Goal: Feedback & Contribution: Contribute content

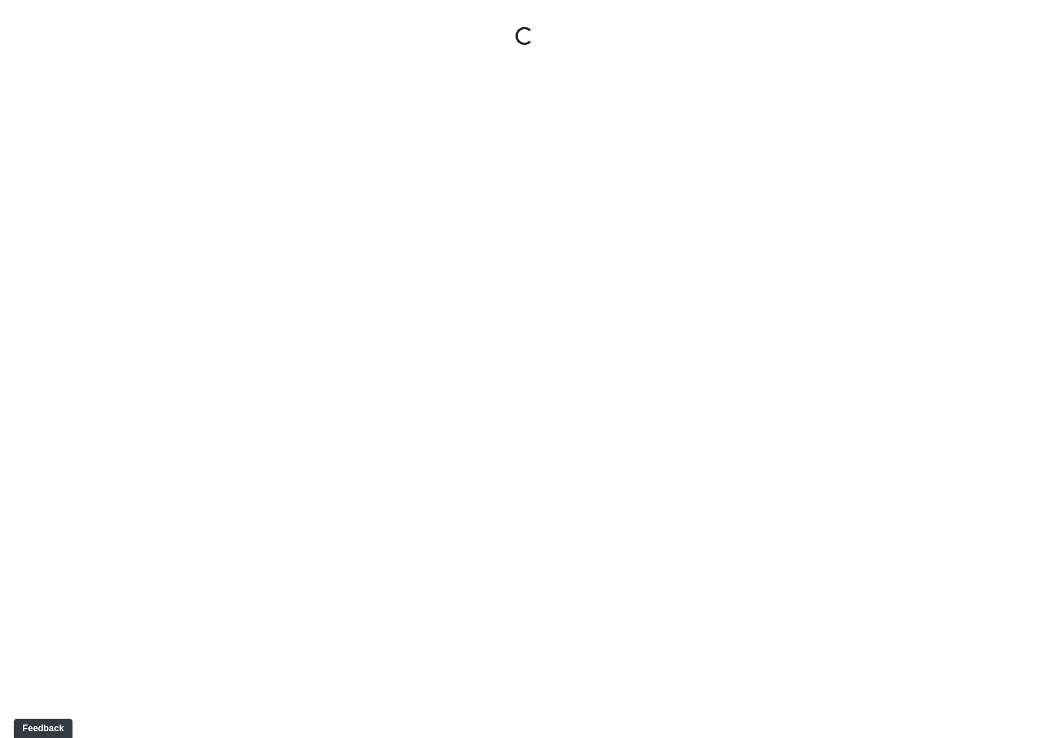
type input "[EMAIL_ADDRESS][DOMAIN_NAME]"
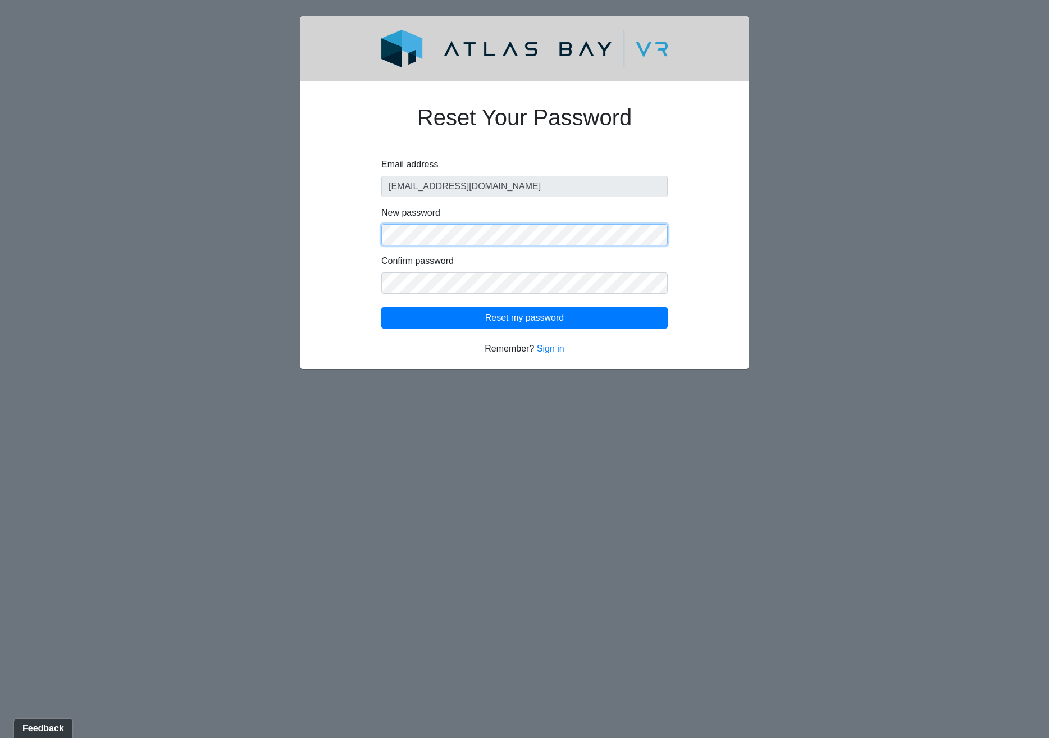
click at [348, 238] on div "Reset Your Password Email address lcornwall@dynamikinteriors.com New password C…" at bounding box center [524, 222] width 394 height 265
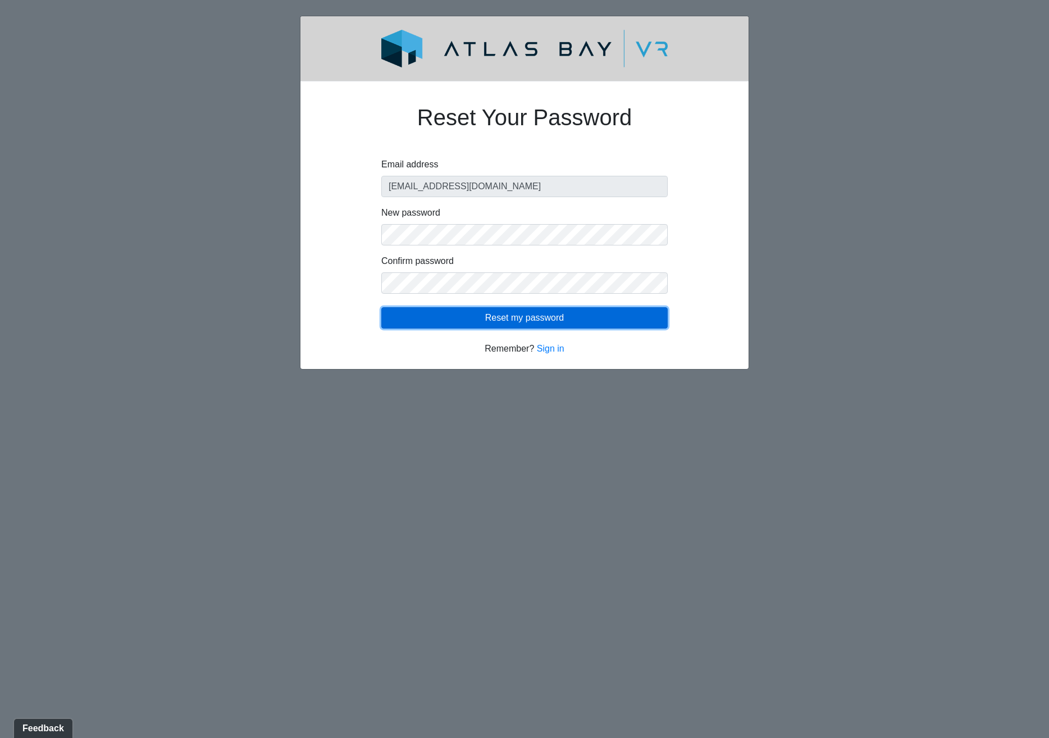
click at [532, 318] on button "Reset my password" at bounding box center [524, 317] width 286 height 21
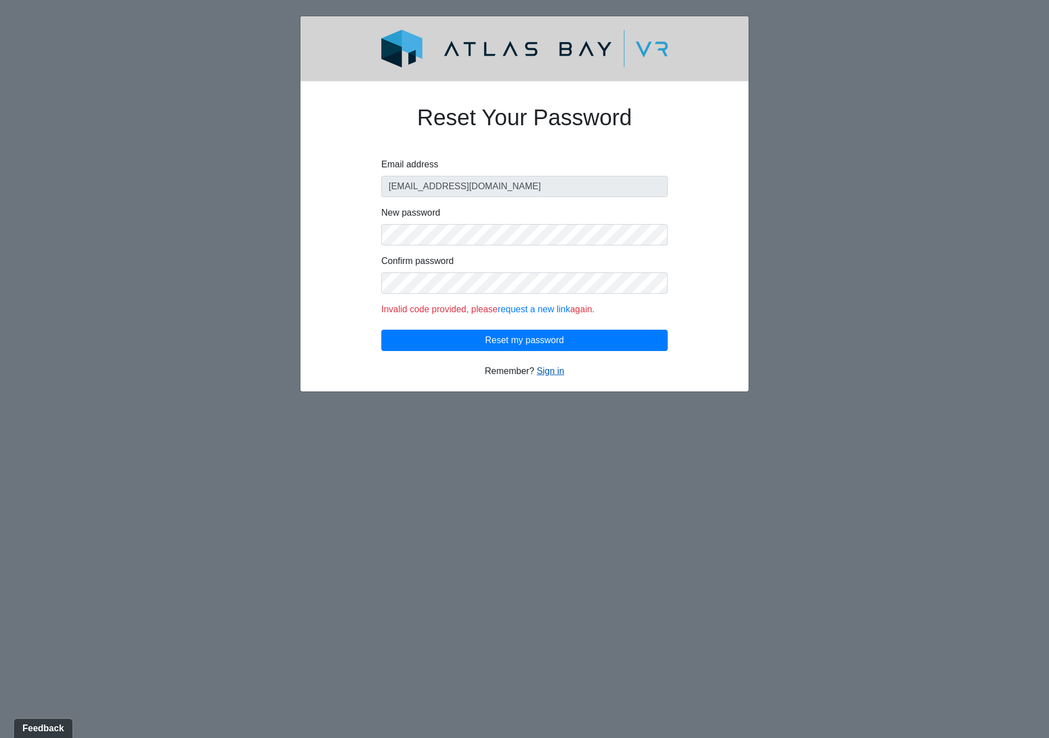
click at [546, 370] on link "Sign in" at bounding box center [551, 371] width 28 height 10
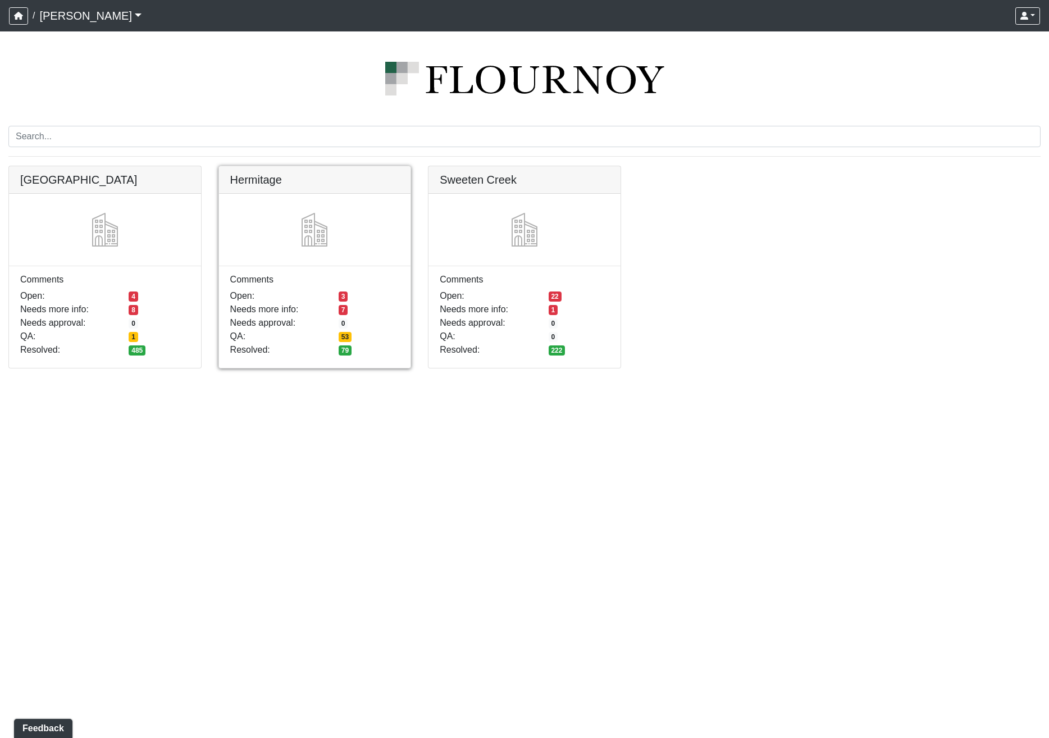
click at [309, 166] on link at bounding box center [315, 166] width 192 height 0
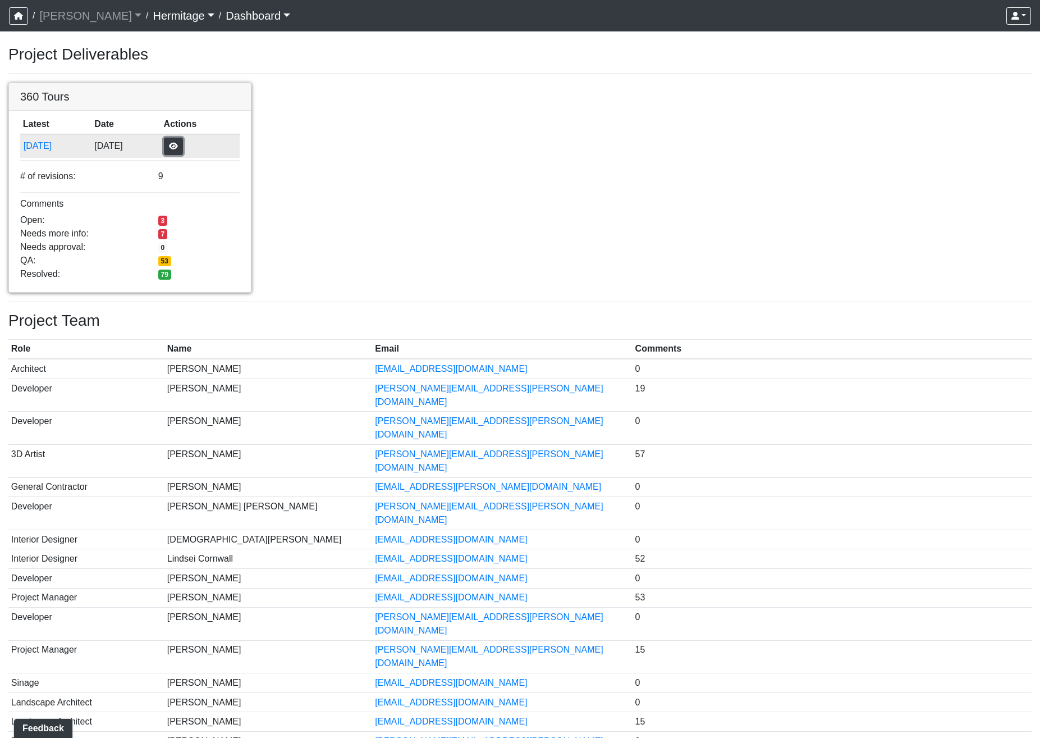
click at [183, 142] on button "button" at bounding box center [173, 146] width 19 height 17
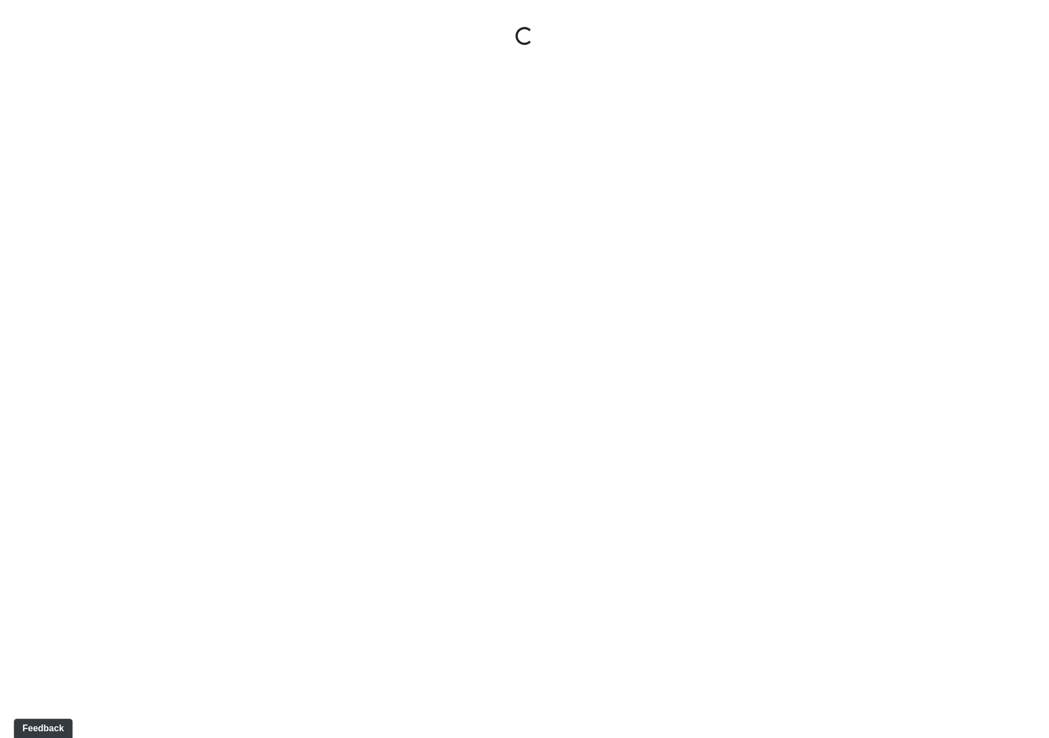
select select "oy93aZKNaQrBWGxb9eKMoQ"
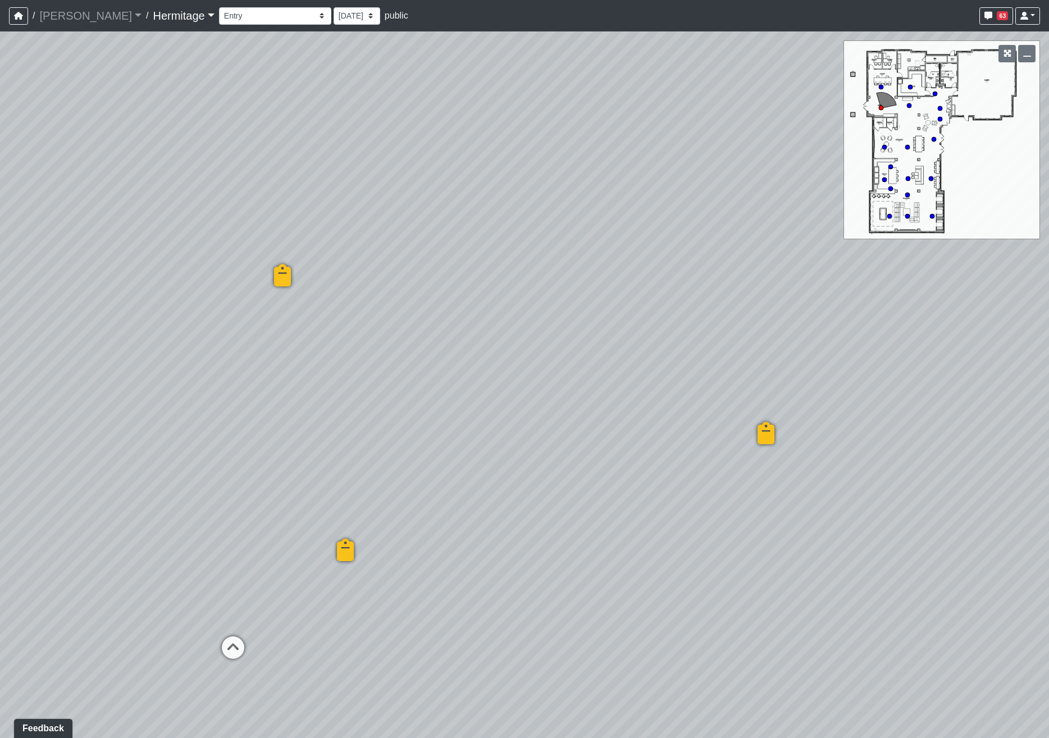
drag, startPoint x: 185, startPoint y: 192, endPoint x: 830, endPoint y: 220, distance: 645.8
click at [830, 220] on div "Loading... Leasing Desk Loading... Hallway Loading... Created by Lindsei Cornwa…" at bounding box center [524, 384] width 1049 height 706
drag, startPoint x: 475, startPoint y: 317, endPoint x: 851, endPoint y: 250, distance: 381.4
click at [850, 253] on div "Loading... Leasing Desk Loading... Hallway Loading... Created by Lindsei Cornwa…" at bounding box center [524, 384] width 1049 height 706
drag, startPoint x: 614, startPoint y: 322, endPoint x: 609, endPoint y: 343, distance: 21.4
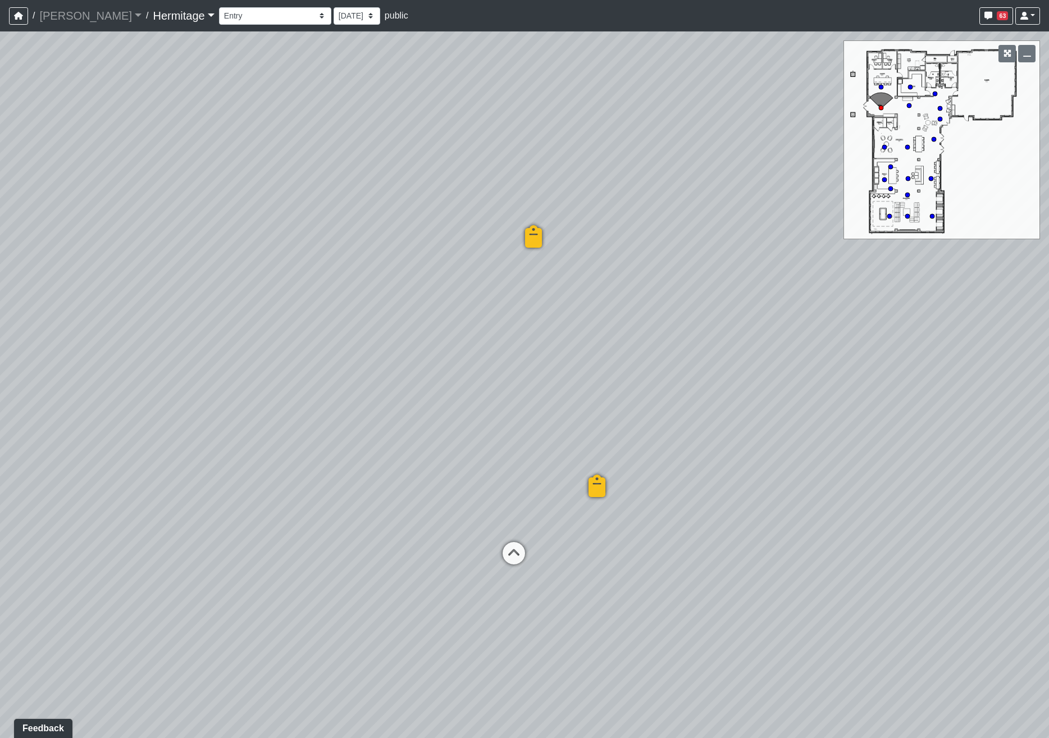
click at [609, 343] on div "Loading... Leasing Desk Loading... Hallway Loading... Created by Lindsei Cornwa…" at bounding box center [524, 384] width 1049 height 706
drag, startPoint x: 716, startPoint y: 430, endPoint x: 675, endPoint y: 434, distance: 41.7
click at [716, 430] on div "Loading... Leasing Desk Loading... Hallway Loading... Created by Lindsei Cornwa…" at bounding box center [524, 384] width 1049 height 706
click at [430, 506] on li "Add comment" at bounding box center [464, 500] width 145 height 17
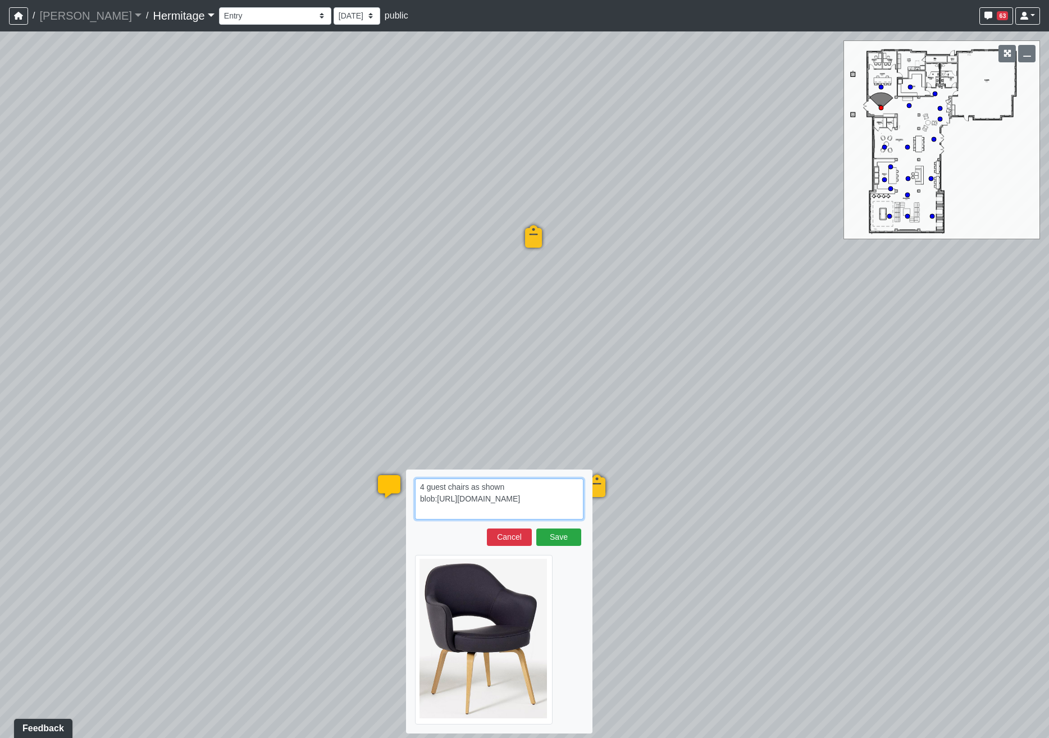
click at [541, 513] on textarea "4 guest chairs as shown blob:[URL][DOMAIN_NAME]" at bounding box center [499, 498] width 168 height 41
paste textarea "[URL][DOMAIN_NAME][PERSON_NAME]"
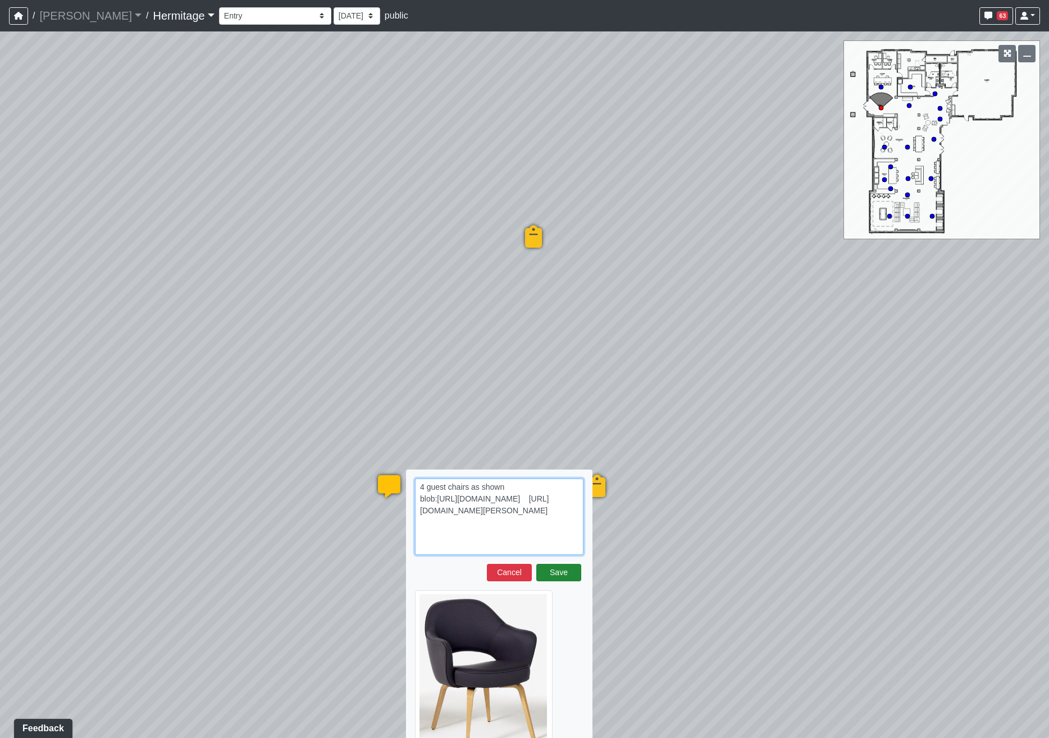
type textarea "4 guest chairs as shown blob:[URL][DOMAIN_NAME] [URL][DOMAIN_NAME][PERSON_NAME]"
click at [560, 576] on button "Save" at bounding box center [558, 572] width 45 height 17
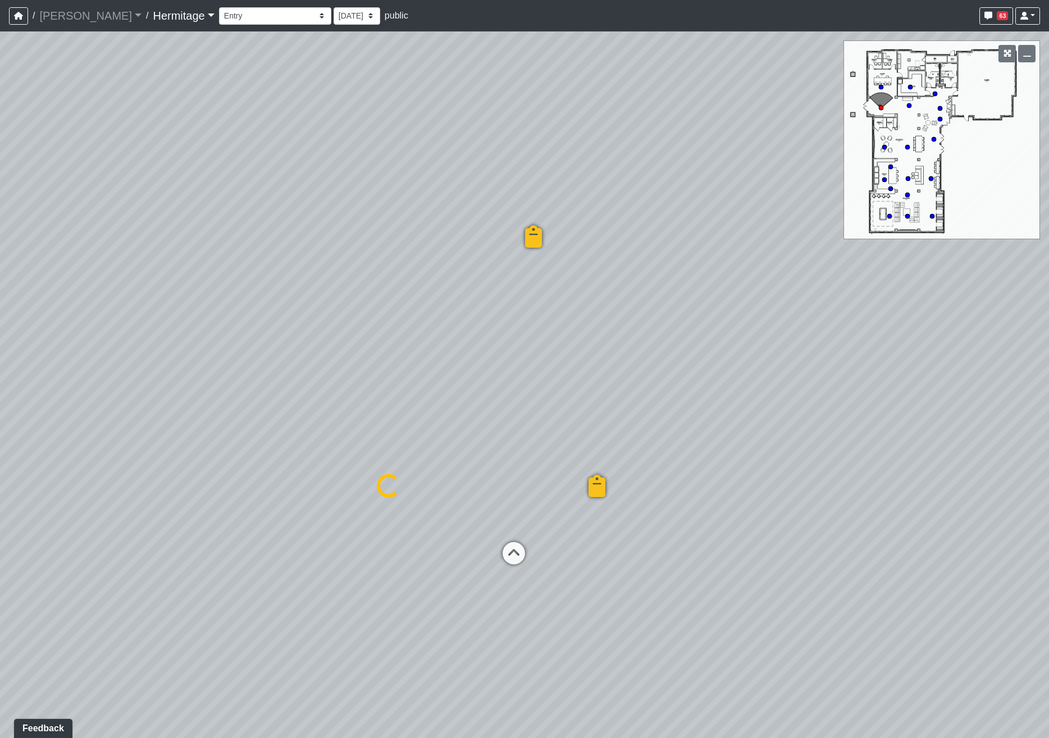
select select "oy93aZKNaQrBWGxb9eKMoQ"
click at [463, 423] on div "Loading... Leasing Desk Loading... Hallway Loading... Created by Lindsei Cornwa…" at bounding box center [524, 384] width 1049 height 706
click at [492, 439] on span "Add comment" at bounding box center [513, 437] width 56 height 10
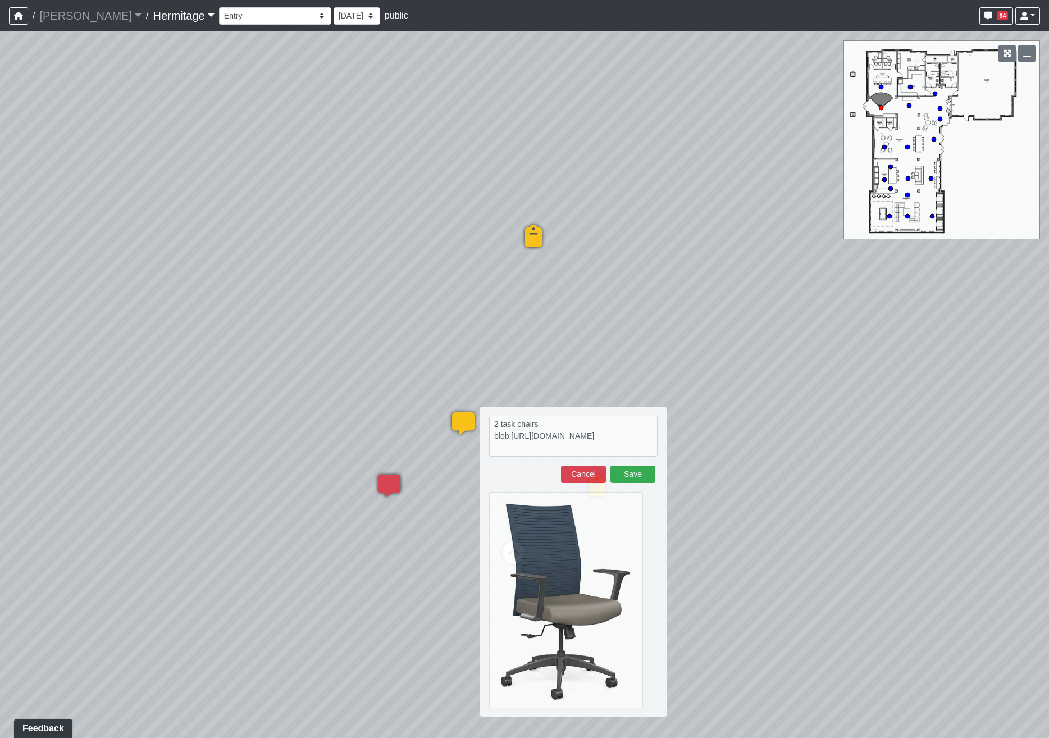
type textarea "2 task chairs blob:[URL][DOMAIN_NAME]"
click at [636, 473] on button "Save" at bounding box center [632, 473] width 45 height 17
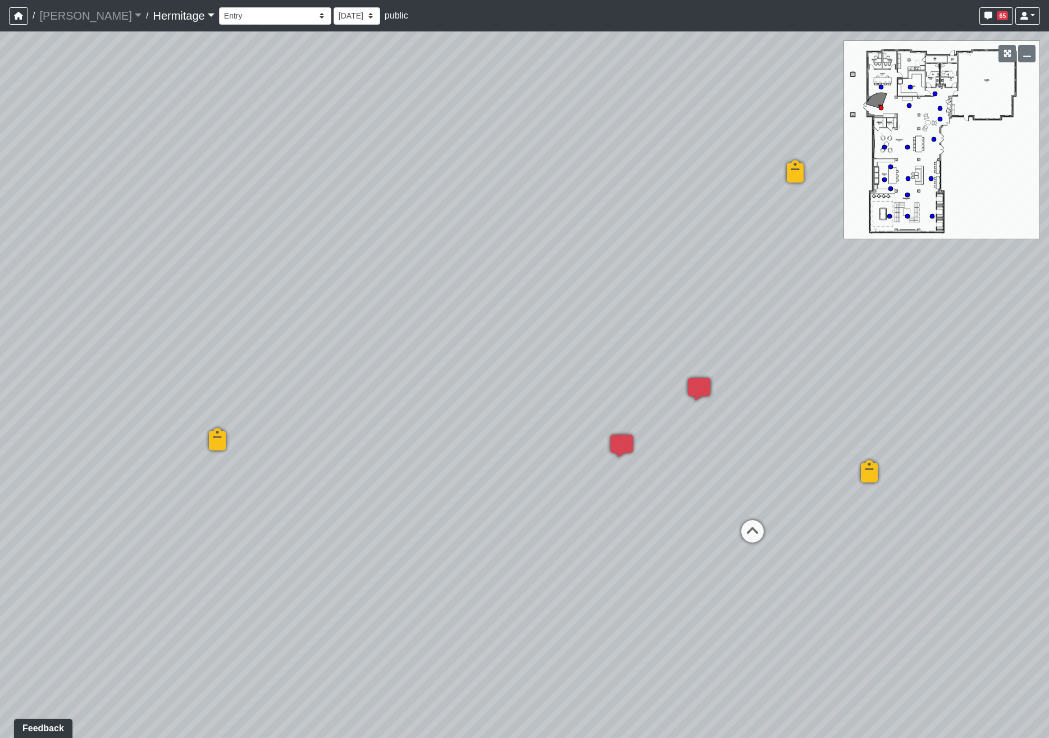
drag, startPoint x: 209, startPoint y: 408, endPoint x: 731, endPoint y: 376, distance: 522.7
click at [722, 374] on div "Loading... Leasing Desk Loading... Hallway Loading... Created by Lindsei Cornwa…" at bounding box center [524, 384] width 1049 height 706
drag, startPoint x: 254, startPoint y: 313, endPoint x: 929, endPoint y: 344, distance: 675.6
click at [971, 342] on div "Loading... Leasing Desk Loading... Hallway Loading... Created by Lindsei Cornwa…" at bounding box center [524, 384] width 1049 height 706
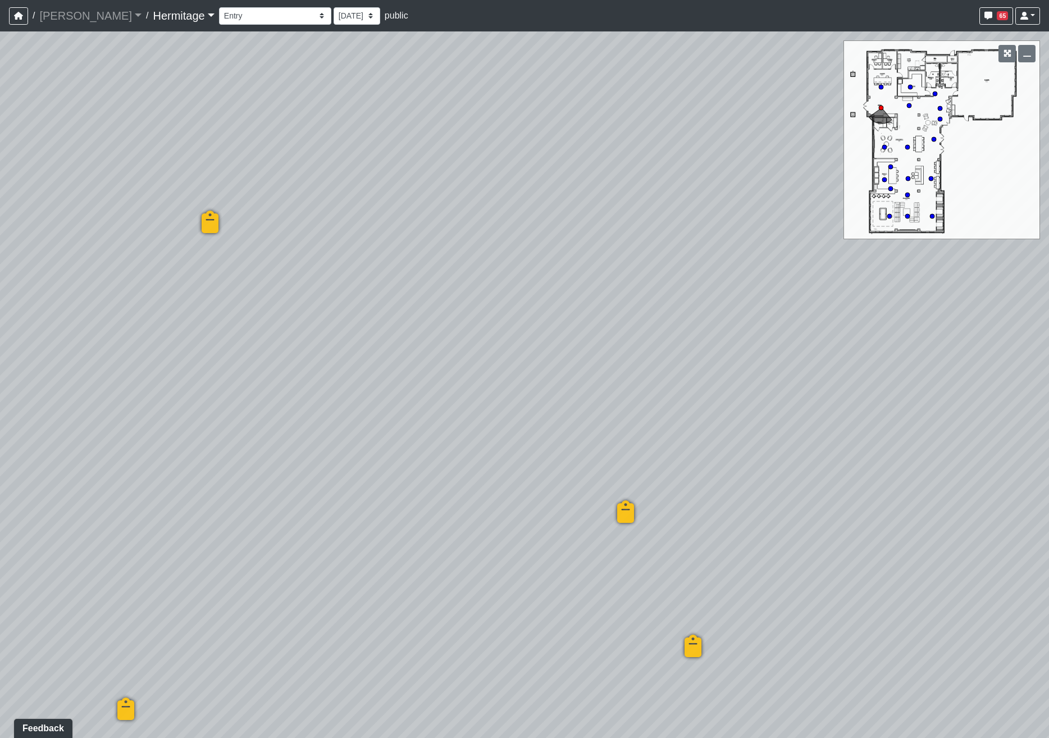
drag, startPoint x: 419, startPoint y: 352, endPoint x: 1048, endPoint y: 327, distance: 629.9
click at [1048, 327] on div "Loading... Leasing Desk Loading... Hallway Loading... Created by Lindsei Cornwa…" at bounding box center [524, 384] width 1049 height 706
drag, startPoint x: 786, startPoint y: 403, endPoint x: 1048, endPoint y: 386, distance: 263.3
click at [1048, 386] on html "/ [PERSON_NAME] Loading... / [GEOGRAPHIC_DATA] Loading... [GEOGRAPHIC_DATA] Loa…" at bounding box center [524, 369] width 1049 height 738
drag, startPoint x: 405, startPoint y: 349, endPoint x: 966, endPoint y: 418, distance: 565.7
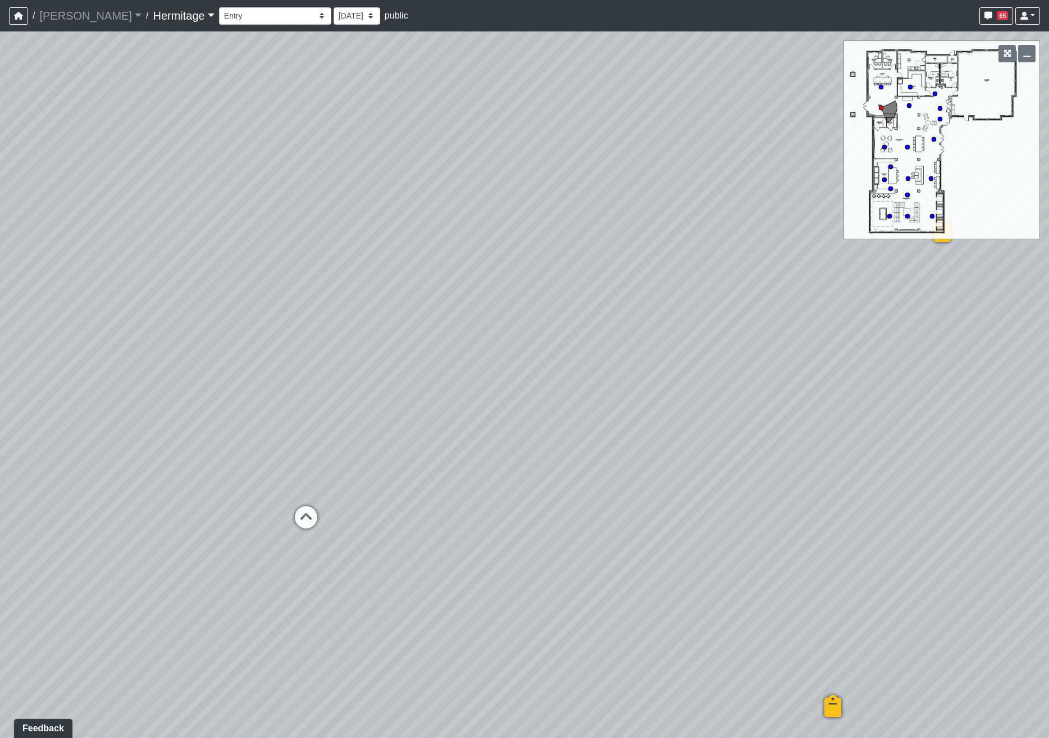
click at [966, 418] on div "Loading... Leasing Desk Loading... Hallway Loading... Created by Lindsei Cornwa…" at bounding box center [524, 384] width 1049 height 706
drag, startPoint x: 450, startPoint y: 396, endPoint x: 788, endPoint y: 347, distance: 341.6
click at [788, 347] on div "Loading... Leasing Desk Loading... Hallway Loading... Created by Lindsei Cornwa…" at bounding box center [524, 384] width 1049 height 706
drag, startPoint x: 667, startPoint y: 368, endPoint x: 577, endPoint y: 362, distance: 90.1
click at [577, 362] on div "Loading... Leasing Desk Loading... Hallway Loading... Created by Lindsei Cornwa…" at bounding box center [524, 384] width 1049 height 706
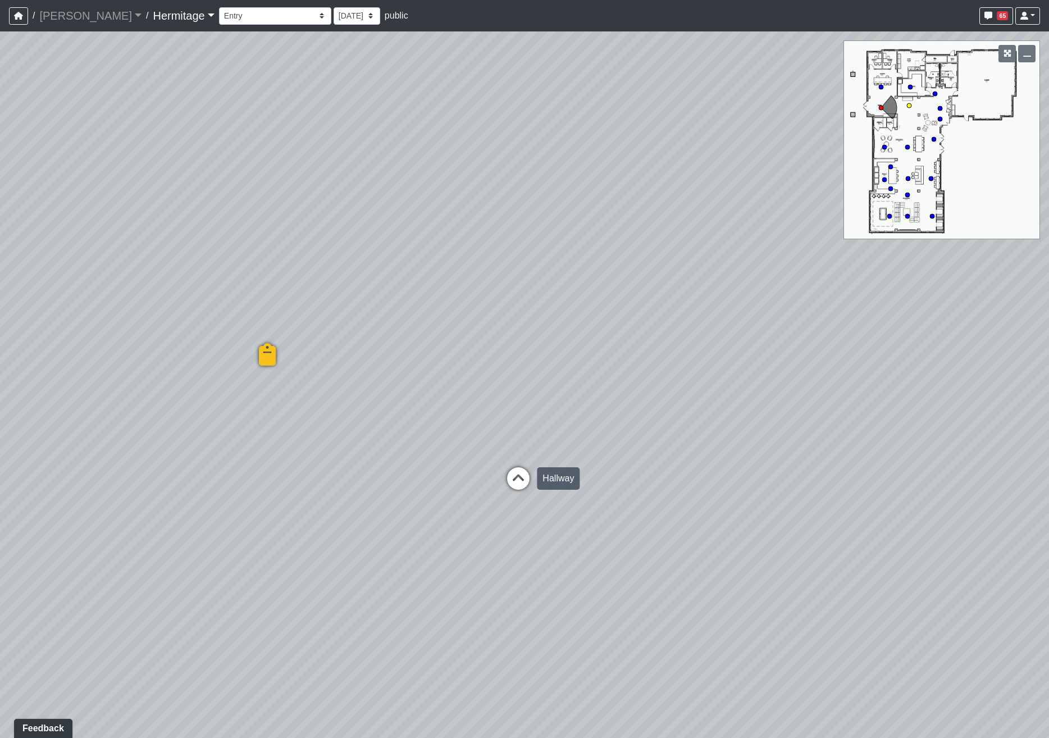
click at [517, 476] on icon at bounding box center [518, 484] width 34 height 34
select select "5qnG5HGEAUsaYaDiceaQhk"
drag, startPoint x: 244, startPoint y: 419, endPoint x: 885, endPoint y: 389, distance: 641.9
click at [882, 389] on div "Loading... Leasing Desk Loading... Hallway Loading... Created by Lindsei Cornwa…" at bounding box center [524, 384] width 1049 height 706
drag, startPoint x: 221, startPoint y: 414, endPoint x: 514, endPoint y: 408, distance: 292.6
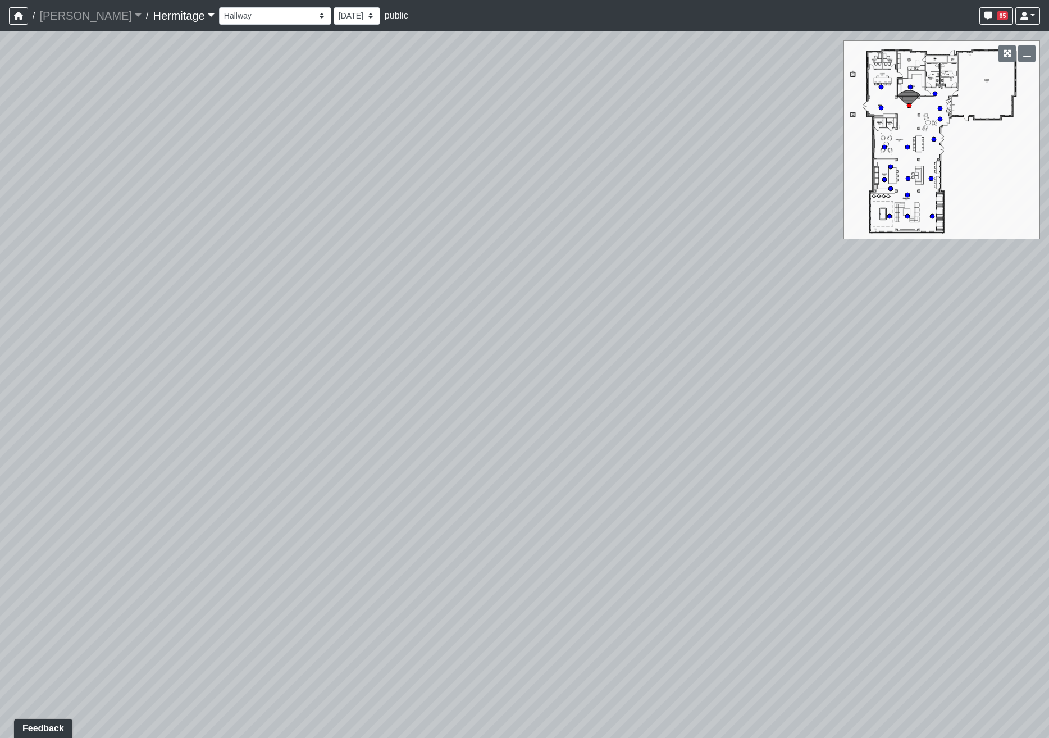
click at [514, 408] on div "Loading... Leasing Desk Loading... Hallway Loading... Created by Lindsei Cornwa…" at bounding box center [524, 384] width 1049 height 706
drag, startPoint x: 461, startPoint y: 352, endPoint x: 469, endPoint y: 383, distance: 32.4
click at [469, 383] on div "Loading... Leasing Desk Loading... Hallway Loading... Created by Lindsei Cornwa…" at bounding box center [524, 384] width 1049 height 706
click at [405, 462] on span "Add comment" at bounding box center [421, 460] width 56 height 10
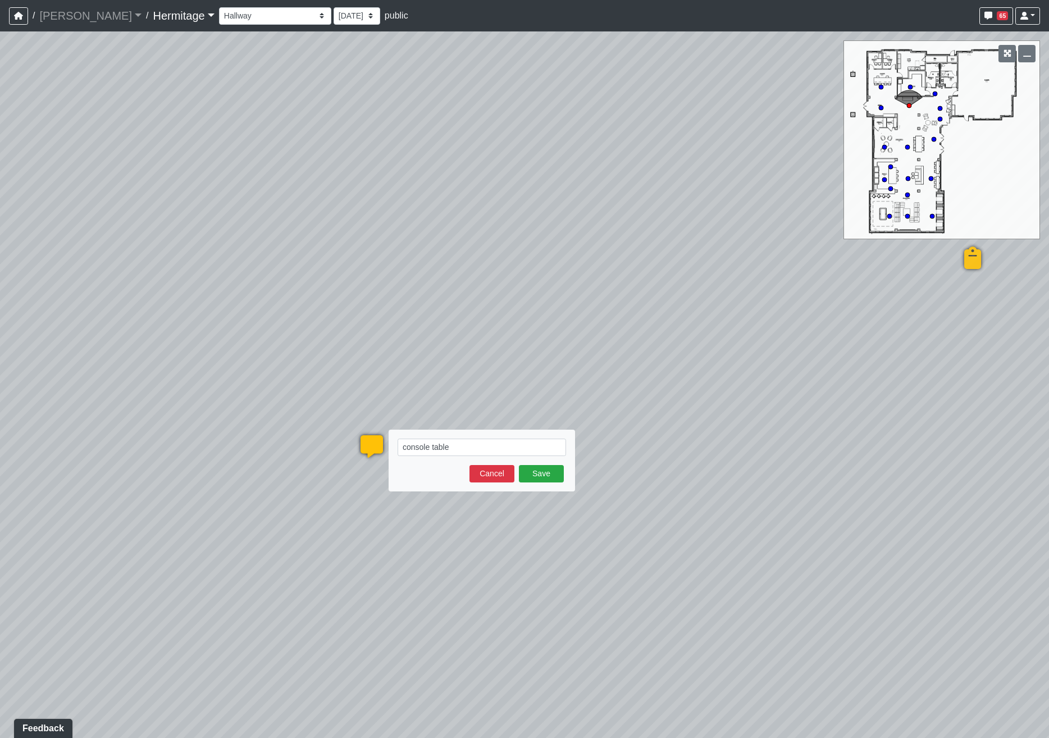
click at [472, 457] on form "console table Save Cancel" at bounding box center [482, 461] width 168 height 44
click at [474, 447] on textarea "console table" at bounding box center [482, 447] width 168 height 17
paste textarea "blob:[URL][DOMAIN_NAME]"
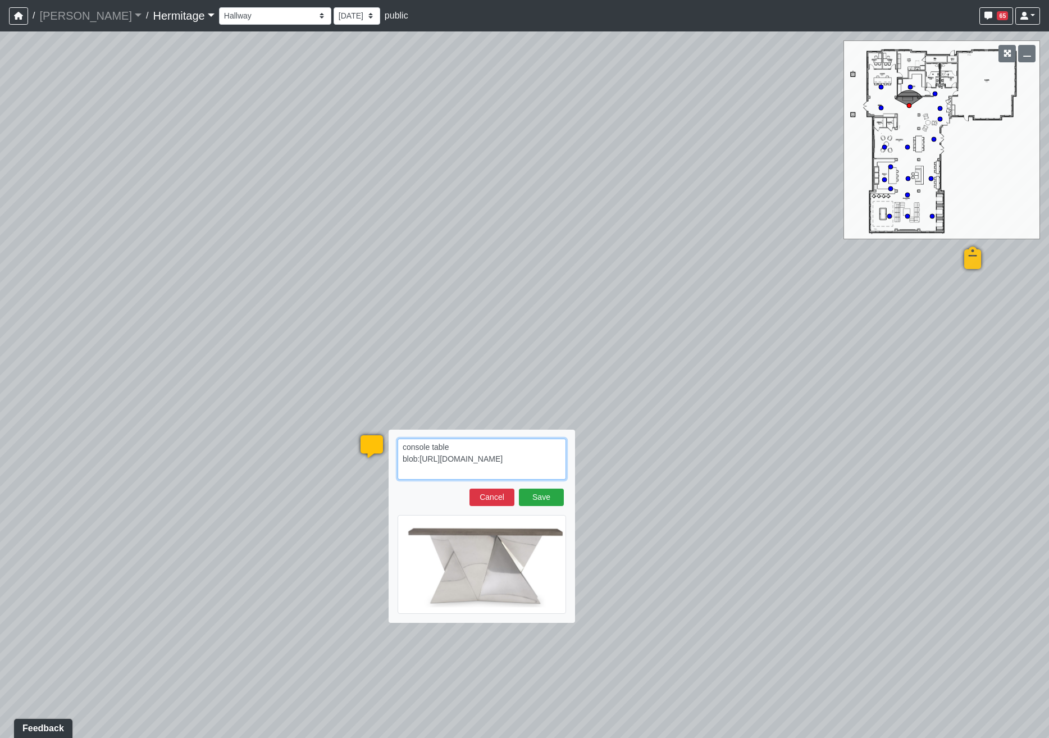
click at [540, 468] on textarea "console table blob:[URL][DOMAIN_NAME]" at bounding box center [482, 459] width 168 height 41
paste textarea "[URL][DOMAIN_NAME][PERSON_NAME]"
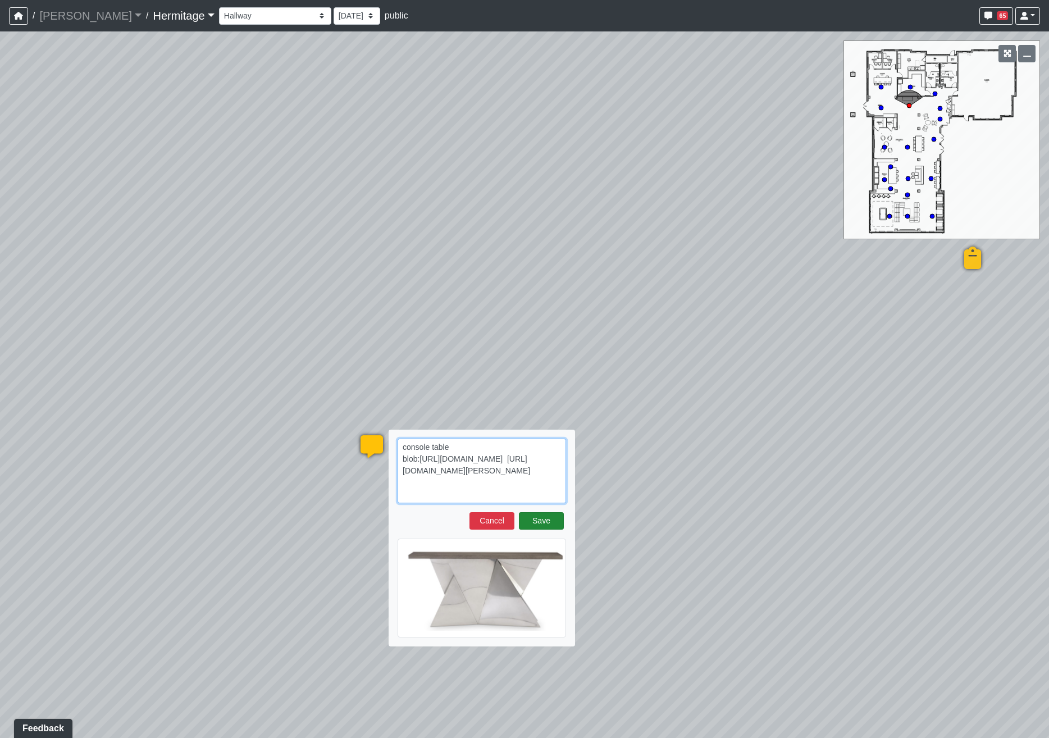
type textarea "console table blob:[URL][DOMAIN_NAME] [URL][DOMAIN_NAME][PERSON_NAME]"
click at [547, 519] on button "Save" at bounding box center [541, 520] width 45 height 17
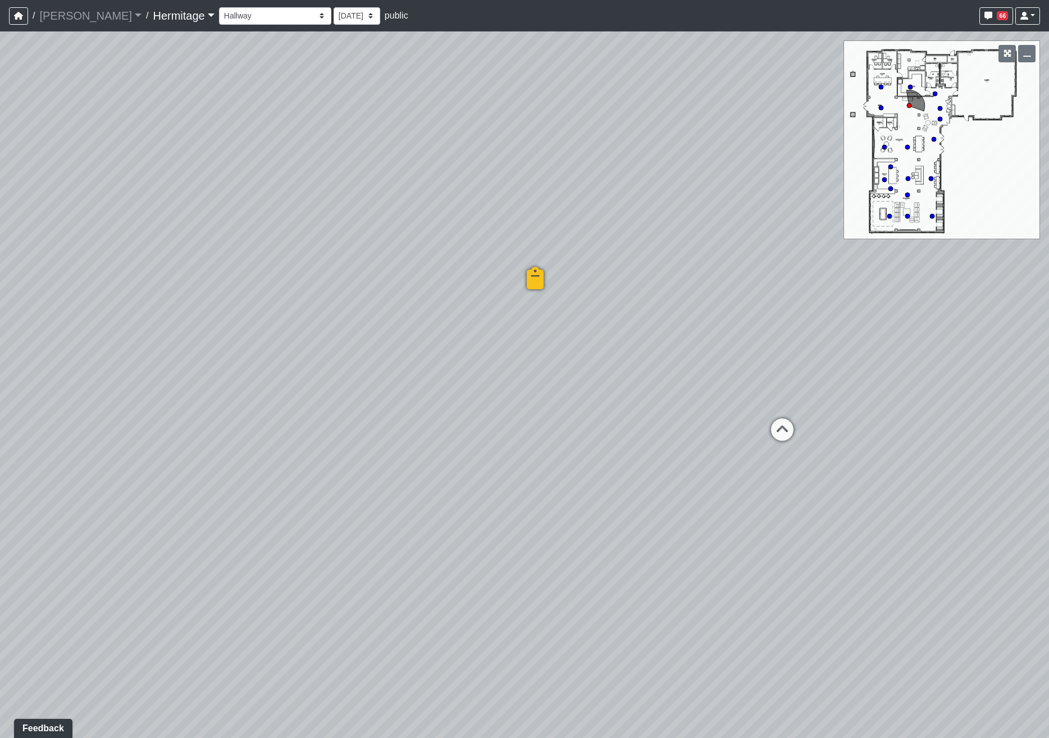
drag, startPoint x: 646, startPoint y: 311, endPoint x: 177, endPoint y: 277, distance: 470.1
click at [177, 277] on div "Loading... Leasing Desk Loading... Hallway Loading... Created by Lindsei Cornwa…" at bounding box center [524, 384] width 1049 height 706
drag, startPoint x: 304, startPoint y: 285, endPoint x: 86, endPoint y: 293, distance: 218.6
click at [86, 293] on div "Loading... Leasing Desk Loading... Hallway Loading... Created by Lindsei Cornwa…" at bounding box center [524, 384] width 1049 height 706
drag, startPoint x: 555, startPoint y: 422, endPoint x: 465, endPoint y: 424, distance: 90.4
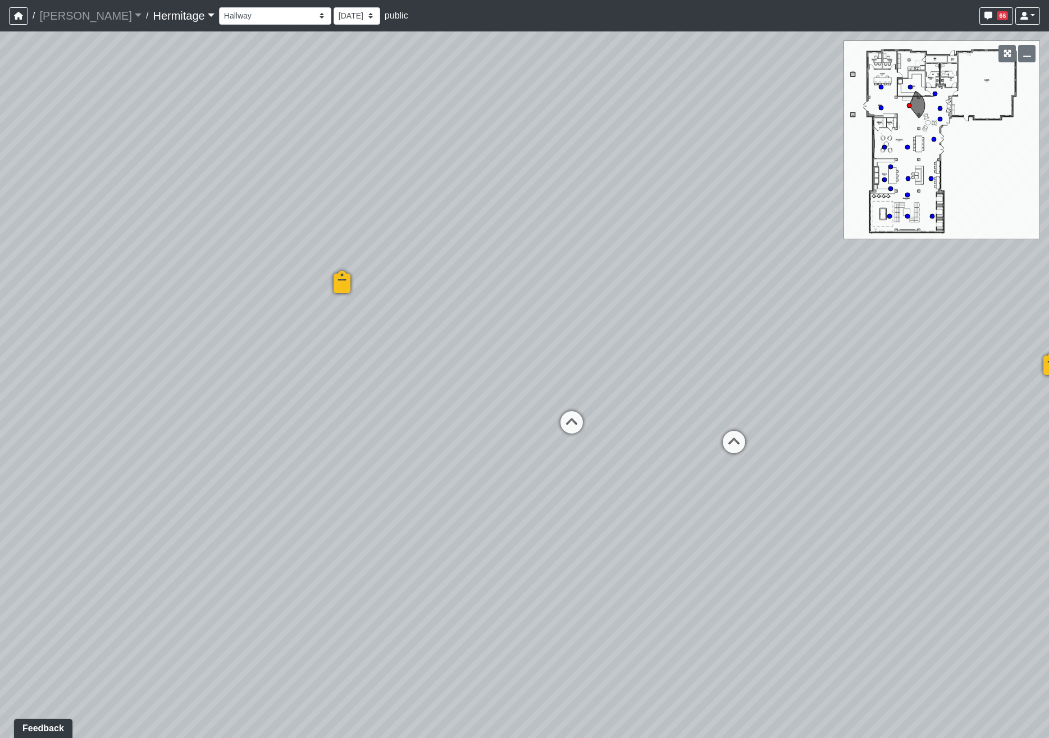
click at [465, 424] on div "Loading... Leasing Desk Loading... Hallway Loading... Created by Lindsei Cornwa…" at bounding box center [524, 384] width 1049 height 706
click at [570, 421] on icon at bounding box center [572, 428] width 34 height 34
select select "bU1Rn6jTSCKDjDVV8r3WMa"
drag, startPoint x: 608, startPoint y: 346, endPoint x: 558, endPoint y: 368, distance: 54.3
click at [558, 368] on div "Loading... Leasing Desk Loading... Hallway Loading... Created by Lindsei Cornwa…" at bounding box center [524, 384] width 1049 height 706
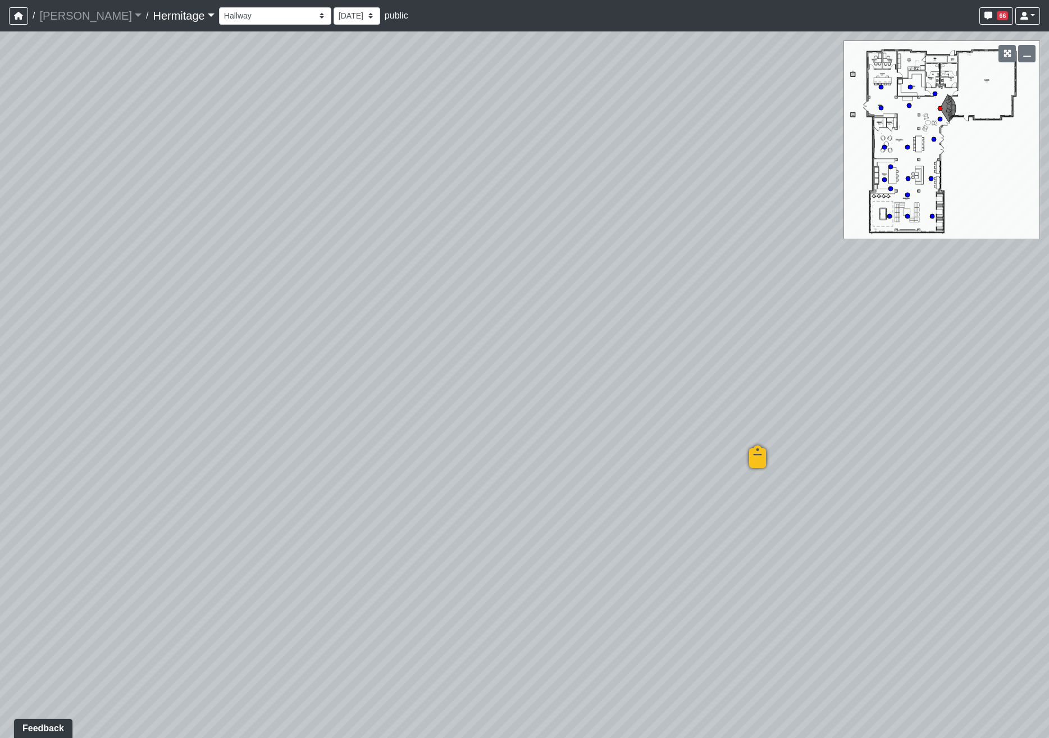
click at [661, 264] on div "Loading... Leasing Desk Loading... Hallway Loading... Created by Lindsei Cornwa…" at bounding box center [524, 384] width 1049 height 706
click at [531, 462] on span "Add comment" at bounding box center [555, 463] width 56 height 10
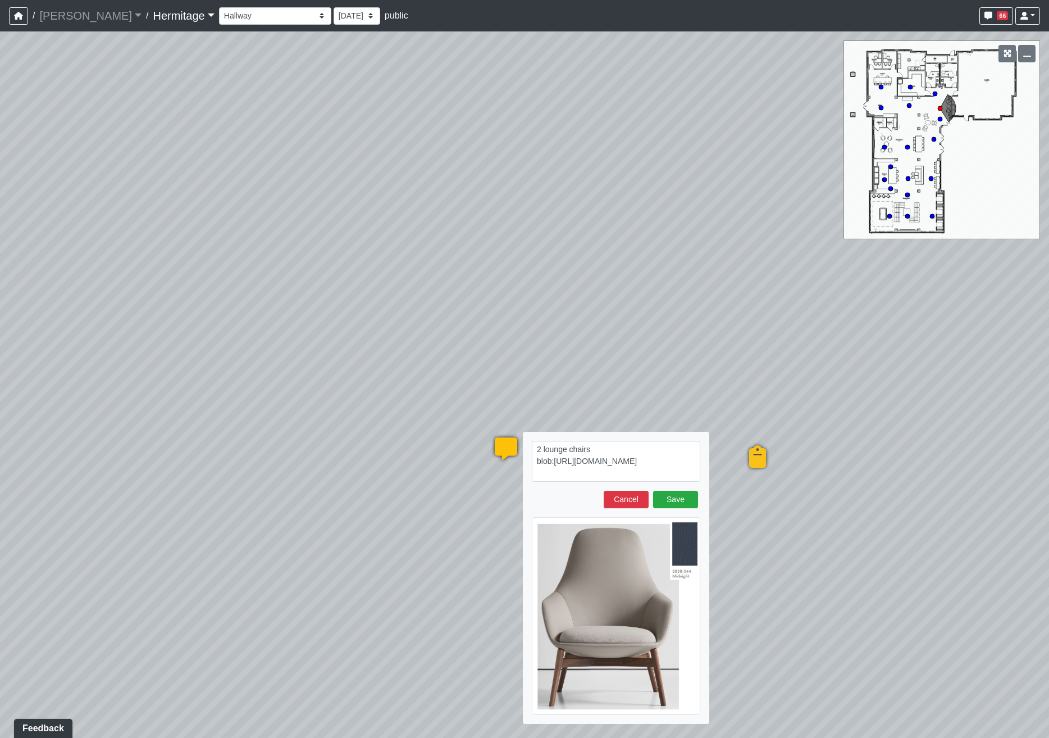
click at [600, 449] on textarea "2 lounge chairs blob:[URL][DOMAIN_NAME]" at bounding box center [616, 461] width 168 height 41
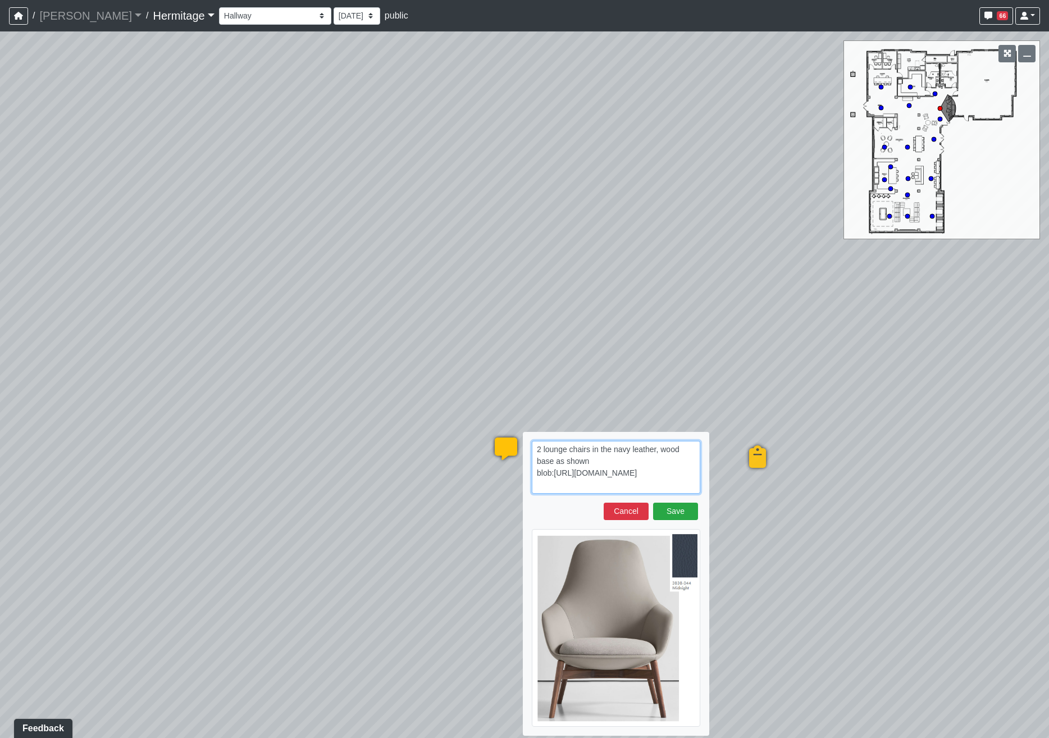
click at [674, 486] on textarea "2 lounge chairs in the navy leather, wood base as shown blob:[URL][DOMAIN_NAME]" at bounding box center [616, 467] width 168 height 53
paste textarea "[URL][DOMAIN_NAME]"
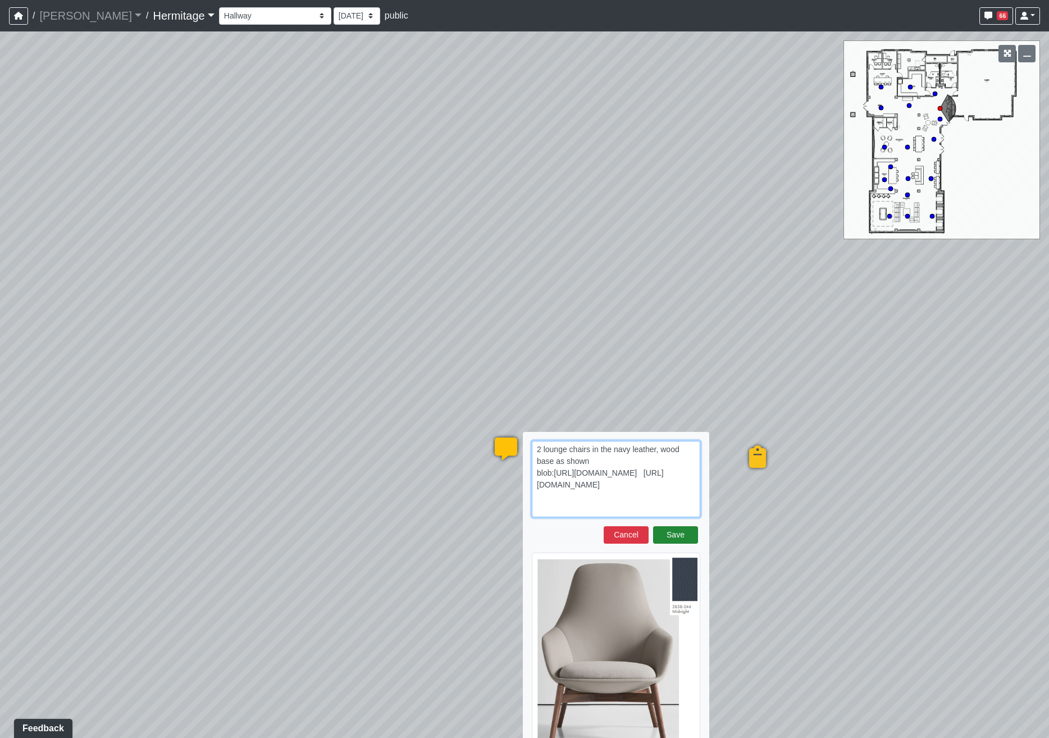
type textarea "2 lounge chairs in the navy leather, wood base as shown blob:[URL][DOMAIN_NAME]…"
click at [672, 535] on button "Save" at bounding box center [675, 534] width 45 height 17
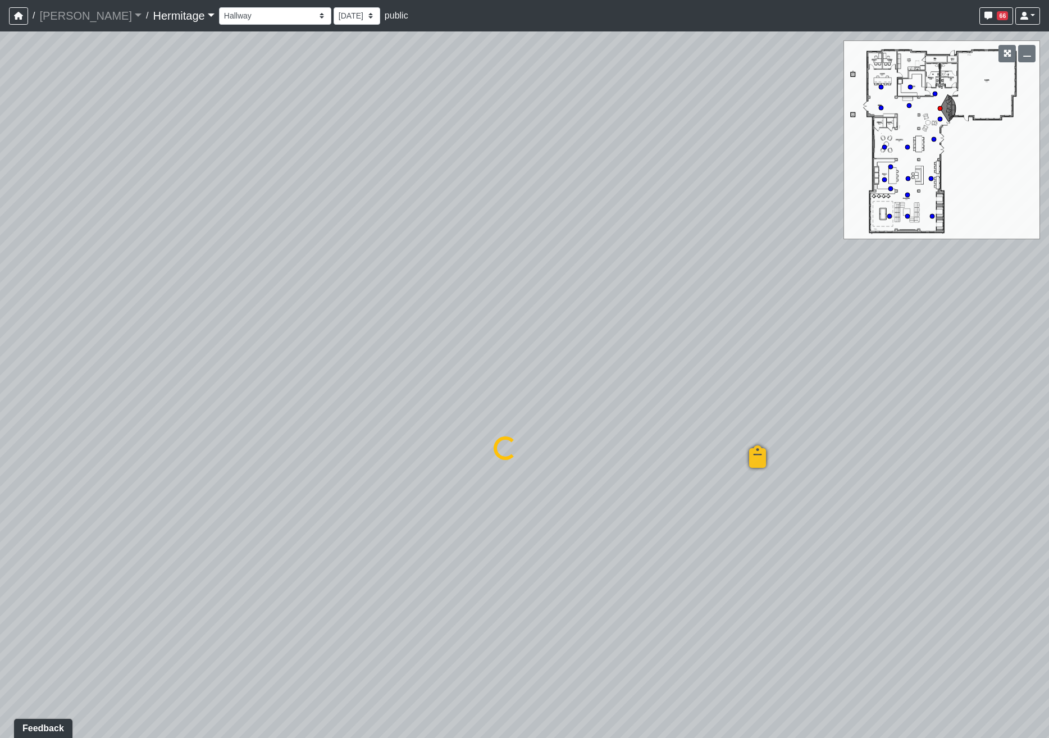
select select "bU1Rn6jTSCKDjDVV8r3WMa"
click at [528, 327] on div "Loading... Leasing Desk Loading... Hallway Loading... Created by Lindsei Cornwa…" at bounding box center [524, 384] width 1049 height 706
click at [515, 392] on span "Add comment" at bounding box center [542, 390] width 56 height 10
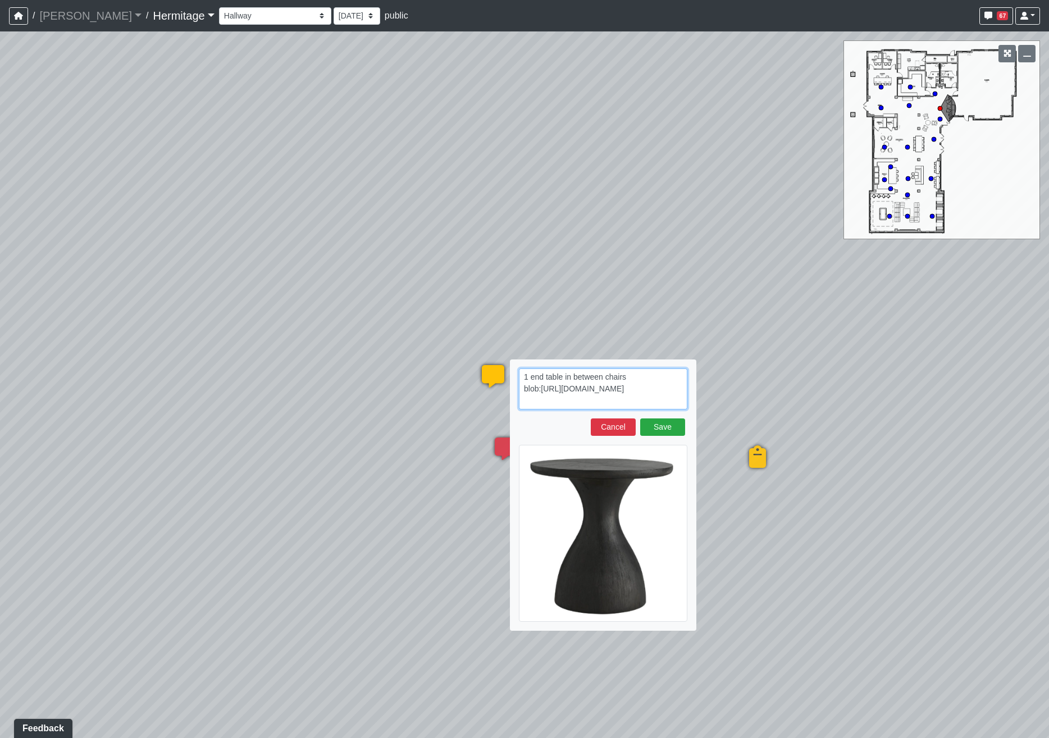
click at [644, 405] on textarea "1 end table in between chairs blob:[URL][DOMAIN_NAME]" at bounding box center [603, 388] width 168 height 41
paste textarea "[URL][DOMAIN_NAME]"
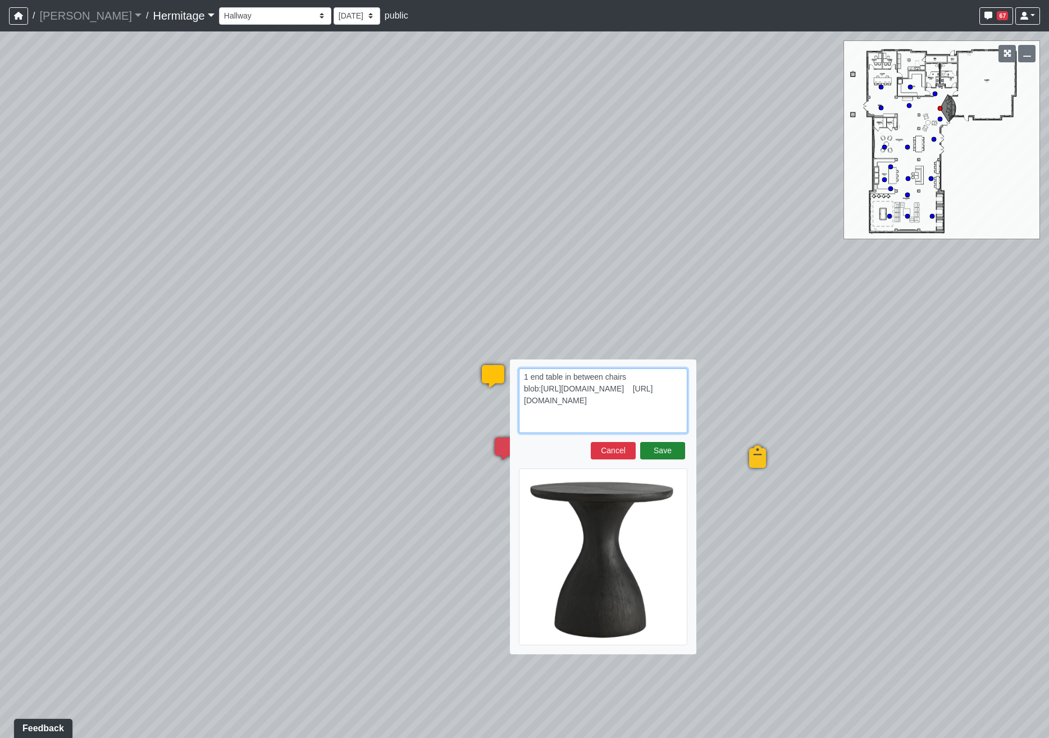
type textarea "1 end table in between chairs blob:[URL][DOMAIN_NAME] [URL][DOMAIN_NAME]"
click at [669, 447] on button "Save" at bounding box center [662, 450] width 45 height 17
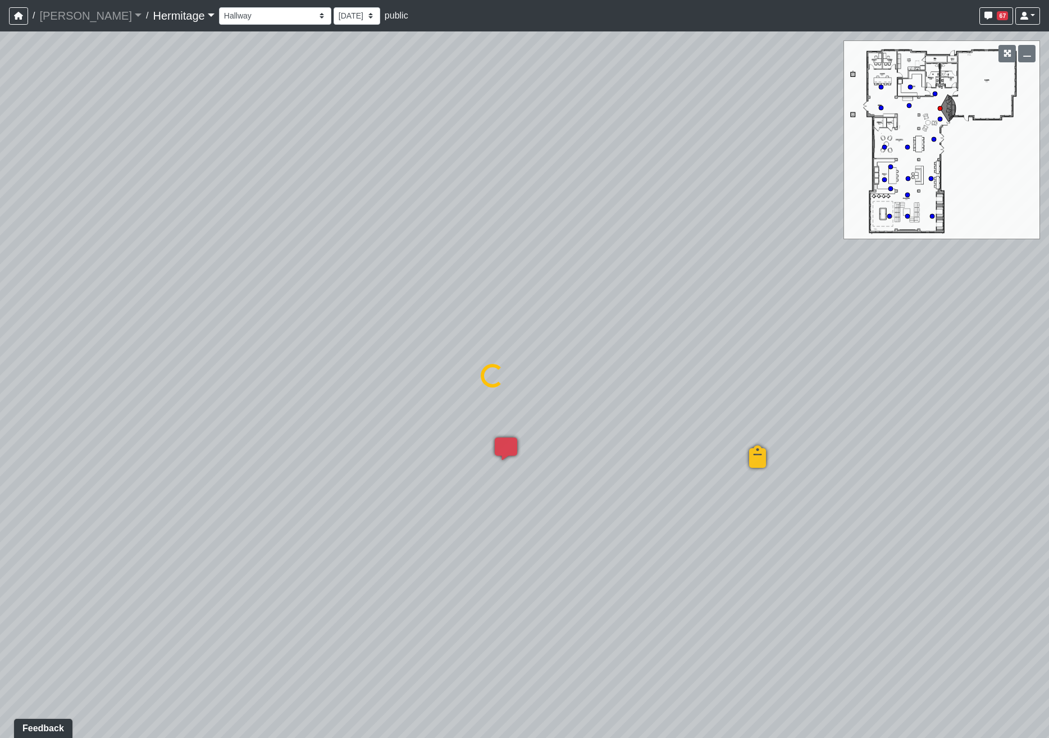
select select "bU1Rn6jTSCKDjDVV8r3WMa"
drag, startPoint x: 549, startPoint y: 212, endPoint x: 193, endPoint y: 249, distance: 358.0
click at [193, 249] on div "Loading... Leasing Desk Loading... Hallway Loading... Created by Lindsei Cornwa…" at bounding box center [524, 384] width 1049 height 706
drag, startPoint x: 557, startPoint y: 264, endPoint x: 254, endPoint y: 255, distance: 303.3
click at [253, 255] on div "Loading... Leasing Desk Loading... Hallway Loading... Created by Lindsei Cornwa…" at bounding box center [524, 384] width 1049 height 706
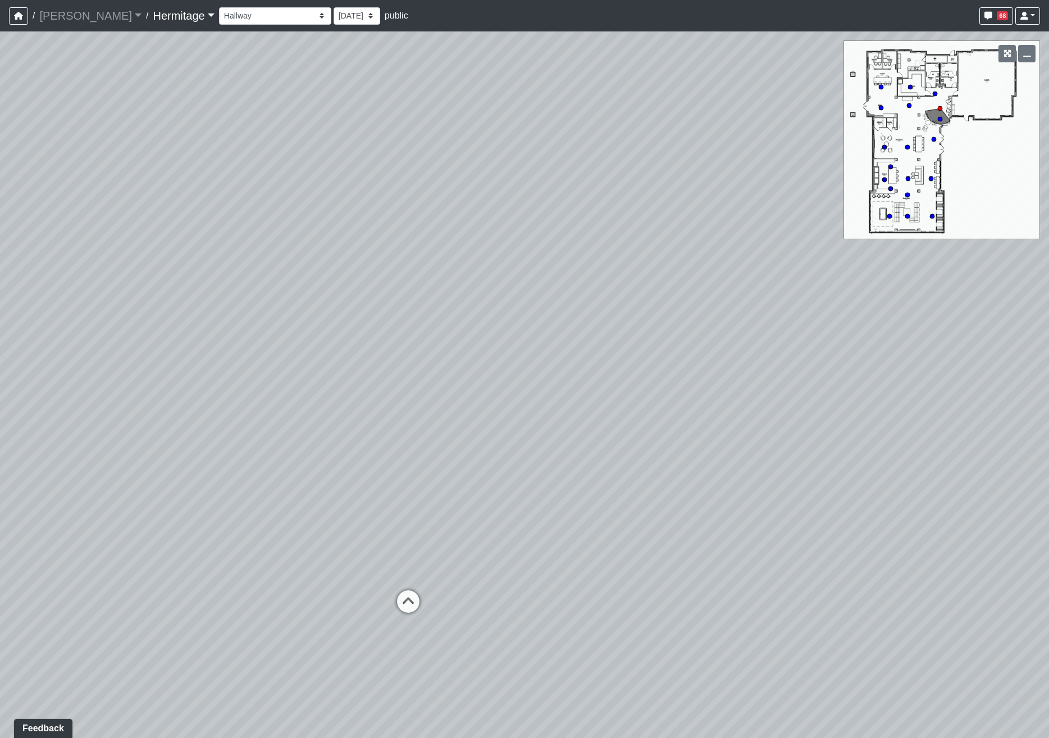
drag, startPoint x: 618, startPoint y: 287, endPoint x: 310, endPoint y: 266, distance: 308.4
click at [310, 266] on div "Loading... Leasing Desk Loading... Hallway Loading... Created by Lindsei Cornwa…" at bounding box center [524, 384] width 1049 height 706
drag, startPoint x: 586, startPoint y: 514, endPoint x: 479, endPoint y: 510, distance: 106.7
click at [479, 510] on div "Loading... Leasing Desk Loading... Hallway Loading... Created by Lindsei Cornwa…" at bounding box center [524, 384] width 1049 height 706
click at [587, 493] on div "Loading... Leasing Desk Loading... Hallway Loading... Created by Lindsei Cornwa…" at bounding box center [524, 384] width 1049 height 706
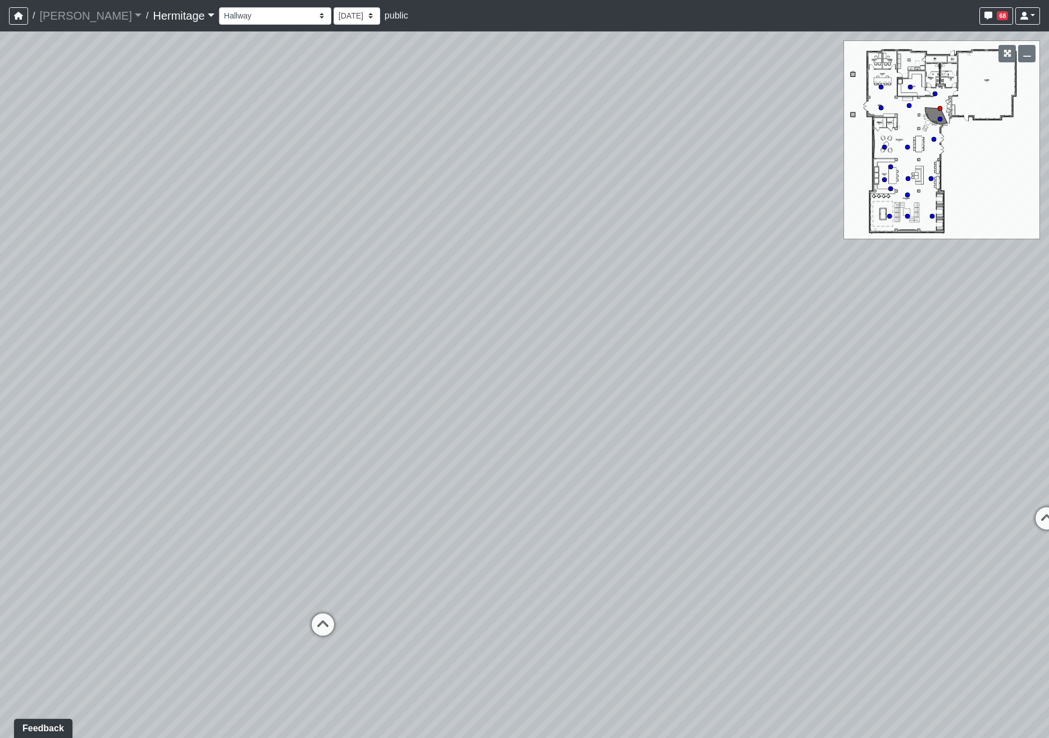
click at [601, 485] on div "Loading... Leasing Desk Loading... Hallway Loading... Created by Lindsei Cornwa…" at bounding box center [524, 384] width 1049 height 706
click at [627, 502] on span "Add comment" at bounding box center [651, 499] width 56 height 10
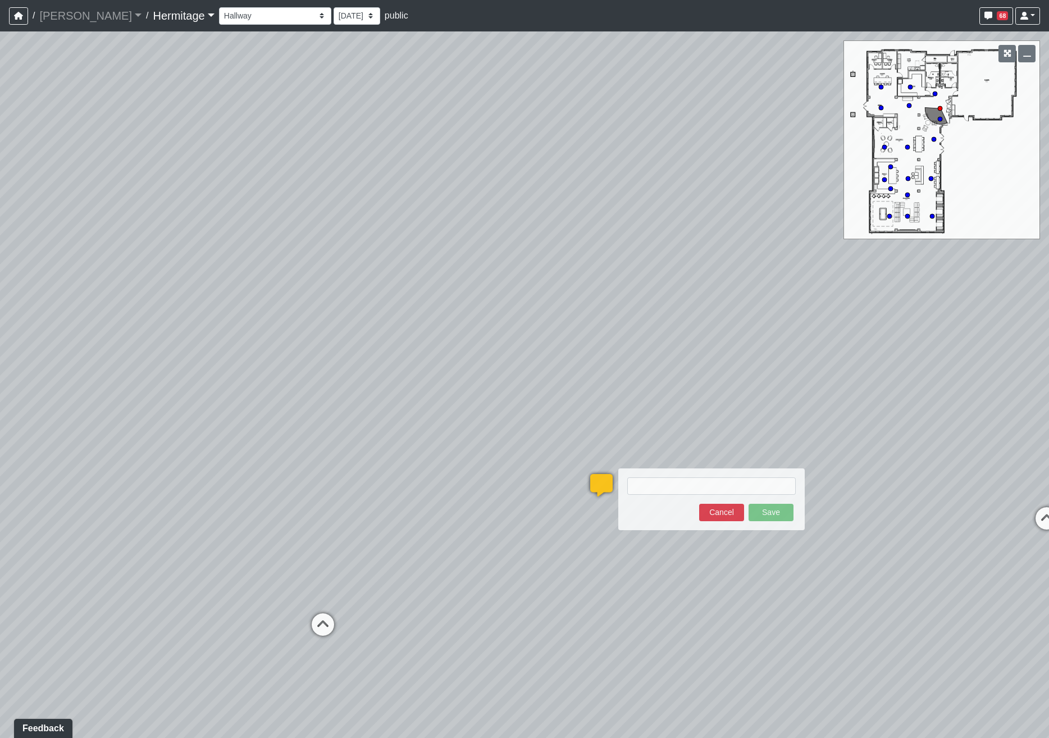
type textarea "2"
click at [714, 486] on textarea "3 lounge chairs" at bounding box center [711, 485] width 168 height 17
paste textarea "blob:[URL][DOMAIN_NAME]"
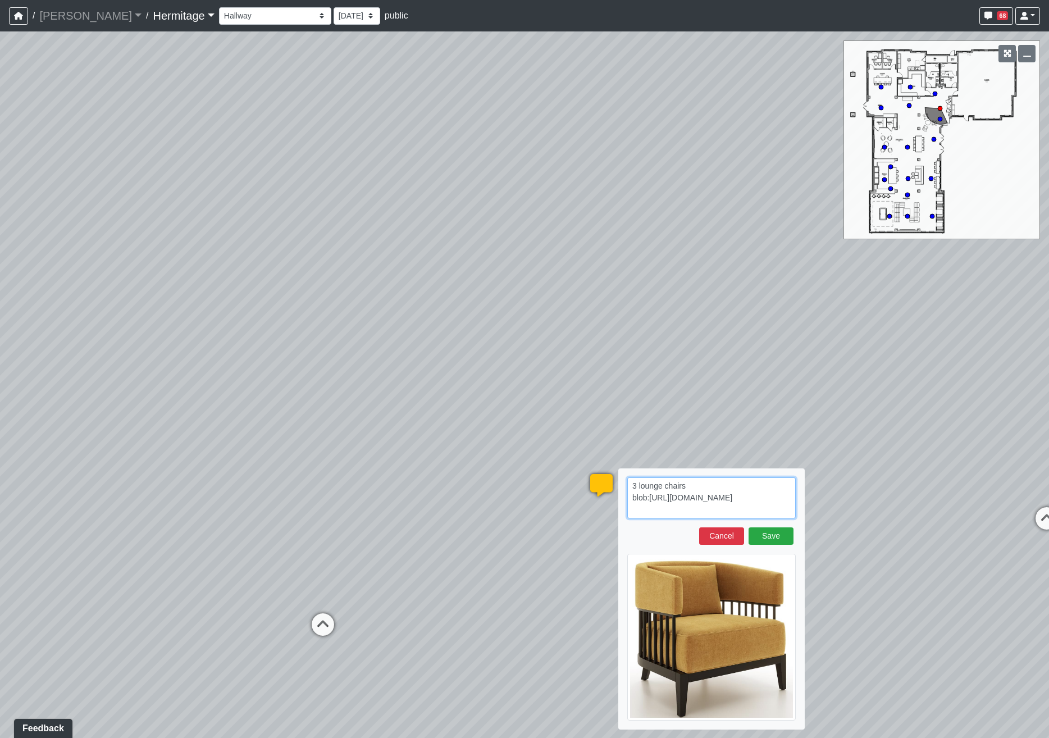
click at [756, 508] on textarea "3 lounge chairs blob:[URL][DOMAIN_NAME]" at bounding box center [711, 497] width 168 height 41
click at [709, 487] on textarea "3 lounge chairs blob:[URL][DOMAIN_NAME]" at bounding box center [711, 497] width 168 height 41
paste textarea "b18bcd1e-7466-438c-87d8-c2c1c67a7689 blob:[URL][DOMAIN_NAME]"
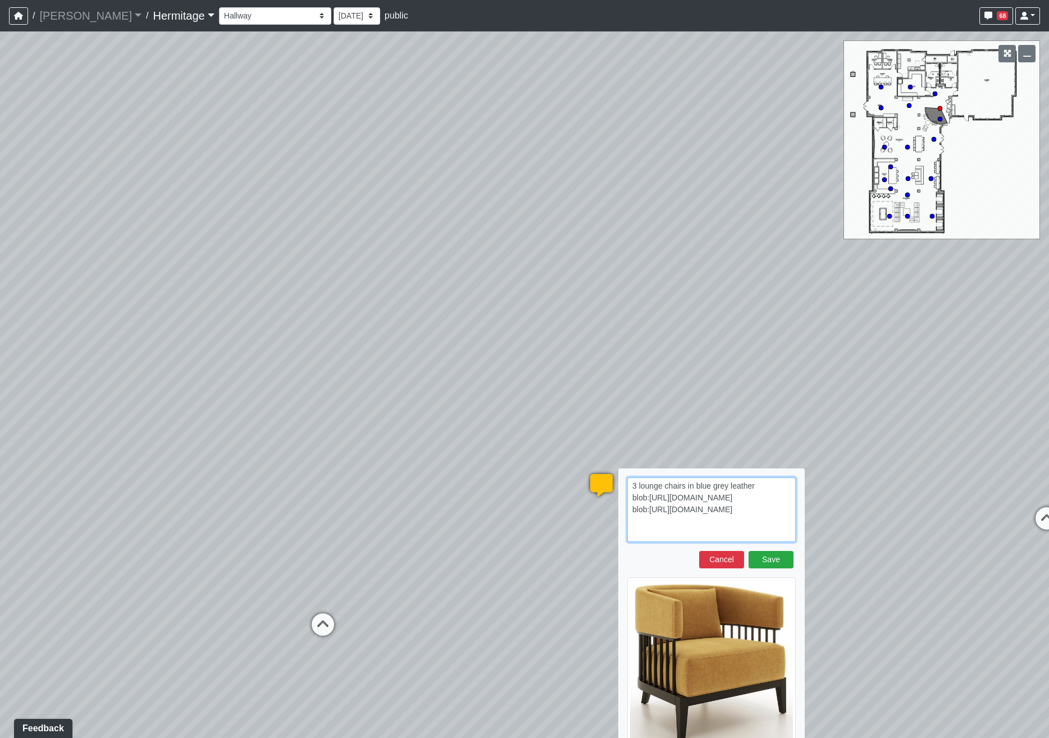
click at [751, 536] on textarea "3 lounge chairs in blue grey leather blob:[URL][DOMAIN_NAME] blob:[URL][DOMAIN_…" at bounding box center [711, 509] width 168 height 65
paste textarea "[URL][DOMAIN_NAME][PERSON_NAME]"
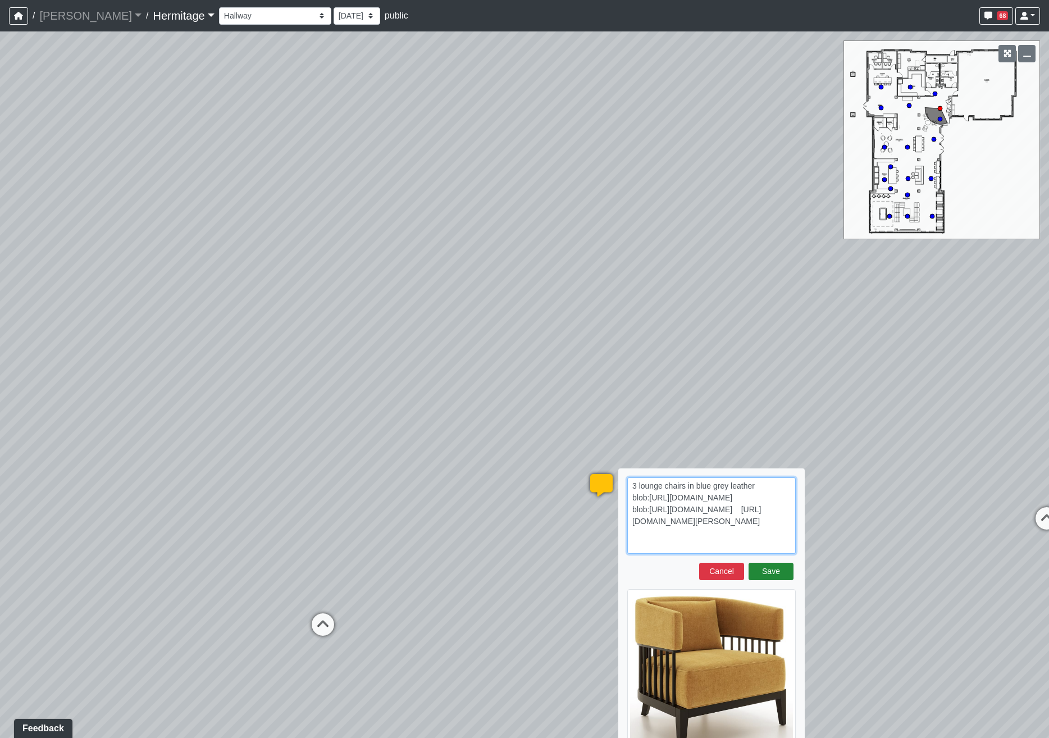
type textarea "3 lounge chairs in blue grey leather blob:[URL][DOMAIN_NAME] blob:[URL][DOMAIN_…"
click at [777, 574] on button "Save" at bounding box center [770, 571] width 45 height 17
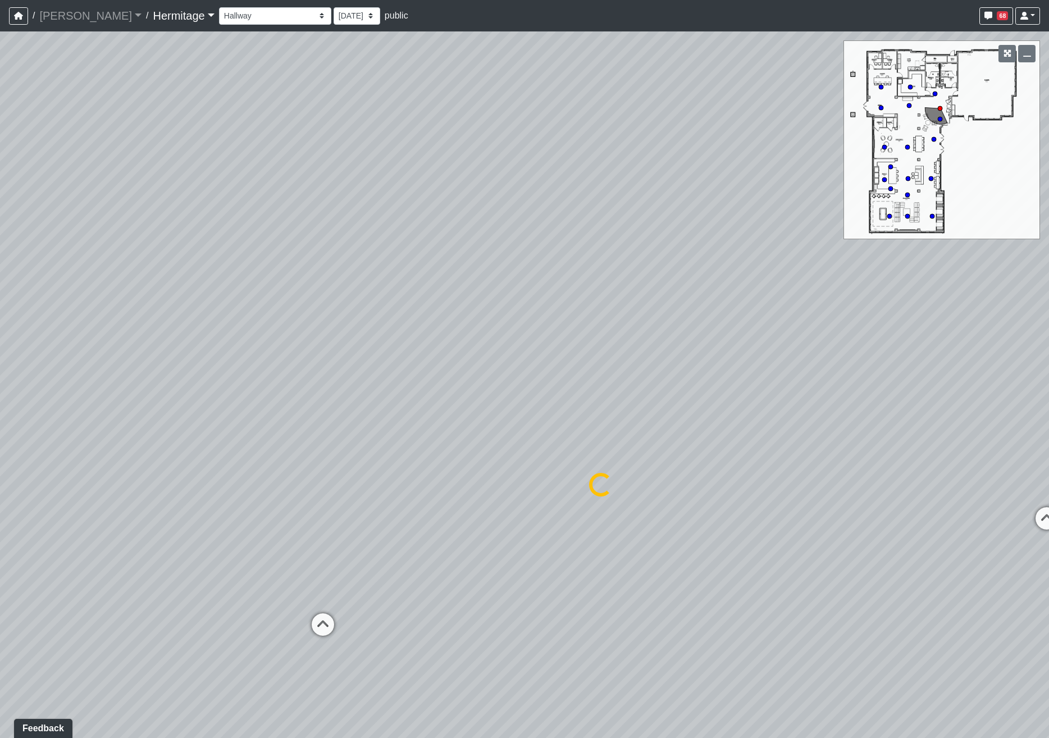
select select "bU1Rn6jTSCKDjDVV8r3WMa"
click at [619, 558] on div "Loading... Leasing Desk Loading... Hallway Loading... Created by Lindsei Cornwa…" at bounding box center [524, 384] width 1049 height 706
click at [582, 518] on span "Add comment" at bounding box center [609, 514] width 56 height 10
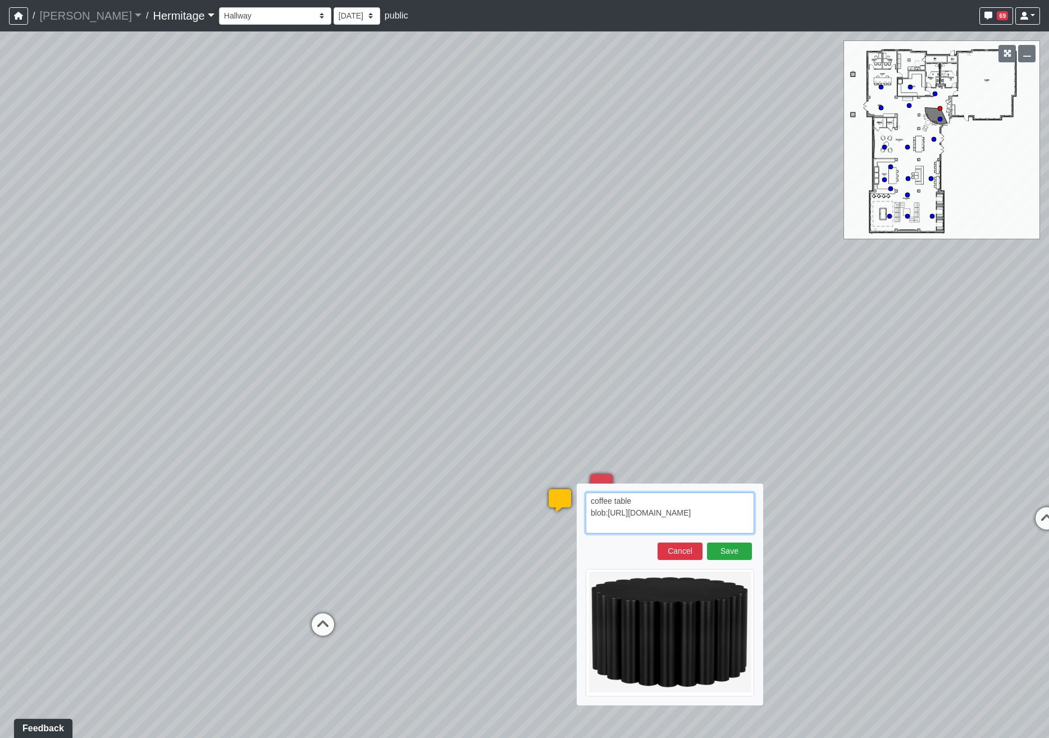
click at [727, 527] on textarea "coffee table blob:[URL][DOMAIN_NAME]" at bounding box center [670, 512] width 168 height 41
paste textarea "[URL][DOMAIN_NAME]"
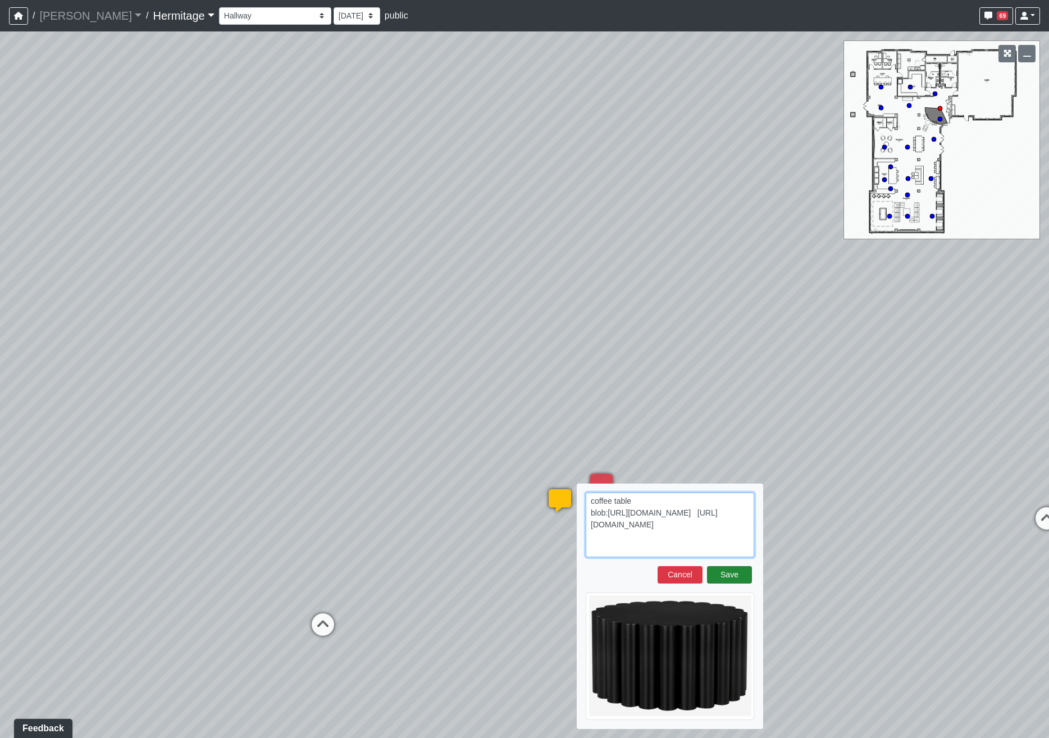
type textarea "coffee table blob:[URL][DOMAIN_NAME] [URL][DOMAIN_NAME]"
click at [722, 576] on button "Save" at bounding box center [729, 574] width 45 height 17
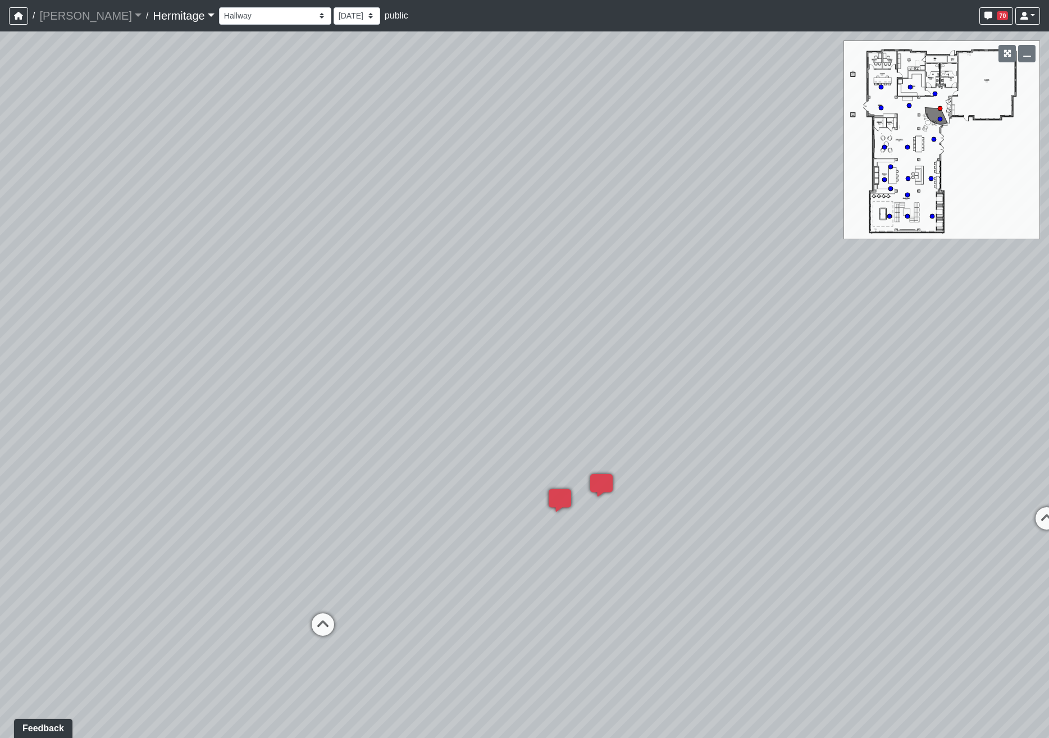
click at [467, 453] on div "Loading... Leasing Desk Loading... Hallway Loading... Created by Lindsei Cornwa…" at bounding box center [524, 384] width 1049 height 706
drag, startPoint x: 564, startPoint y: 398, endPoint x: 456, endPoint y: 408, distance: 108.3
click at [456, 408] on div "Loading... Leasing Desk Loading... Hallway Loading... Created by Lindsei Cornwa…" at bounding box center [524, 384] width 1049 height 706
click at [213, 688] on icon at bounding box center [207, 694] width 34 height 34
drag, startPoint x: 628, startPoint y: 465, endPoint x: 469, endPoint y: 461, distance: 158.4
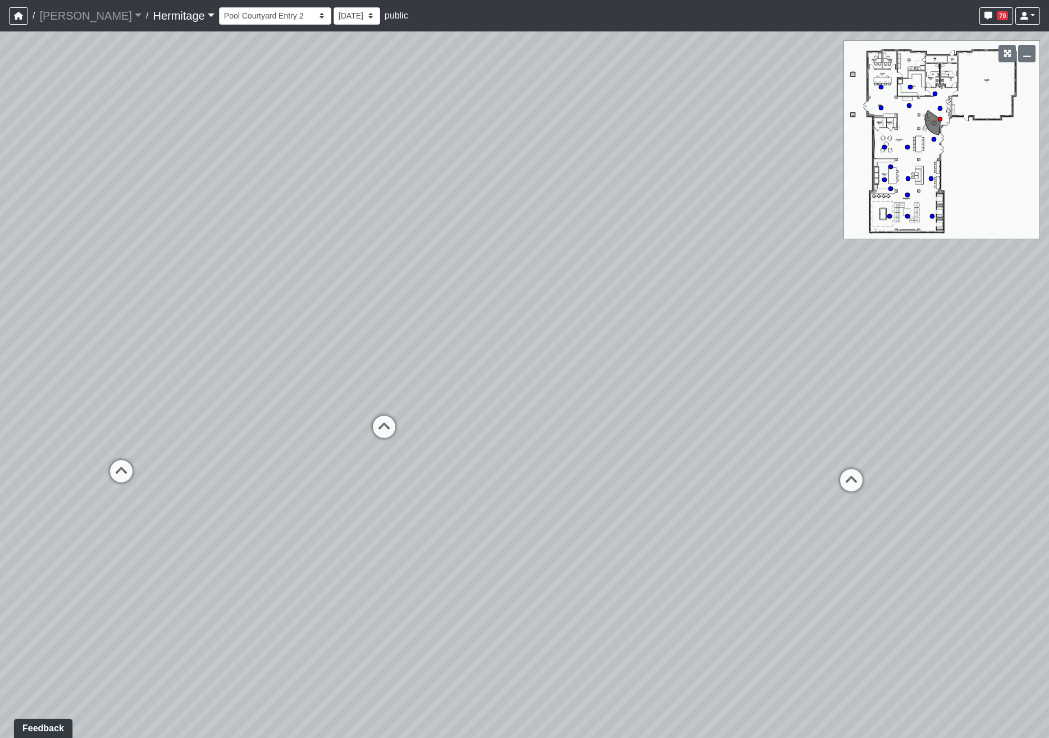
click at [469, 461] on div "Loading... Leasing Desk Loading... Hallway Loading... Created by Lindsei Cornwa…" at bounding box center [524, 384] width 1049 height 706
click at [385, 424] on icon at bounding box center [384, 433] width 34 height 34
select select "hohrehY4A7Q1FfdX5zeQTL"
drag, startPoint x: 308, startPoint y: 558, endPoint x: 946, endPoint y: 407, distance: 655.4
click at [935, 411] on div "Loading... Leasing Desk Loading... Hallway Loading... Created by Lindsei Cornwa…" at bounding box center [524, 384] width 1049 height 706
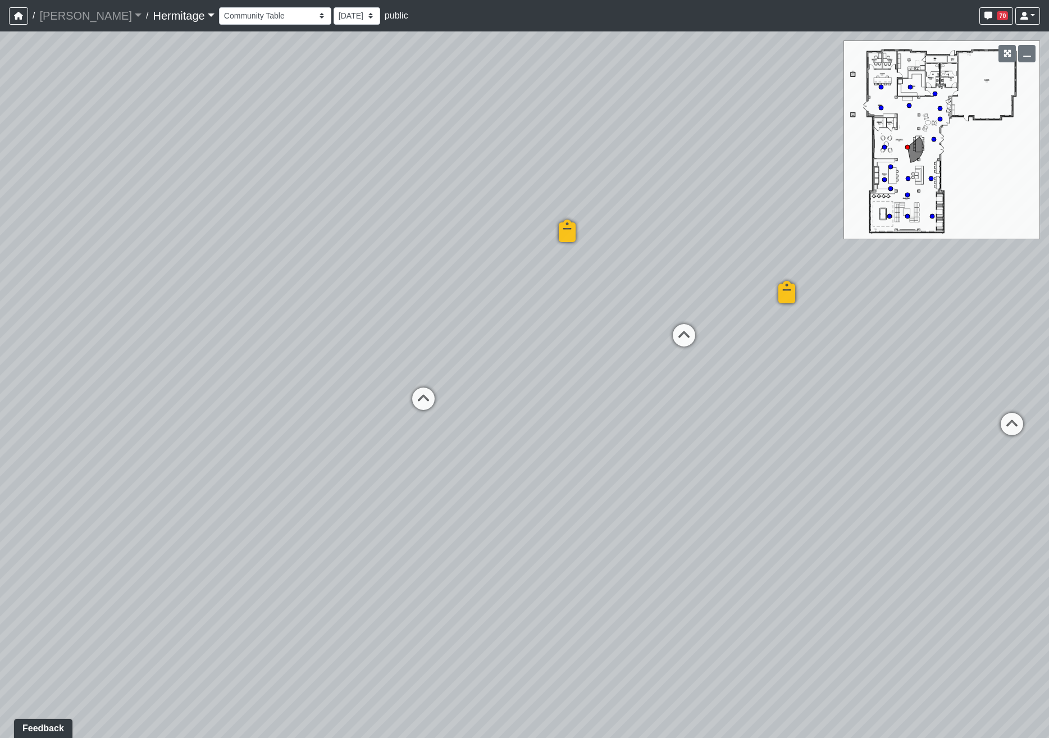
drag, startPoint x: 717, startPoint y: 503, endPoint x: 1035, endPoint y: 517, distance: 318.7
click at [1034, 517] on div "Loading... Leasing Desk Loading... Hallway Loading... Created by Lindsei Cornwa…" at bounding box center [524, 384] width 1049 height 706
drag, startPoint x: 819, startPoint y: 506, endPoint x: 424, endPoint y: 527, distance: 395.8
click at [424, 527] on div "Loading... Leasing Desk Loading... Hallway Loading... Created by Lindsei Cornwa…" at bounding box center [524, 384] width 1049 height 706
click at [470, 549] on span "Add comment" at bounding box center [488, 546] width 56 height 10
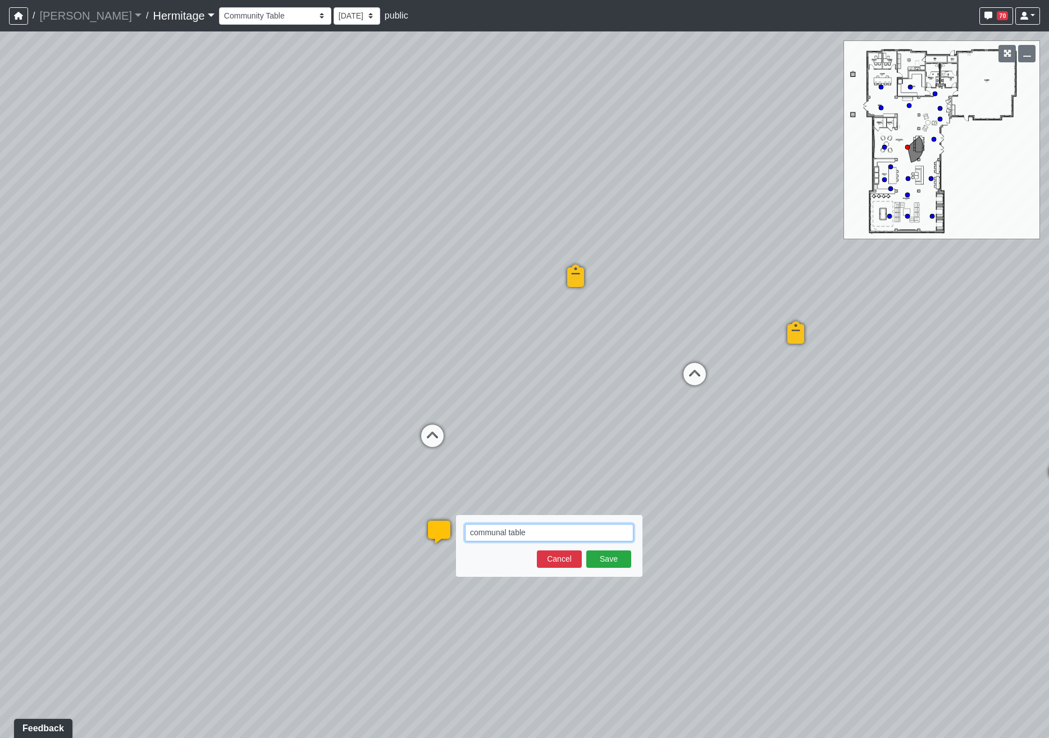
click at [583, 536] on textarea "communal table" at bounding box center [549, 532] width 168 height 17
paste textarea "blob:[URL][DOMAIN_NAME]"
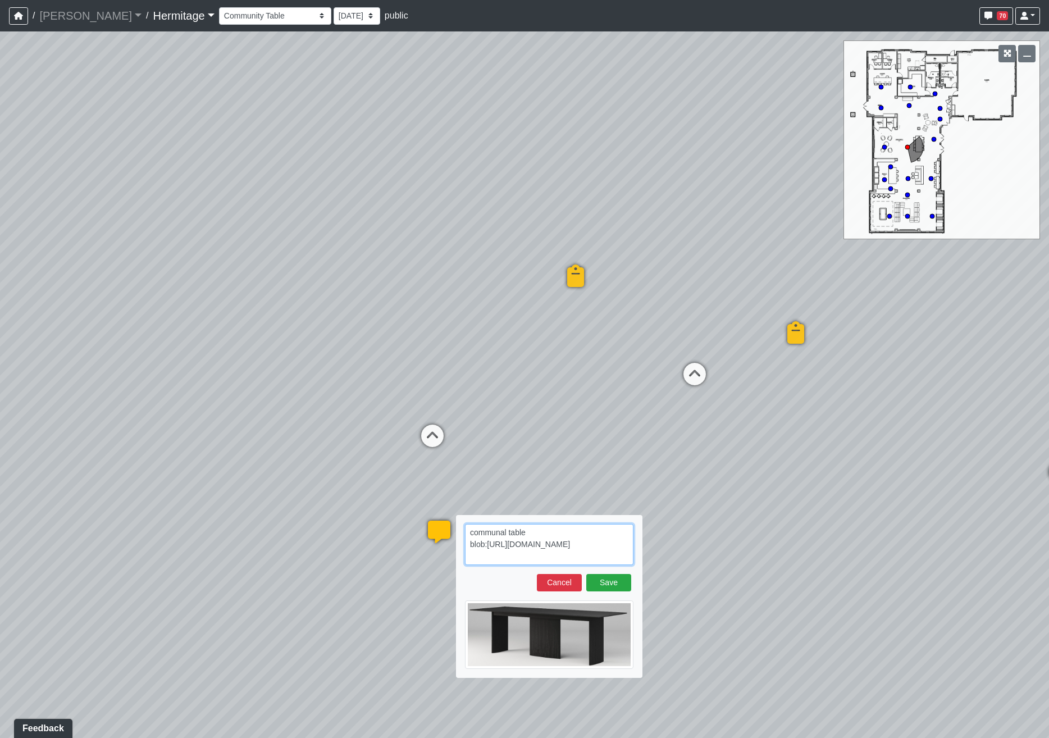
click at [543, 531] on textarea "communal table blob:[URL][DOMAIN_NAME]" at bounding box center [549, 544] width 168 height 41
click at [598, 556] on textarea "communal table 120"x48" blob:[URL][DOMAIN_NAME]" at bounding box center [549, 544] width 168 height 41
paste textarea "[URL][DOMAIN_NAME][PERSON_NAME]"
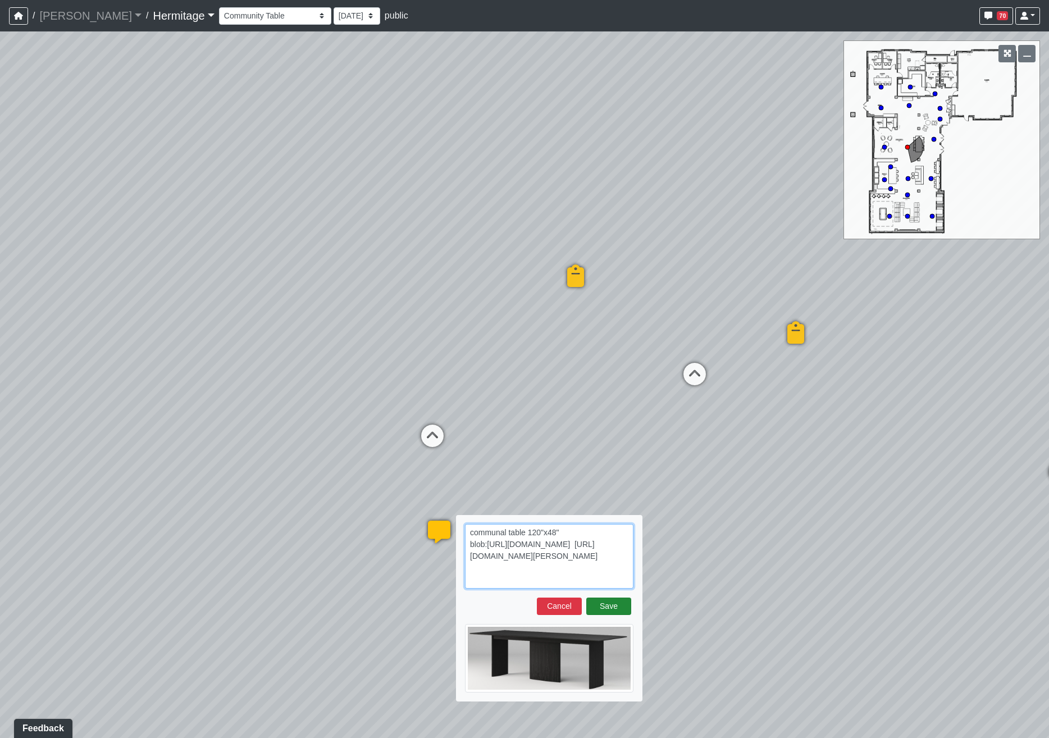
type textarea "communal table 120"x48" blob:[URL][DOMAIN_NAME] [URL][DOMAIN_NAME][PERSON_NAME]"
click at [608, 606] on button "Save" at bounding box center [608, 605] width 45 height 17
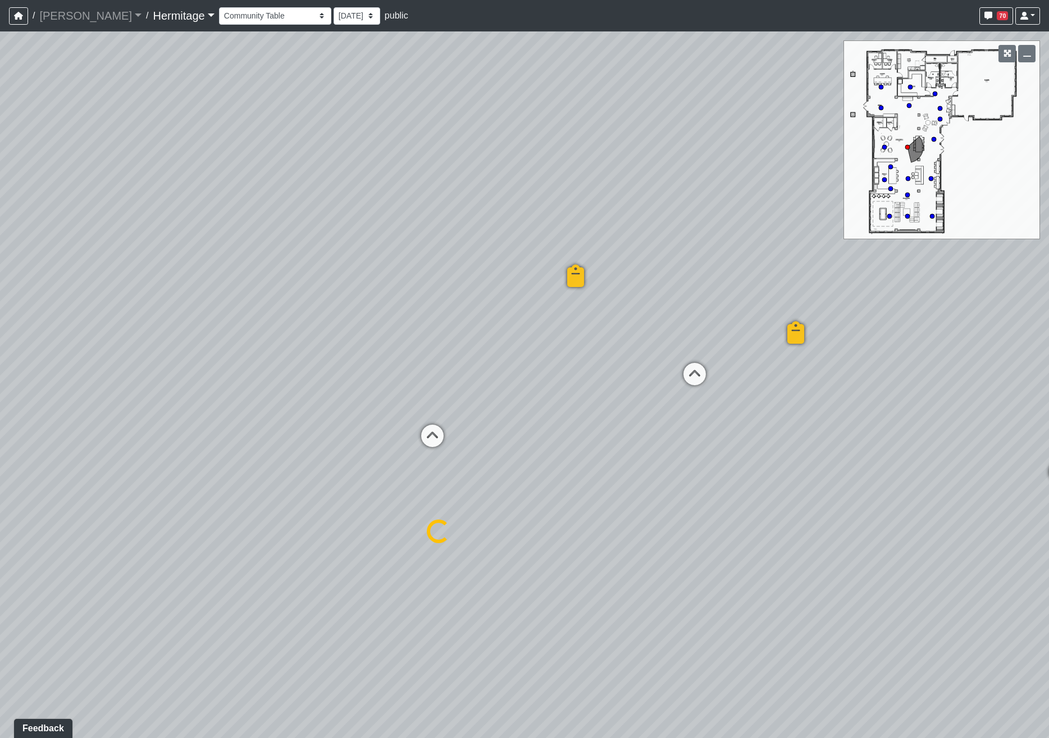
select select "hohrehY4A7Q1FfdX5zeQTL"
click at [955, 453] on div "Loading... Leasing Desk Loading... Hallway Loading... Created by Lindsei Cornwa…" at bounding box center [524, 384] width 1049 height 706
click at [422, 550] on span "Add comment" at bounding box center [450, 546] width 56 height 10
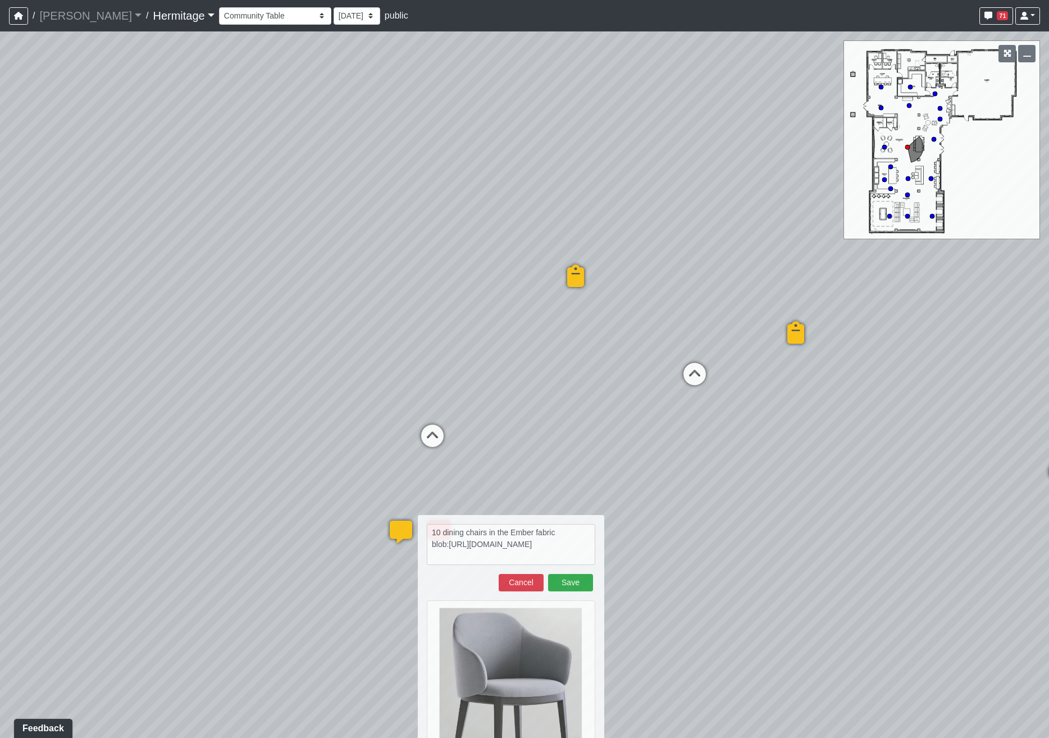
click at [871, 585] on div "Loading... Leasing Desk Loading... Hallway Loading... Created by Lindsei Cornwa…" at bounding box center [524, 384] width 1049 height 706
click at [556, 560] on textarea "10 dining chairs in the Ember fabric blob:[URL][DOMAIN_NAME]" at bounding box center [511, 544] width 168 height 41
paste textarea "[URL][DOMAIN_NAME]"
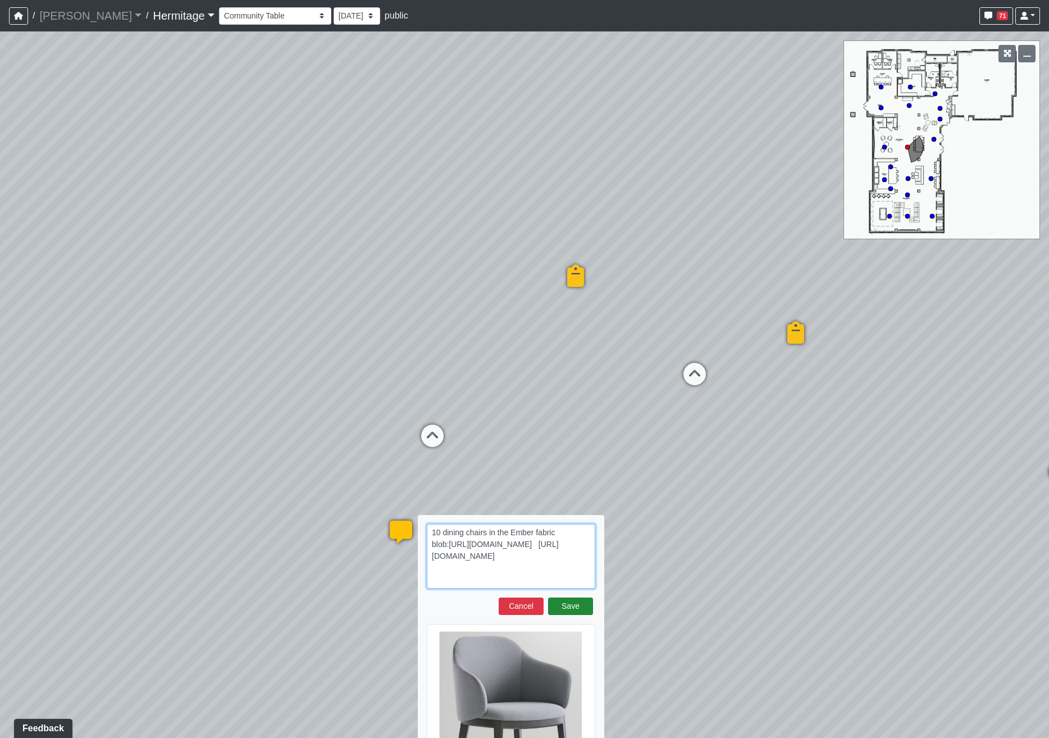
type textarea "10 dining chairs in the Ember fabric blob:[URL][DOMAIN_NAME] [URL][DOMAIN_NAME]"
click at [569, 607] on button "Save" at bounding box center [570, 605] width 45 height 17
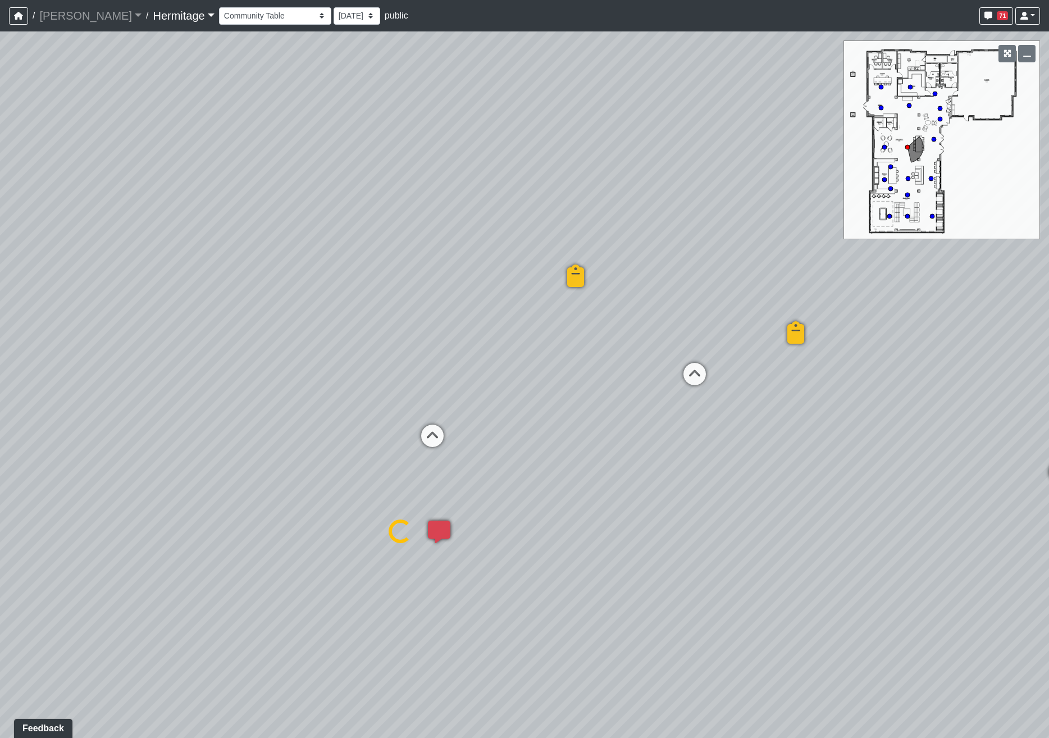
select select "hohrehY4A7Q1FfdX5zeQTL"
drag, startPoint x: 209, startPoint y: 321, endPoint x: 713, endPoint y: 378, distance: 507.5
click at [713, 378] on div "Loading... Leasing Desk Loading... Hallway Loading... Created by Lindsei Cornwa…" at bounding box center [524, 384] width 1049 height 706
drag, startPoint x: 542, startPoint y: 424, endPoint x: 841, endPoint y: 417, distance: 298.2
click at [841, 417] on div "Loading... Leasing Desk Loading... Hallway Loading... Created by Lindsei Cornwa…" at bounding box center [524, 384] width 1049 height 706
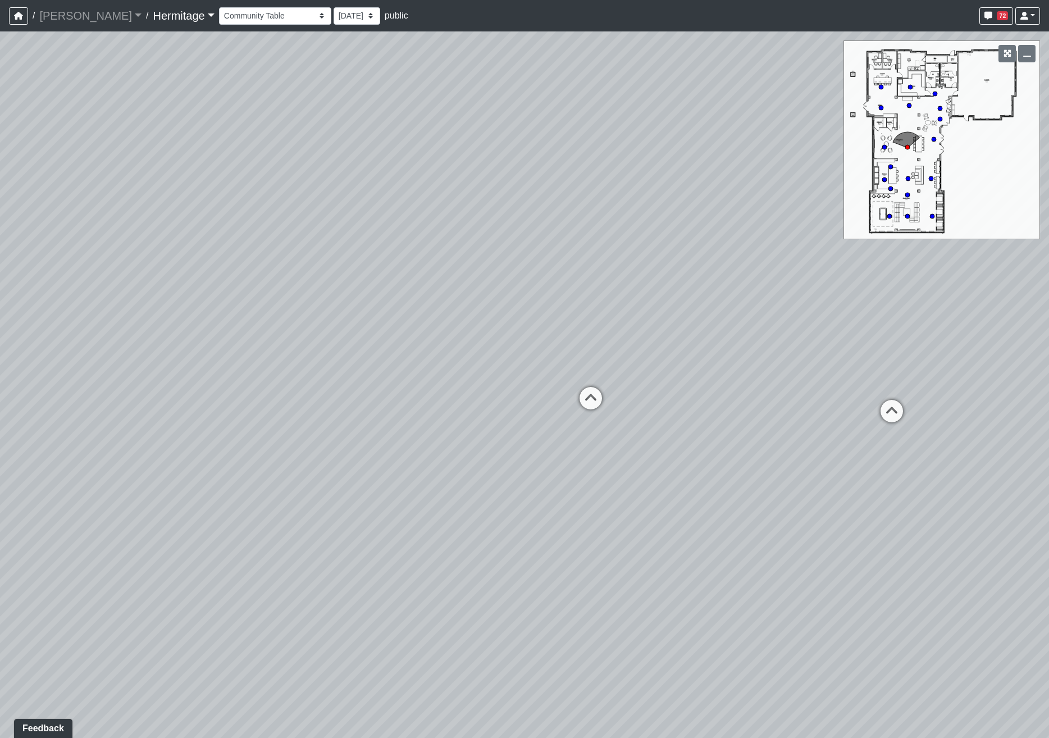
drag, startPoint x: 393, startPoint y: 482, endPoint x: 892, endPoint y: 473, distance: 499.3
click at [892, 473] on div "Loading... Leasing Desk Loading... Hallway Loading... Created by Lindsei Cornwa…" at bounding box center [524, 384] width 1049 height 706
drag, startPoint x: 388, startPoint y: 463, endPoint x: 619, endPoint y: 483, distance: 231.6
click at [619, 483] on div "Loading... Leasing Desk Loading... Hallway Loading... Created by Lindsei Cornwa…" at bounding box center [524, 384] width 1049 height 706
drag, startPoint x: 647, startPoint y: 478, endPoint x: 651, endPoint y: 510, distance: 32.3
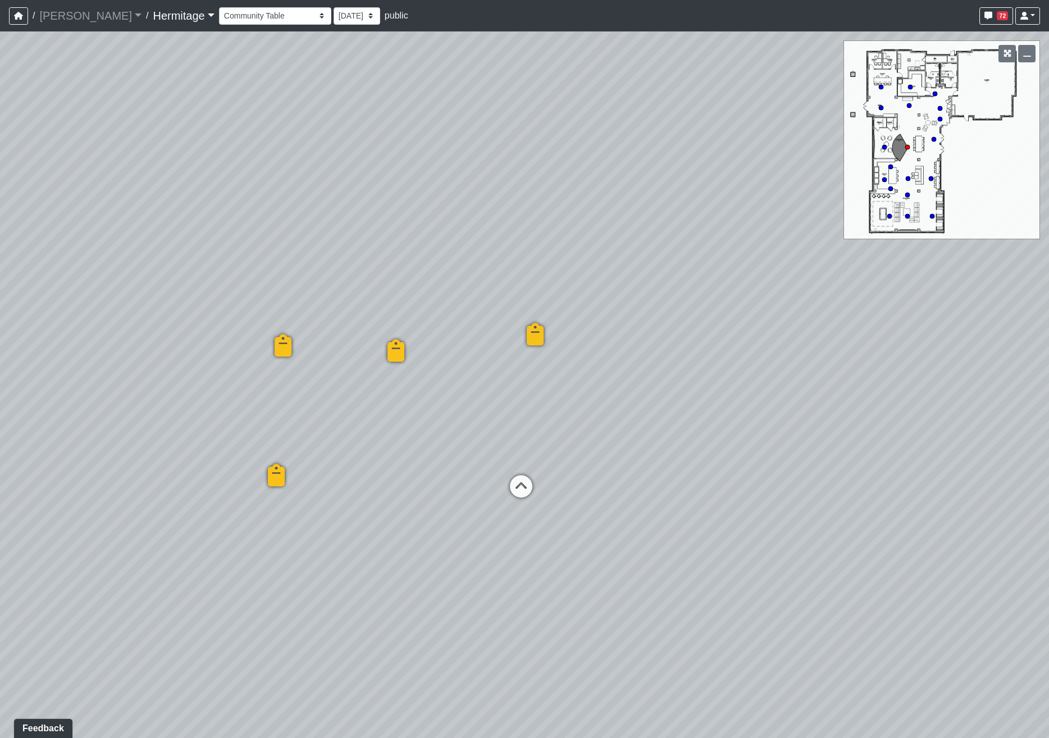
click at [651, 510] on div "Loading... Leasing Desk Loading... Hallway Loading... Created by Lindsei Cornwa…" at bounding box center [524, 384] width 1049 height 706
click at [565, 497] on div "Loading... Leasing Desk Loading... Hallway Loading... Created by Lindsei Cornwa…" at bounding box center [524, 384] width 1049 height 706
click at [596, 512] on span "Add comment" at bounding box center [614, 511] width 56 height 10
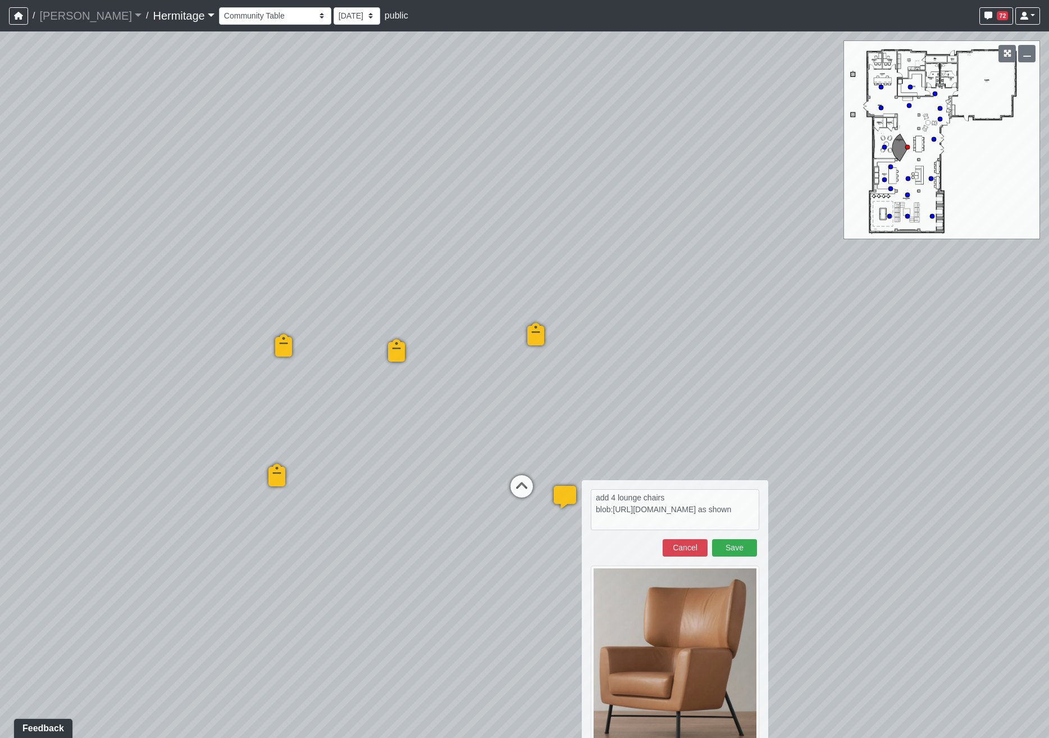
click at [823, 581] on div "Loading... Leasing Desk Loading... Hallway Loading... Created by Lindsei Cornwa…" at bounding box center [524, 384] width 1049 height 706
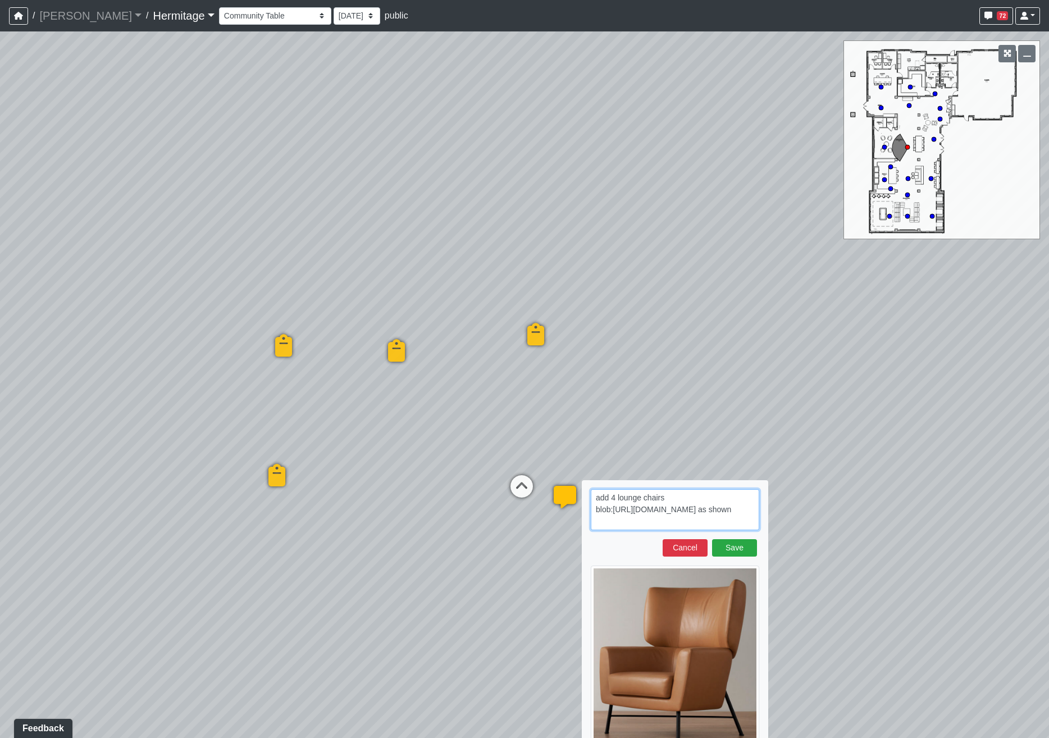
click at [741, 522] on textarea "add 4 lounge chairs blob:[URL][DOMAIN_NAME] as shown" at bounding box center [675, 509] width 168 height 41
paste textarea "[URL][DOMAIN_NAME]"
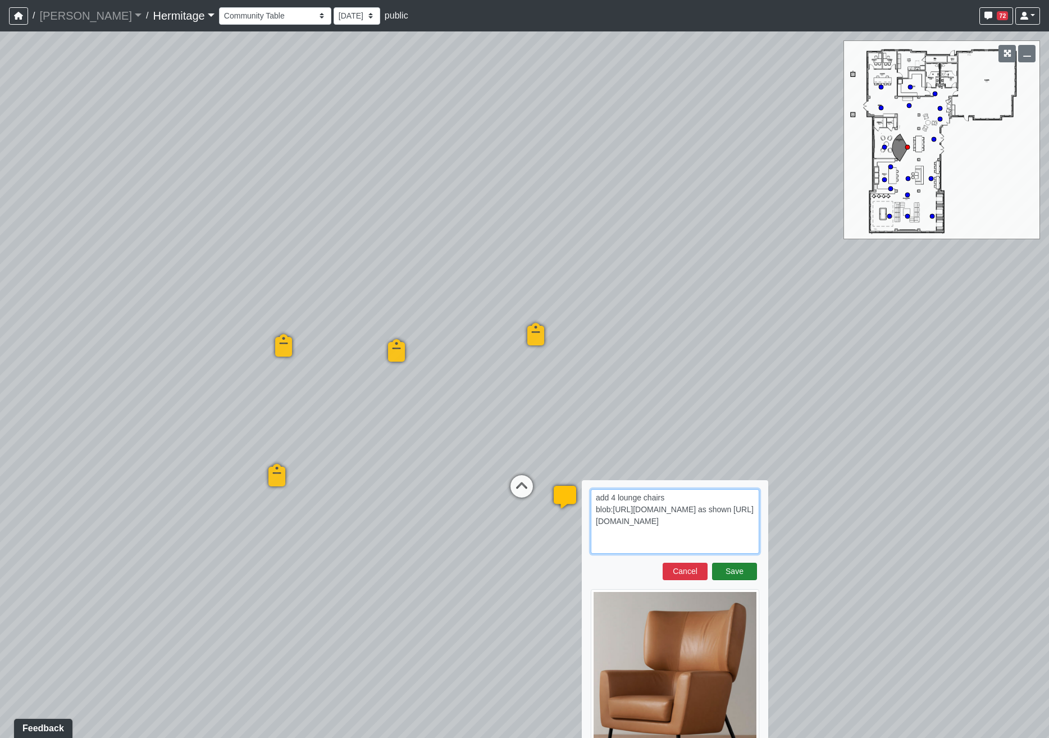
type textarea "add 4 lounge chairs blob:[URL][DOMAIN_NAME] as shown [URL][DOMAIN_NAME]"
click at [740, 569] on button "Save" at bounding box center [734, 571] width 45 height 17
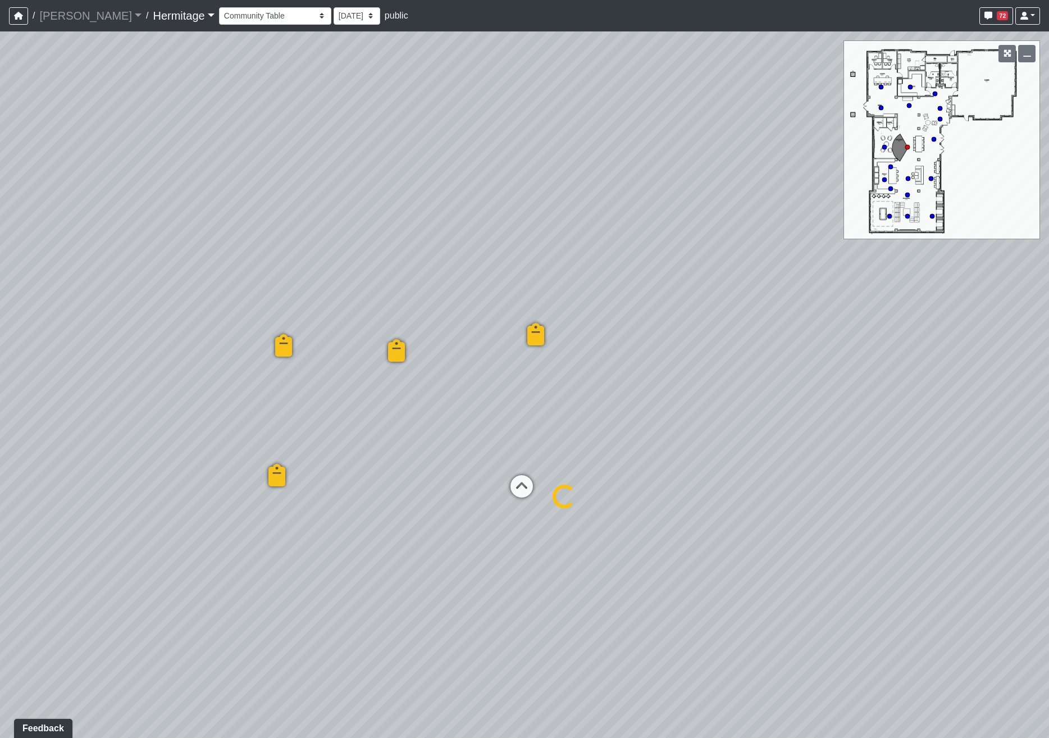
select select "hohrehY4A7Q1FfdX5zeQTL"
click at [558, 529] on span "Add comment" at bounding box center [585, 527] width 56 height 10
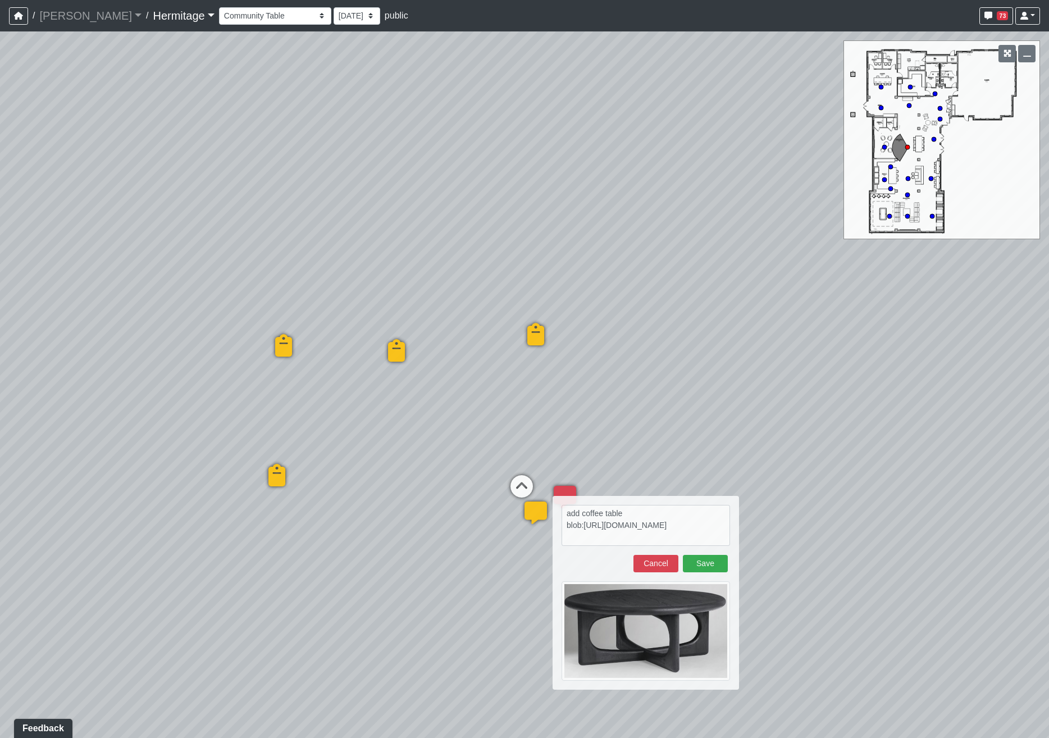
click at [825, 539] on div "Loading... Leasing Desk Loading... Hallway Loading... Created by Lindsei Cornwa…" at bounding box center [524, 384] width 1049 height 706
click at [688, 540] on textarea "add coffee table blob:[URL][DOMAIN_NAME]" at bounding box center [646, 525] width 168 height 41
paste textarea "[URL][DOMAIN_NAME][PERSON_NAME]"
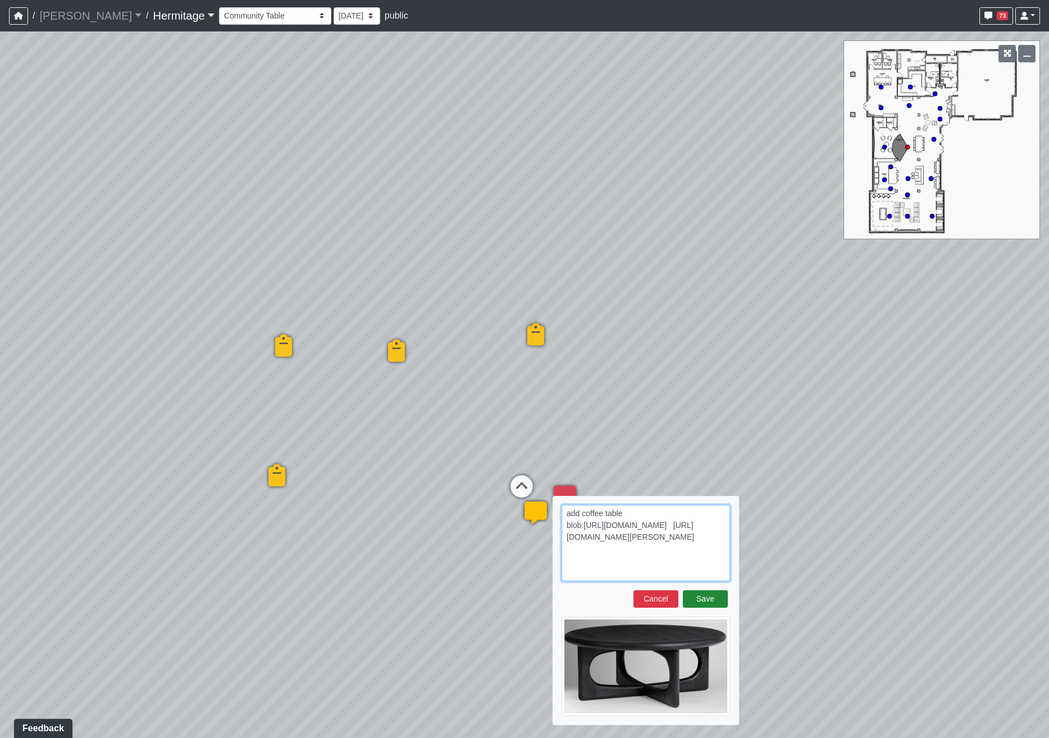
type textarea "add coffee table blob:[URL][DOMAIN_NAME] [URL][DOMAIN_NAME][PERSON_NAME]"
click at [706, 599] on button "Save" at bounding box center [705, 598] width 45 height 17
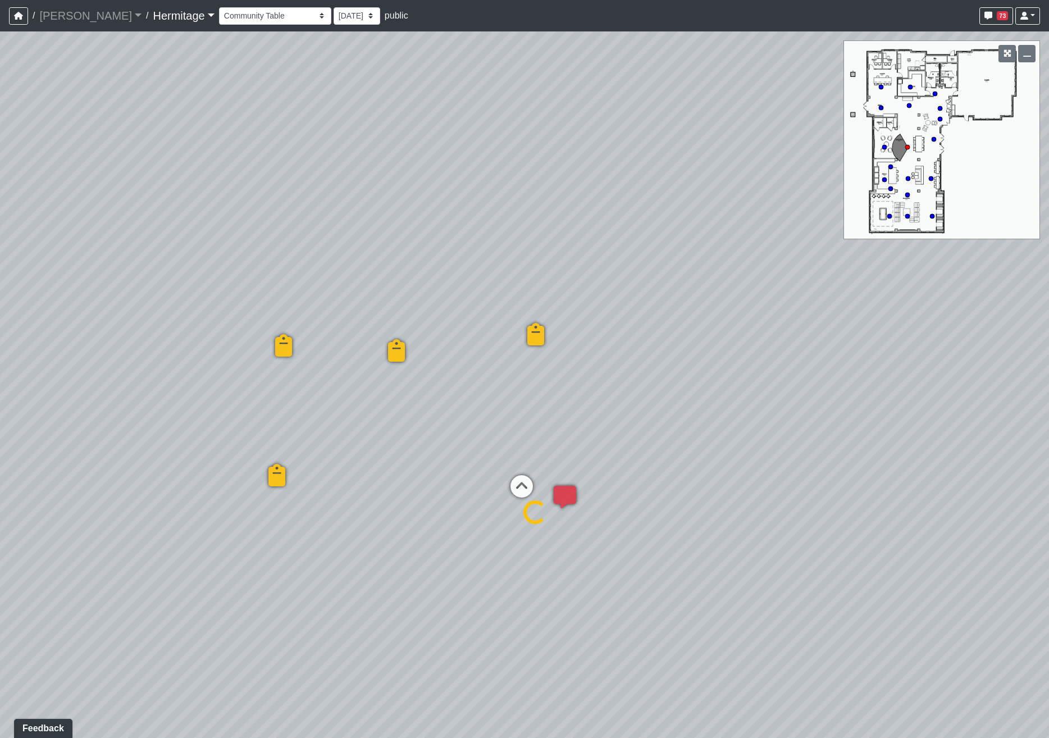
select select "hohrehY4A7Q1FfdX5zeQTL"
click at [568, 522] on div "Loading... Leasing Desk Loading... Hallway Loading... Created by Lindsei Cornwa…" at bounding box center [524, 384] width 1049 height 706
click at [517, 506] on icon at bounding box center [514, 508] width 8 height 9
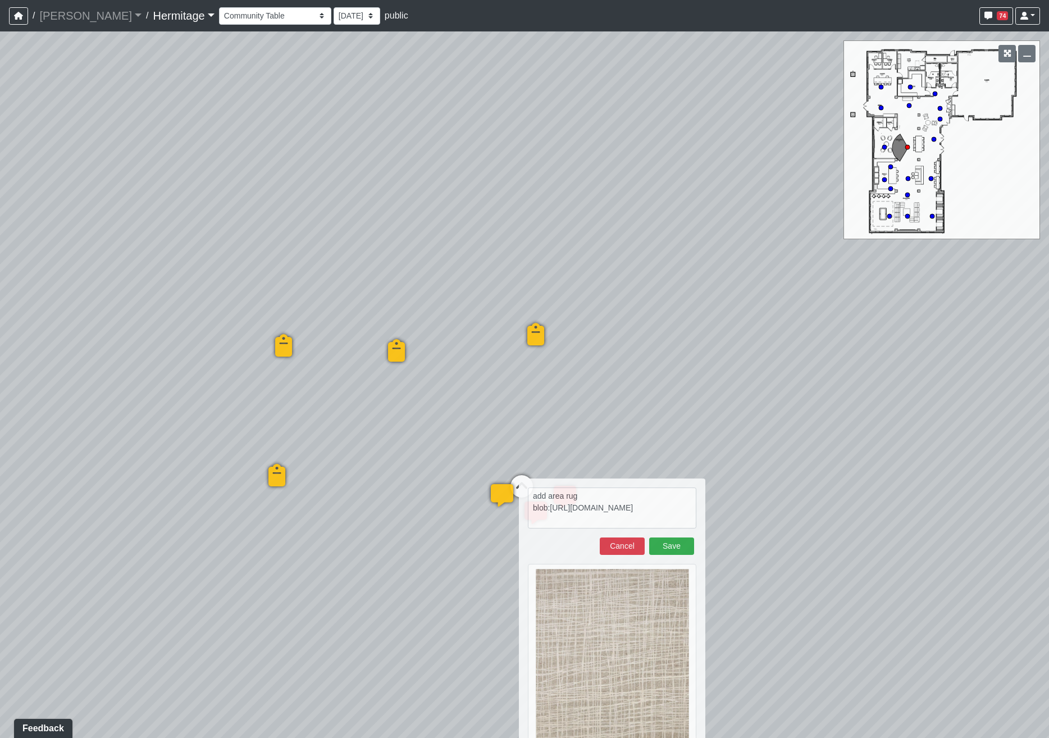
click at [851, 620] on div "Loading... Leasing Desk Loading... Hallway Loading... Created by Lindsei Cornwa…" at bounding box center [524, 384] width 1049 height 706
click at [590, 497] on textarea "add area rug blob:[URL][DOMAIN_NAME]" at bounding box center [612, 507] width 168 height 41
paste textarea "[URL][DOMAIN_NAME]"
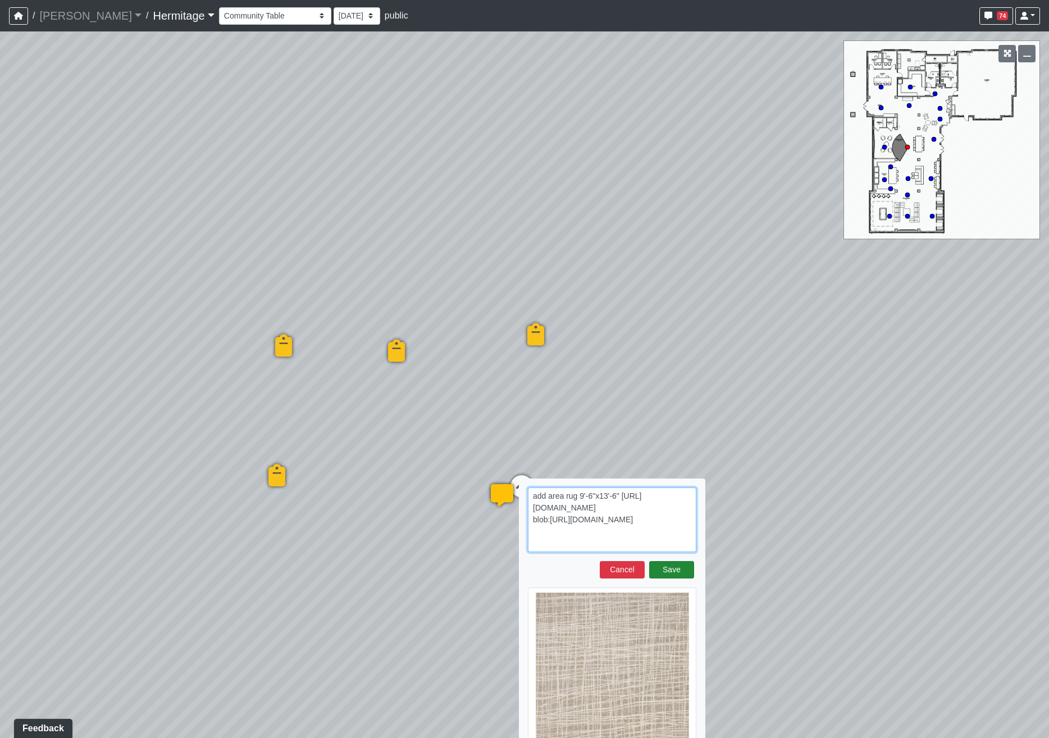
type textarea "add area rug 9'-6"x13'-6" [URL][DOMAIN_NAME] blob:[URL][DOMAIN_NAME]"
click at [666, 571] on button "Save" at bounding box center [671, 569] width 45 height 17
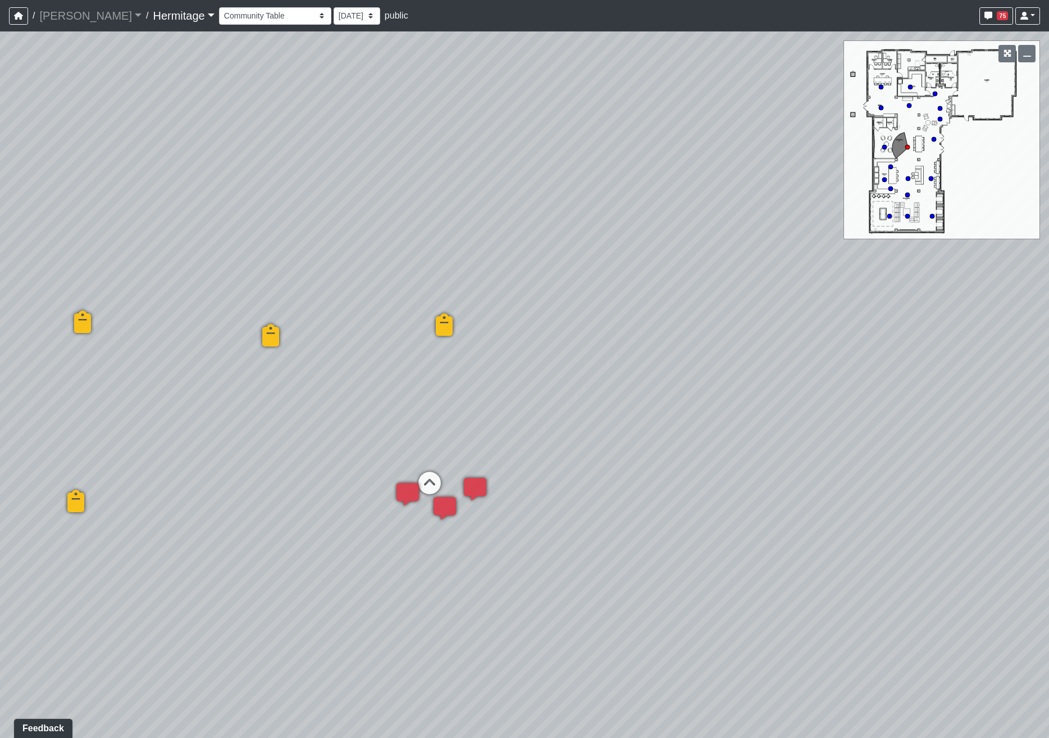
drag, startPoint x: 686, startPoint y: 493, endPoint x: 537, endPoint y: 483, distance: 148.5
click at [537, 483] on div "Loading... Leasing Desk Loading... Hallway Loading... Created by Lindsei Cornwa…" at bounding box center [524, 384] width 1049 height 706
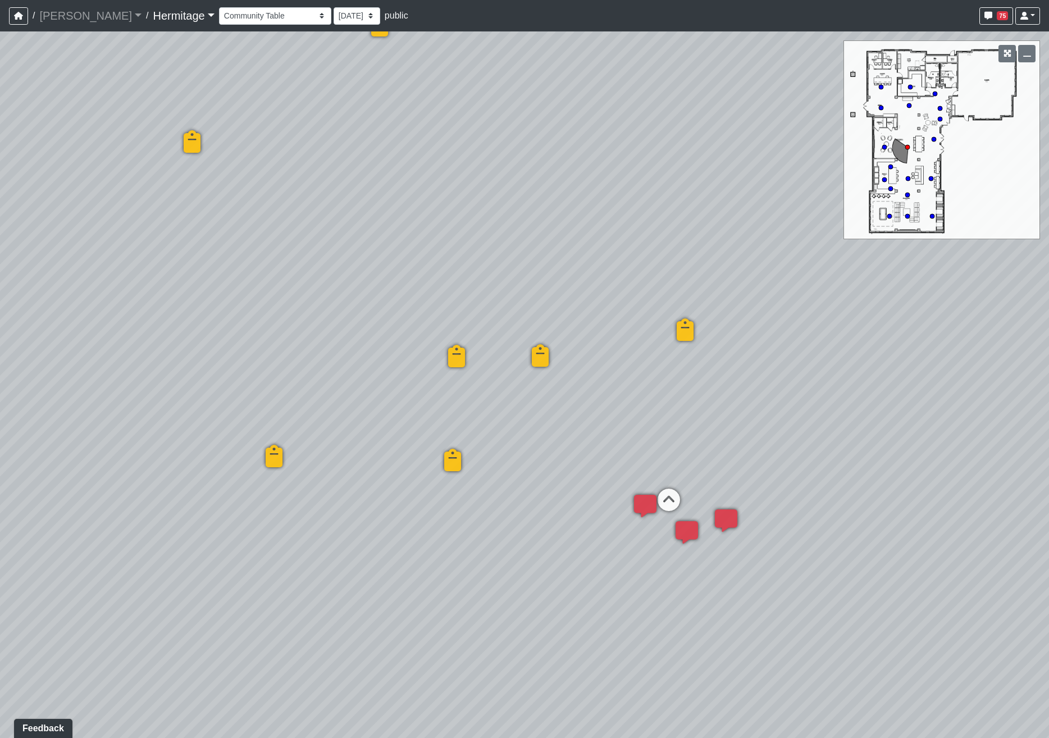
drag, startPoint x: 220, startPoint y: 563, endPoint x: 596, endPoint y: 577, distance: 377.0
click at [596, 577] on div "Loading... Leasing Desk Loading... Hallway Loading... Created by Lindsei Cornwa…" at bounding box center [524, 384] width 1049 height 706
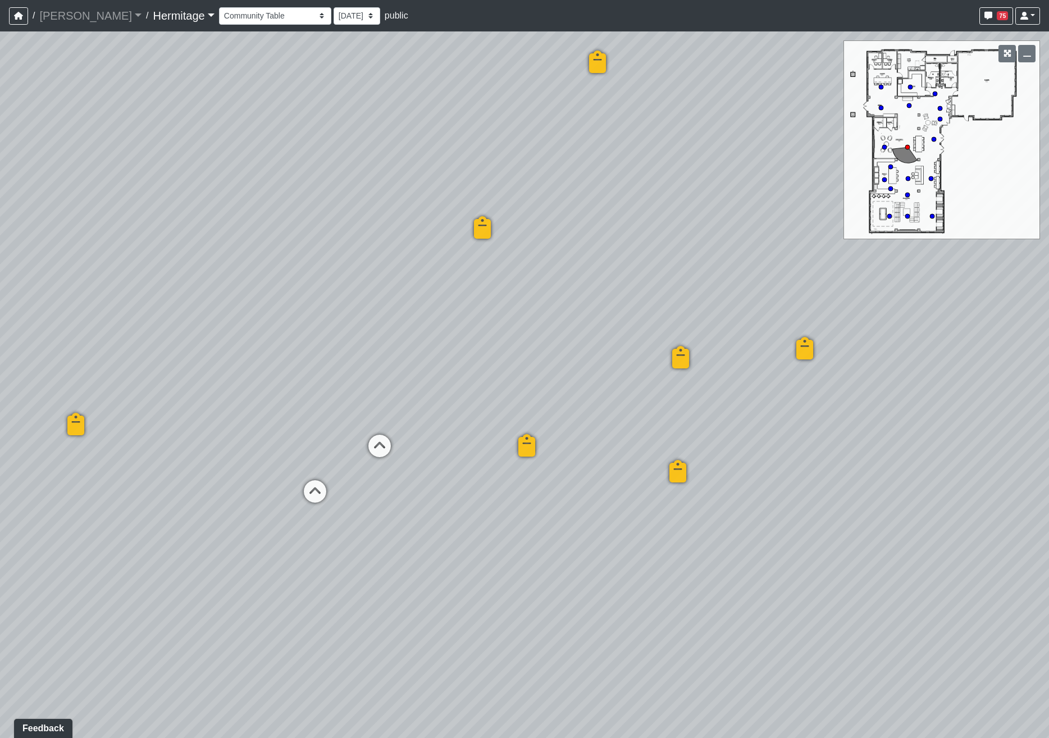
drag, startPoint x: 252, startPoint y: 587, endPoint x: 660, endPoint y: 586, distance: 408.8
click at [659, 586] on div "Loading... Leasing Desk Loading... Hallway Loading... Created by Lindsei Cornwa…" at bounding box center [524, 384] width 1049 height 706
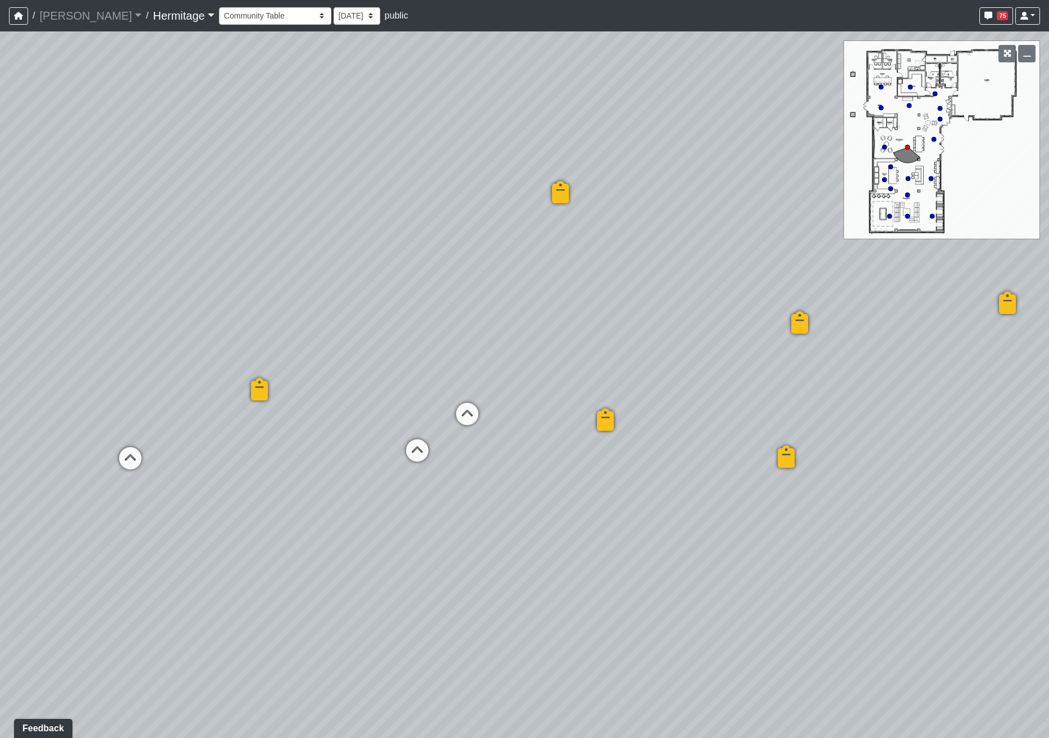
drag, startPoint x: 335, startPoint y: 605, endPoint x: 409, endPoint y: 575, distance: 80.4
click at [409, 575] on div "Loading... Leasing Desk Loading... Hallway Loading... Created by Lindsei Cornwa…" at bounding box center [524, 384] width 1049 height 706
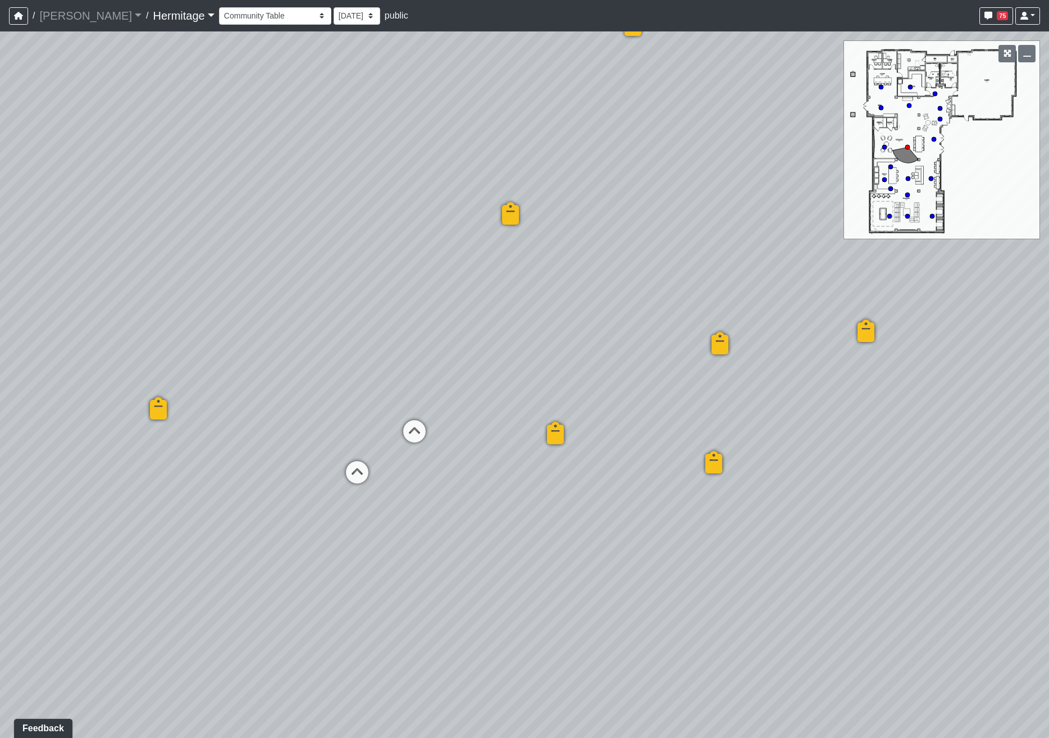
drag, startPoint x: 645, startPoint y: 468, endPoint x: 562, endPoint y: 489, distance: 85.7
click at [562, 489] on div "Loading... Leasing Desk Loading... Hallway Loading... Created by Lindsei Cornwa…" at bounding box center [524, 384] width 1049 height 706
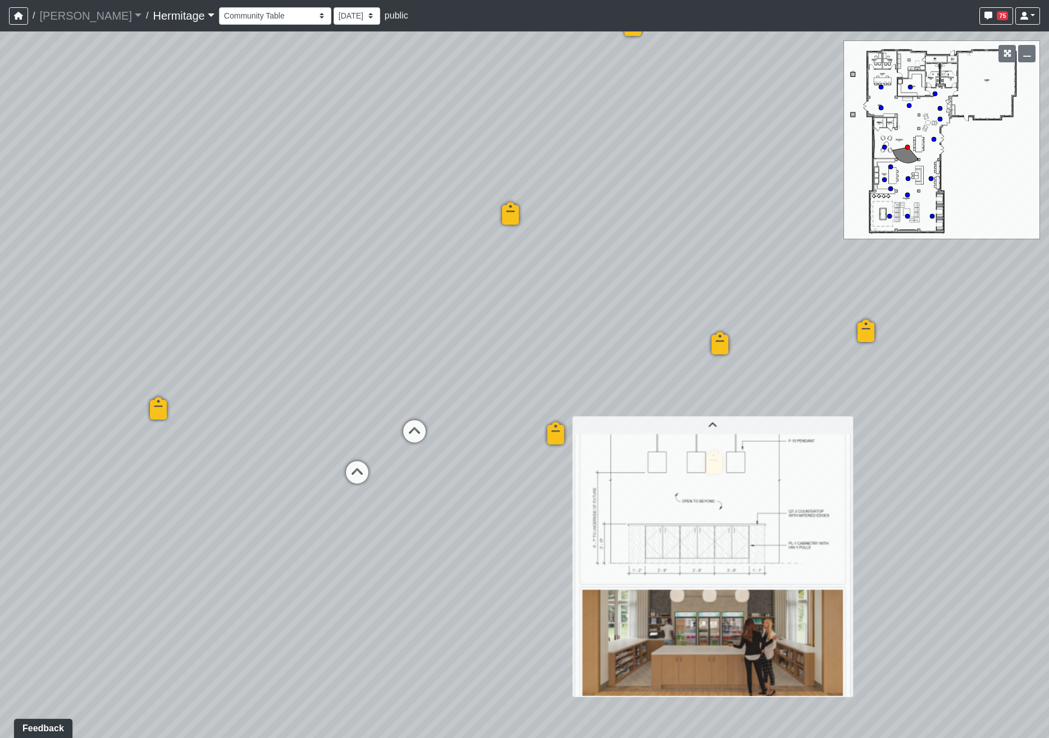
scroll to position [51, 0]
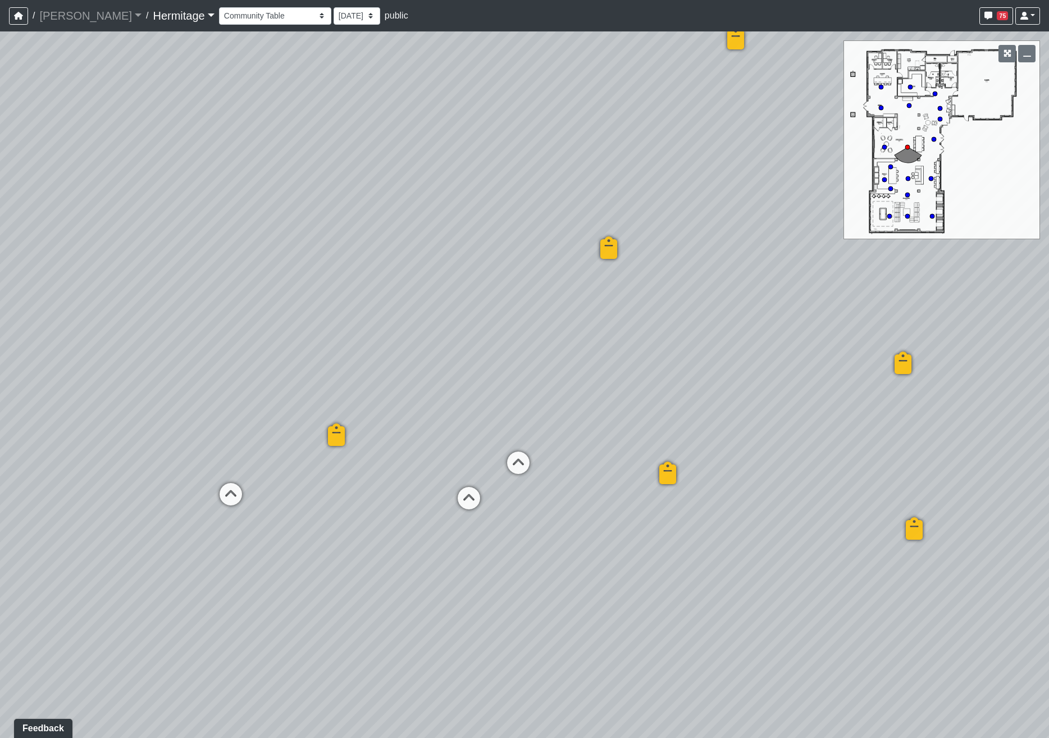
drag, startPoint x: 389, startPoint y: 535, endPoint x: 555, endPoint y: 579, distance: 172.0
click at [555, 579] on div "Loading... Leasing Desk Loading... Hallway Loading... Created by Lindsei Cornwa…" at bounding box center [524, 384] width 1049 height 706
click at [463, 494] on icon at bounding box center [469, 504] width 34 height 34
select select "tmzZpXiDX1H7kcNbT6Q3ZE"
drag, startPoint x: 275, startPoint y: 524, endPoint x: 733, endPoint y: 372, distance: 482.4
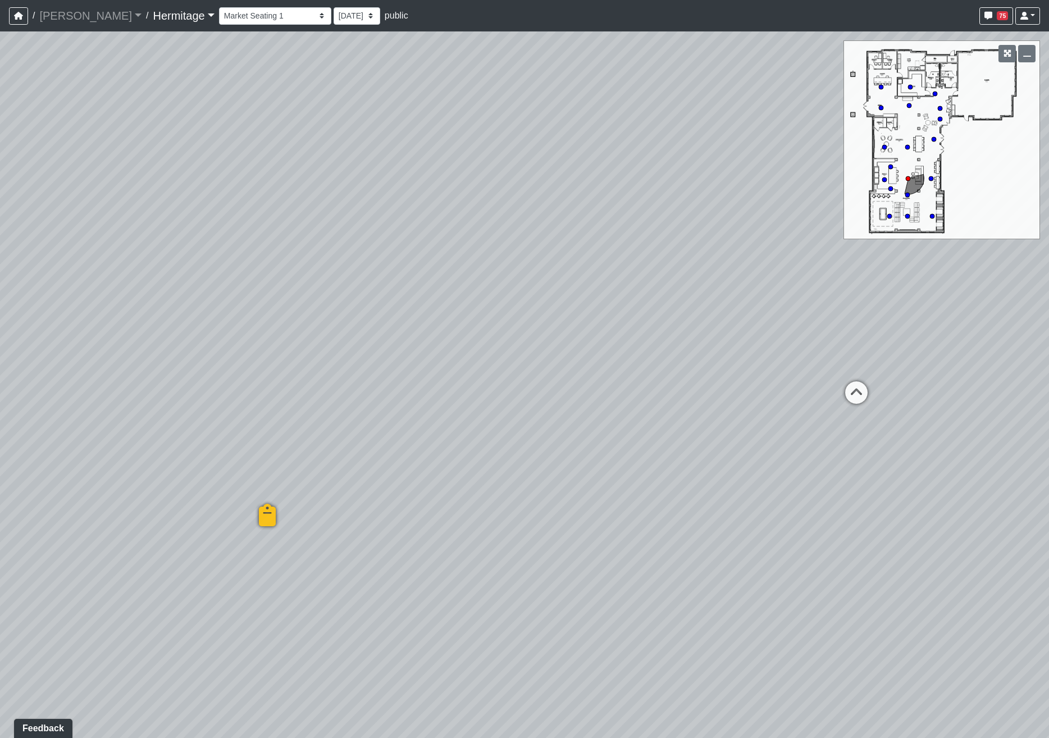
click at [733, 372] on div "Loading... Leasing Desk Loading... Hallway Loading... Created by Lindsei Cornwa…" at bounding box center [524, 384] width 1049 height 706
drag, startPoint x: 469, startPoint y: 513, endPoint x: 624, endPoint y: 408, distance: 187.5
click at [624, 408] on div "Loading... Leasing Desk Loading... Hallway Loading... Created by Lindsei Cornwa…" at bounding box center [524, 384] width 1049 height 706
click at [524, 527] on span "Add comment" at bounding box center [552, 524] width 56 height 10
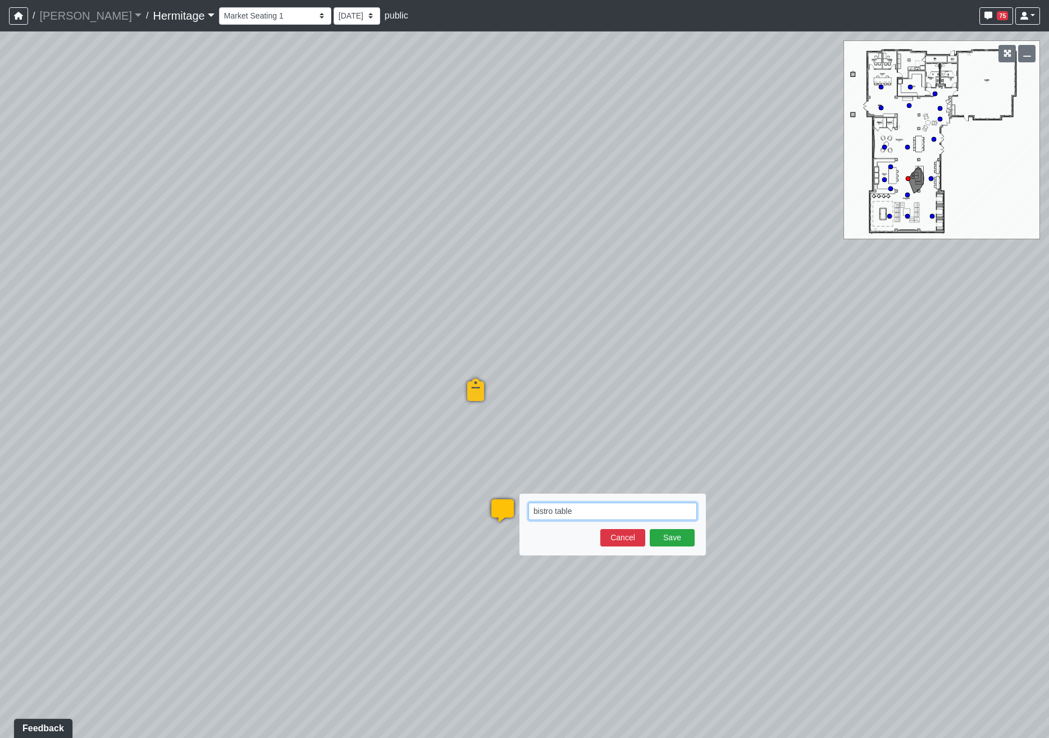
click at [601, 512] on textarea "bistro table" at bounding box center [612, 511] width 168 height 17
paste textarea "blob:[URL][DOMAIN_NAME]"
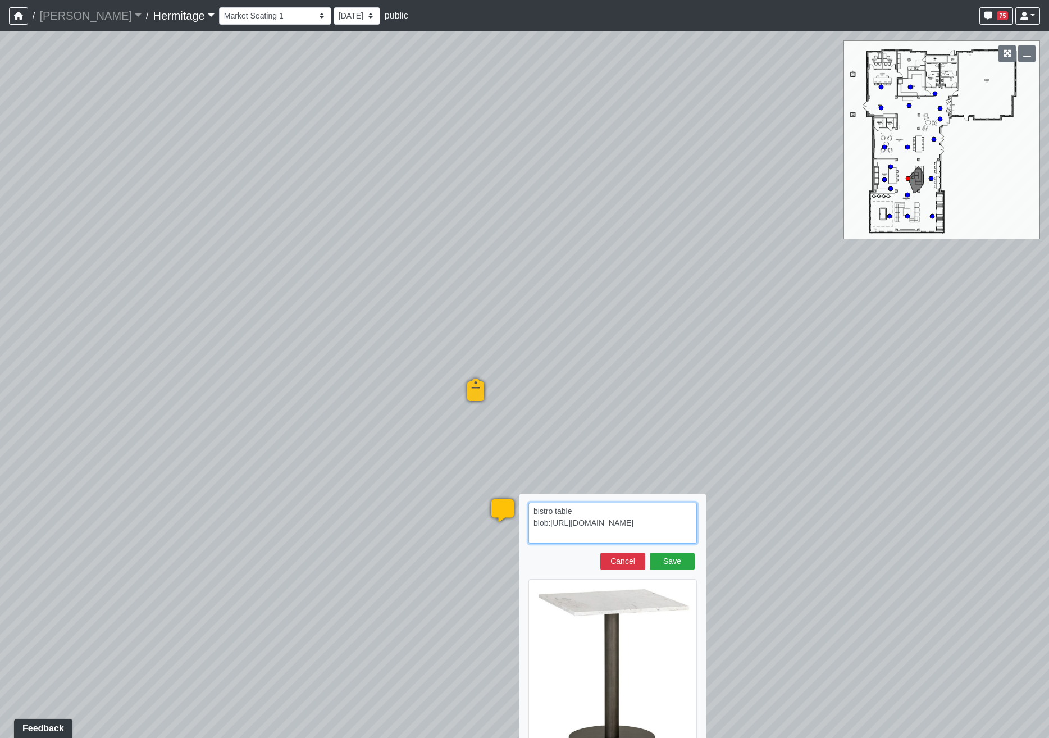
click at [533, 510] on textarea "bistro table blob:[URL][DOMAIN_NAME]" at bounding box center [612, 523] width 168 height 41
click at [586, 505] on textarea "2 bistro table blob:[URL][DOMAIN_NAME]" at bounding box center [612, 523] width 168 height 41
click at [856, 567] on div "Loading... Leasing Desk Loading... Hallway Loading... Created by Lindsei Cornwa…" at bounding box center [524, 384] width 1049 height 706
click at [629, 512] on textarea "2 bistro table 24x24 blob:[URL][DOMAIN_NAME]" at bounding box center [612, 523] width 168 height 41
paste textarea "[URL][DOMAIN_NAME][PERSON_NAME]"
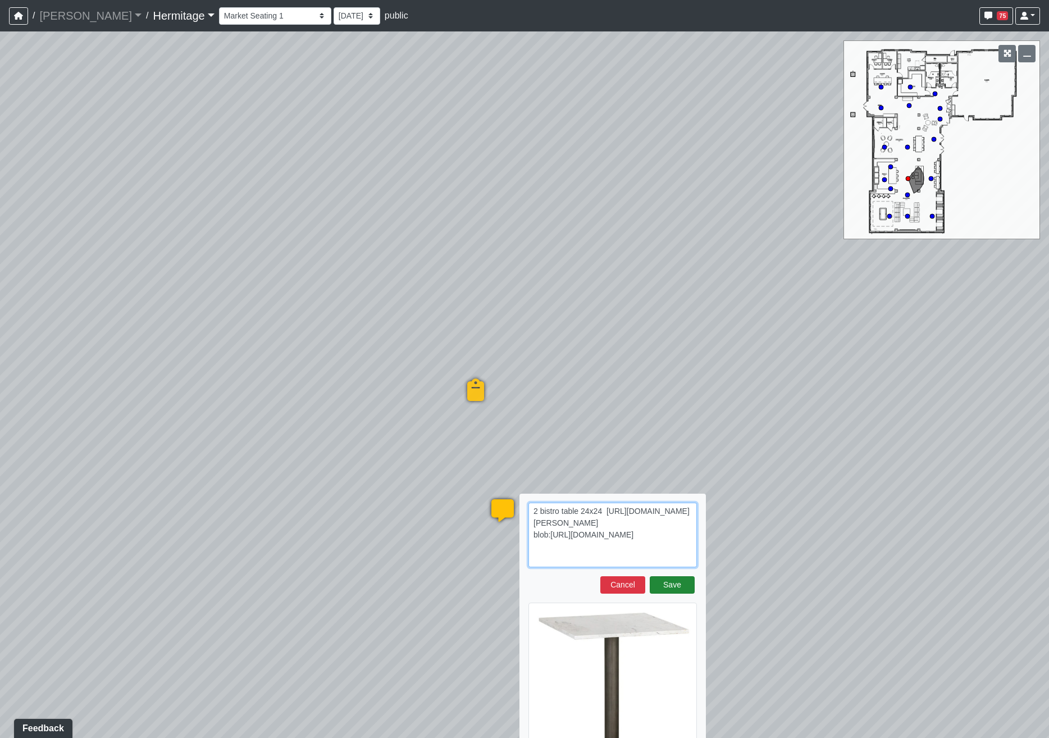
type textarea "2 bistro table 24x24 [URL][DOMAIN_NAME][PERSON_NAME] blob:[URL][DOMAIN_NAME]"
click at [677, 582] on button "Save" at bounding box center [672, 584] width 45 height 17
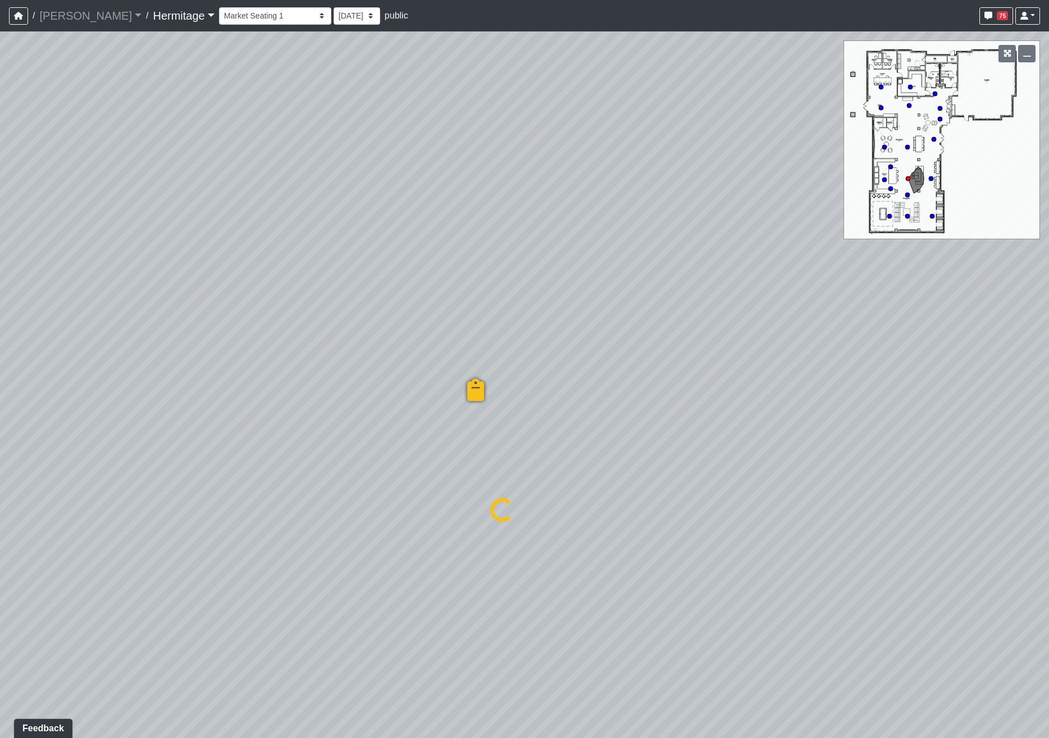
select select "tmzZpXiDX1H7kcNbT6Q3ZE"
click at [533, 576] on span "Add comment" at bounding box center [543, 575] width 56 height 10
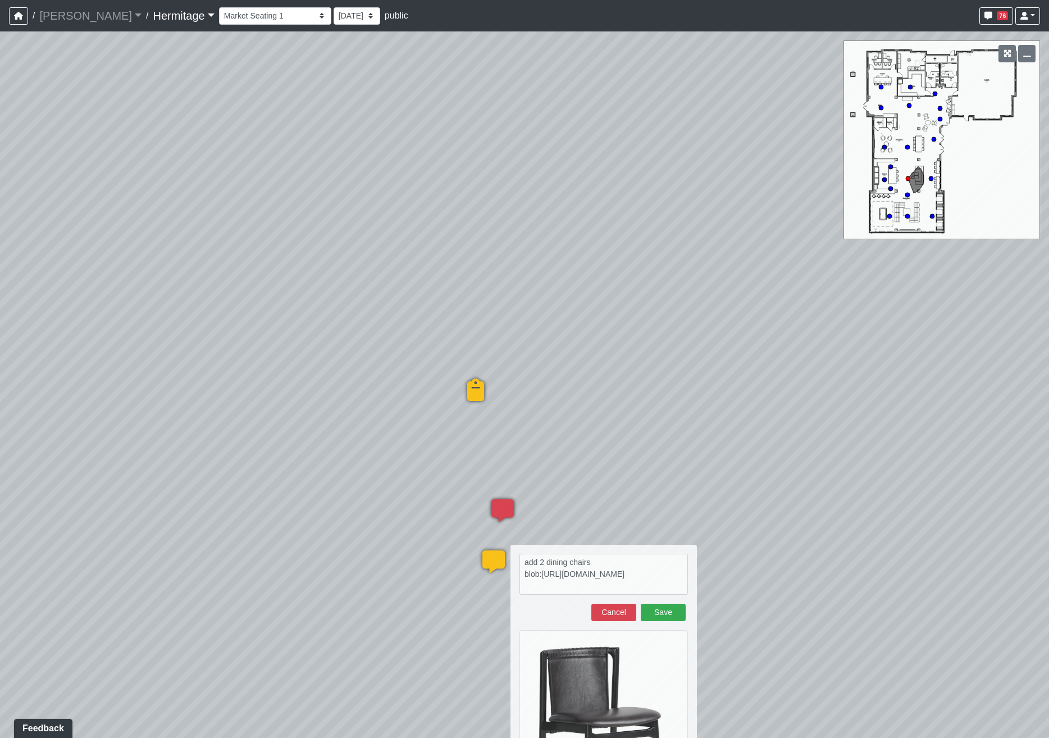
click at [1005, 562] on div "Loading... Leasing Desk Loading... Hallway Loading... Created by Lindsei Cornwa…" at bounding box center [524, 384] width 1049 height 706
click at [614, 561] on textarea "add 2 dining chairs blob:[URL][DOMAIN_NAME]" at bounding box center [603, 574] width 168 height 41
paste textarea "[URL][DOMAIN_NAME]"
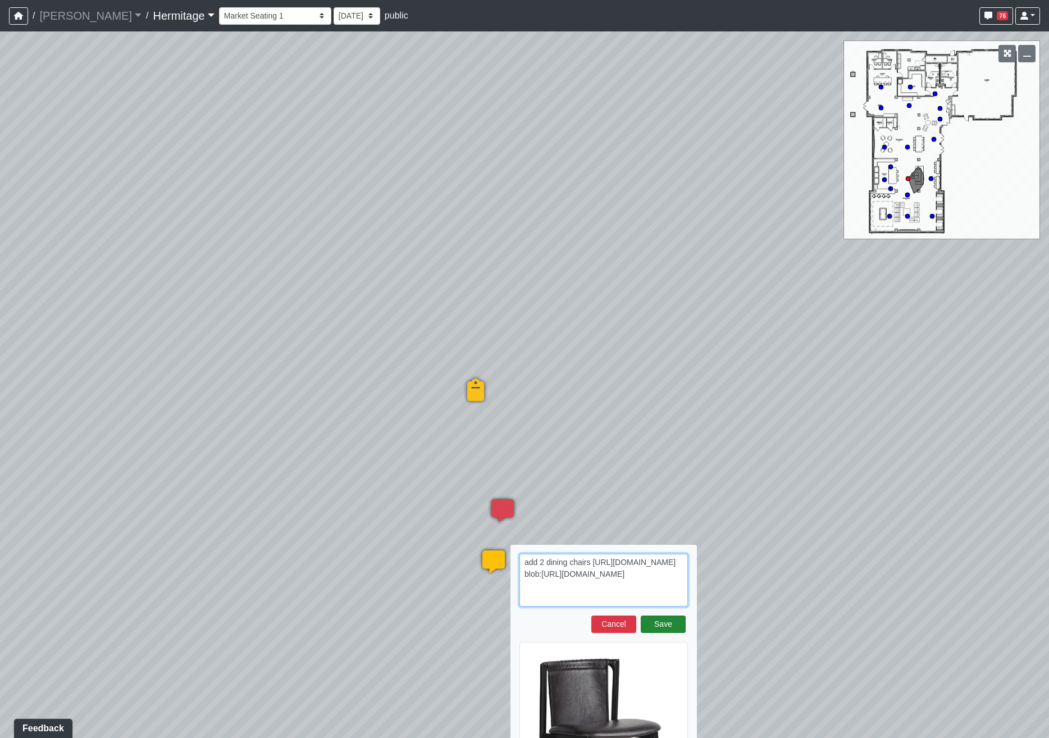
type textarea "add 2 dining chairs [URL][DOMAIN_NAME] blob:[URL][DOMAIN_NAME]"
click at [662, 623] on button "Save" at bounding box center [663, 623] width 45 height 17
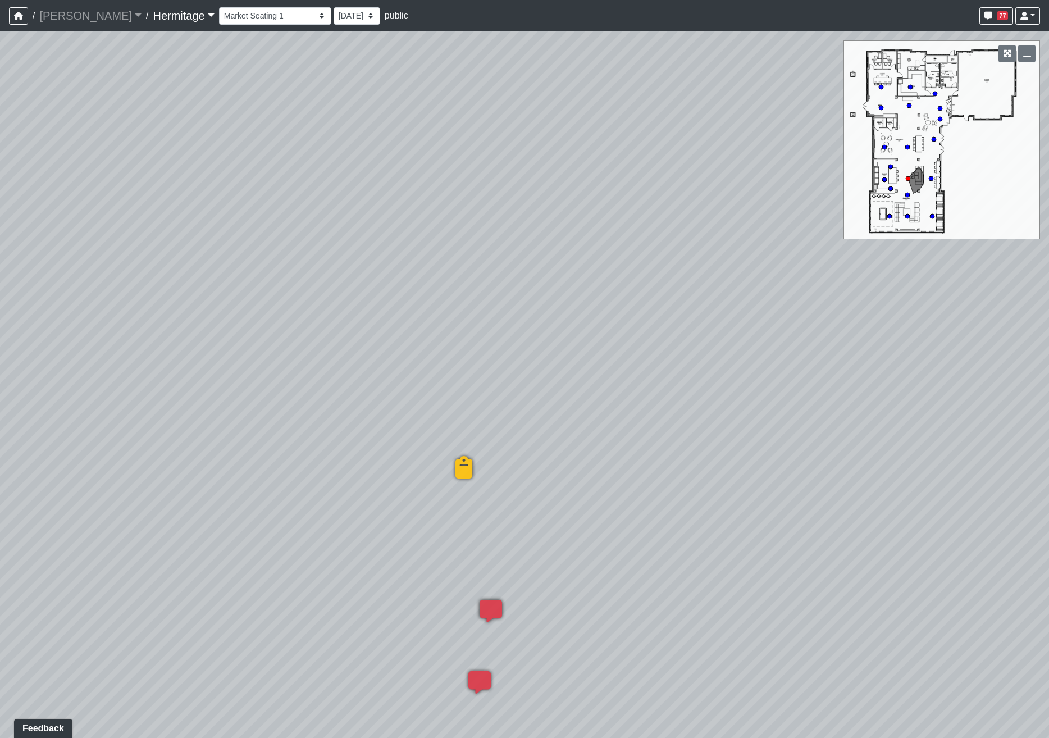
drag, startPoint x: 341, startPoint y: 247, endPoint x: 323, endPoint y: 348, distance: 102.2
click at [323, 348] on div "Loading... Leasing Desk Loading... Hallway Loading... Created by Lindsei Cornwa…" at bounding box center [524, 384] width 1049 height 706
drag, startPoint x: 417, startPoint y: 352, endPoint x: 761, endPoint y: 356, distance: 343.7
click at [761, 356] on div "Loading... Leasing Desk Loading... Hallway Loading... Created by Lindsei Cornwa…" at bounding box center [524, 384] width 1049 height 706
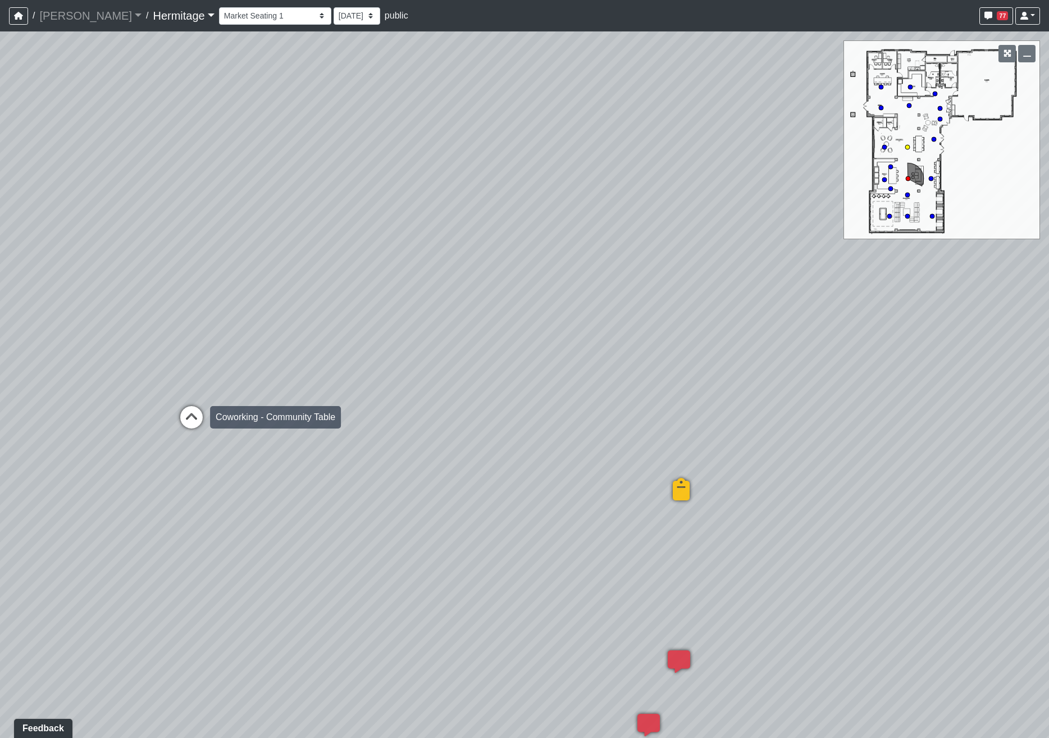
click at [198, 414] on icon at bounding box center [192, 423] width 34 height 34
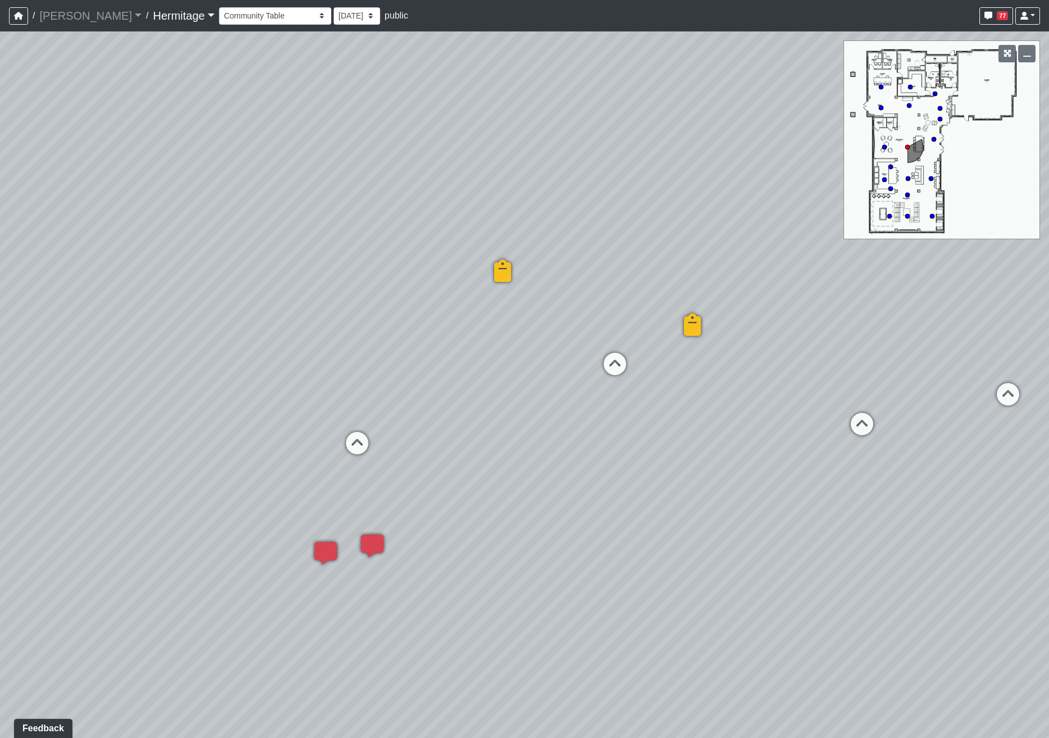
drag, startPoint x: 709, startPoint y: 366, endPoint x: 186, endPoint y: 366, distance: 522.8
click at [163, 366] on div "Loading... Leasing Desk Loading... Hallway Loading... Created by Lindsei Cornwa…" at bounding box center [524, 384] width 1049 height 706
click at [363, 362] on div "Loading... Leasing Desk Loading... Hallway Loading... Created by Lindsei Cornwa…" at bounding box center [524, 384] width 1049 height 706
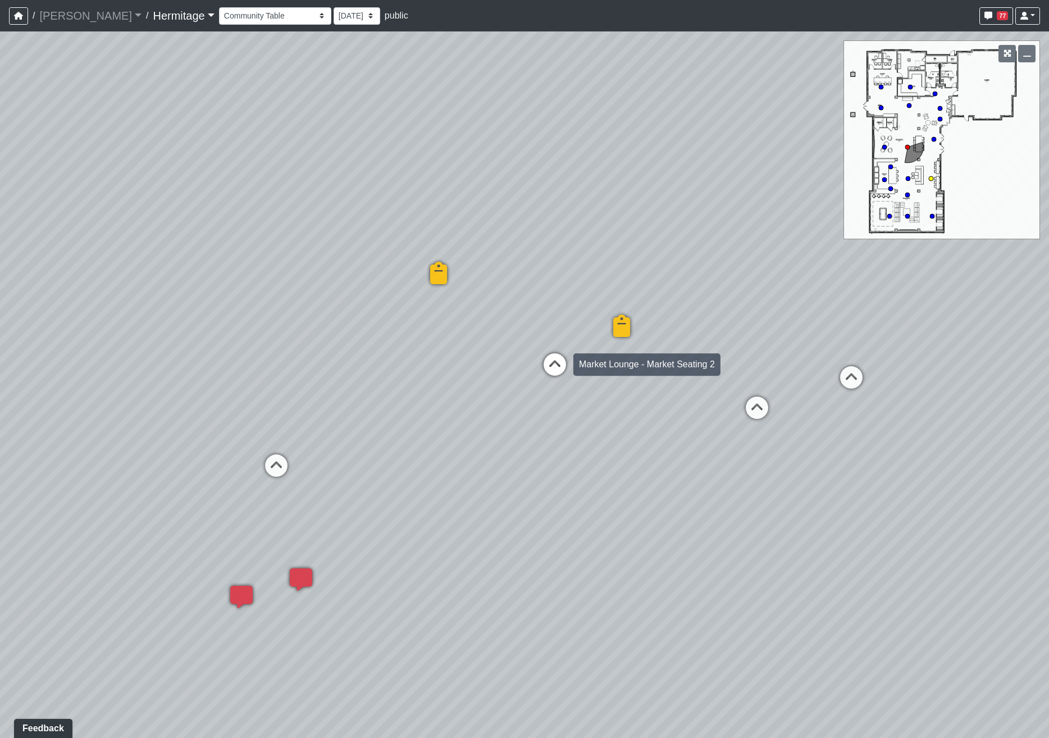
click at [555, 358] on icon at bounding box center [555, 370] width 34 height 34
select select "wCPttJGCf88TKB3uraW3dk"
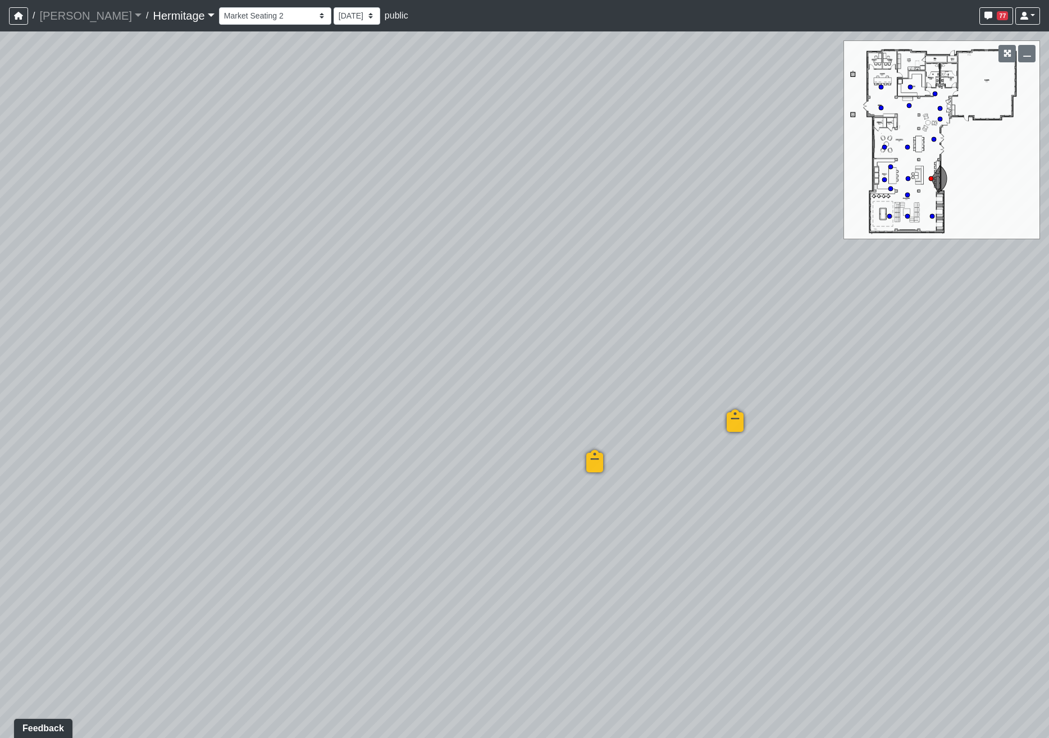
drag, startPoint x: 281, startPoint y: 386, endPoint x: 604, endPoint y: 321, distance: 329.4
click at [604, 321] on div "Loading... Leasing Desk Loading... Hallway Loading... Created by Lindsei Cornwa…" at bounding box center [524, 384] width 1049 height 706
drag, startPoint x: 469, startPoint y: 244, endPoint x: 500, endPoint y: 297, distance: 61.4
click at [500, 297] on div "Loading... Leasing Desk Loading... Hallway Loading... Created by Lindsei Cornwa…" at bounding box center [524, 384] width 1049 height 706
click at [510, 554] on span "Add comment" at bounding box center [532, 554] width 56 height 10
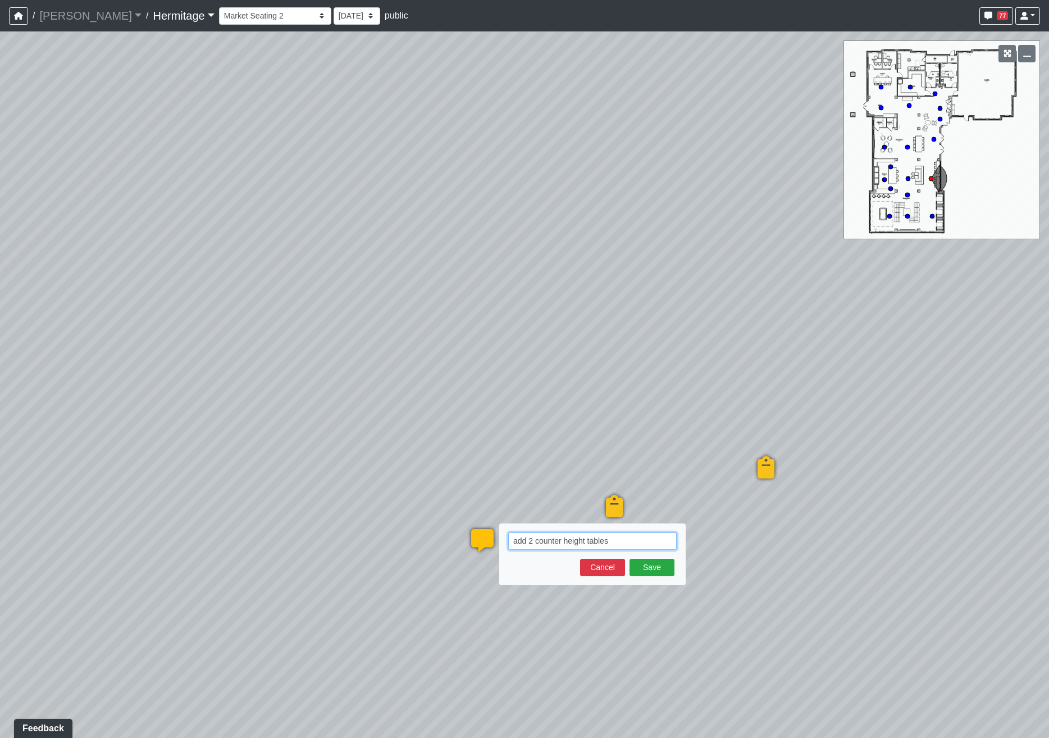
click at [625, 542] on textarea "add 2 counter height tables" at bounding box center [592, 540] width 168 height 17
paste textarea "blob:[URL][DOMAIN_NAME]"
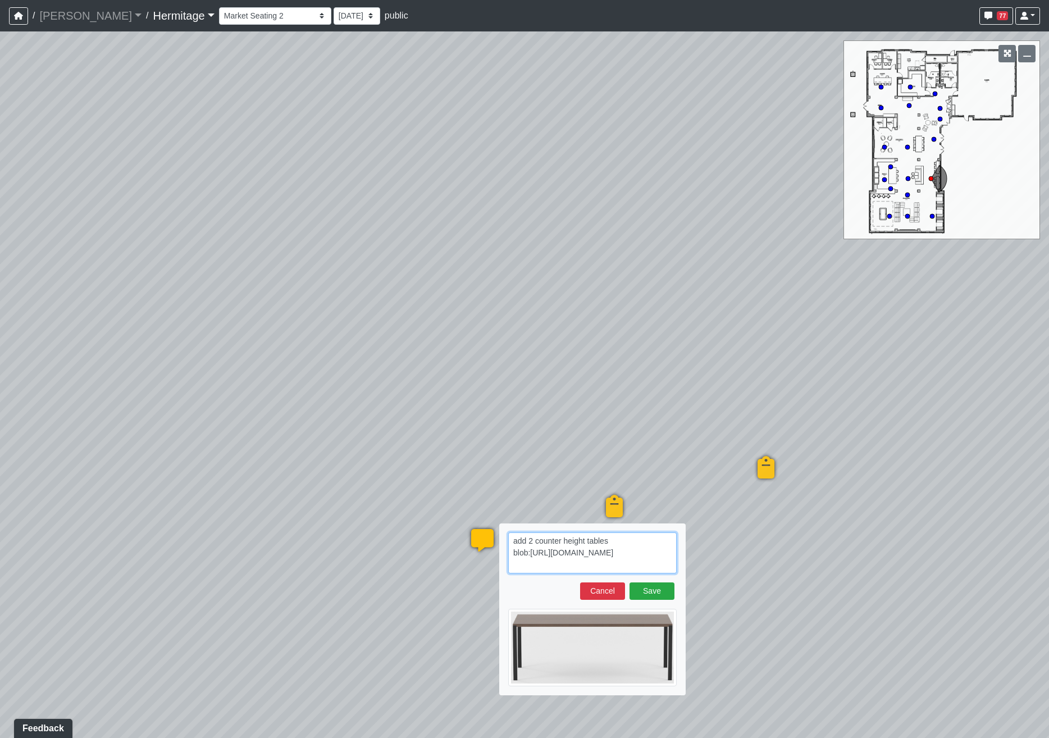
click at [638, 568] on textarea "add 2 counter height tables blob:[URL][DOMAIN_NAME]" at bounding box center [592, 552] width 168 height 41
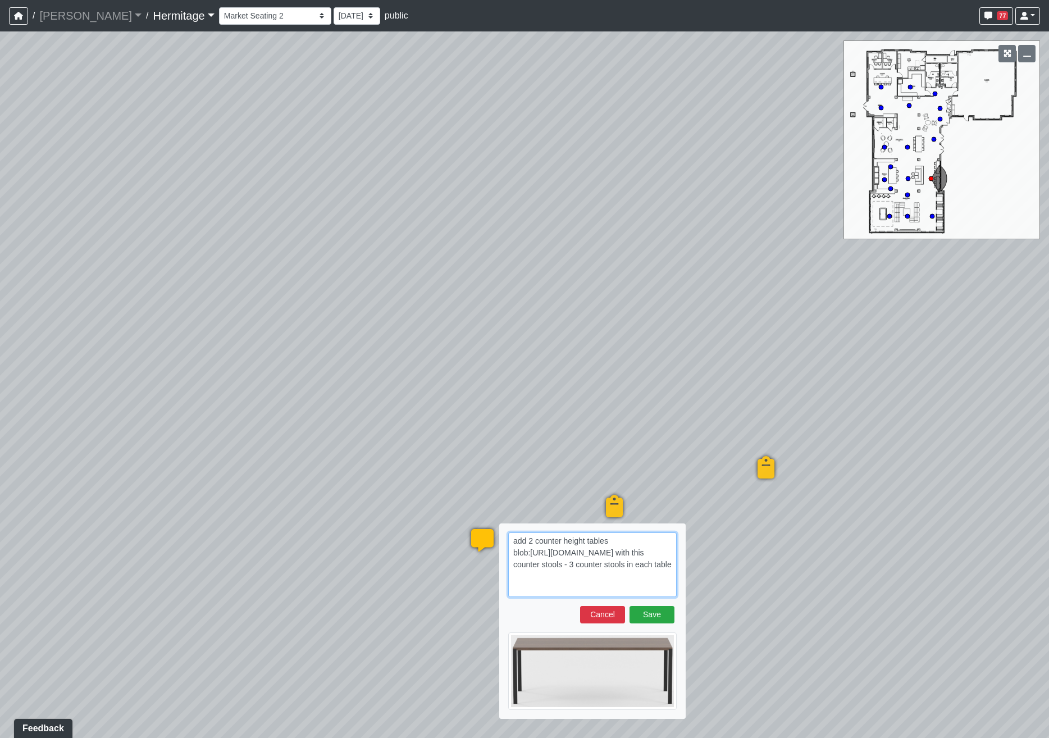
paste textarea "blob:[URL][DOMAIN_NAME]"
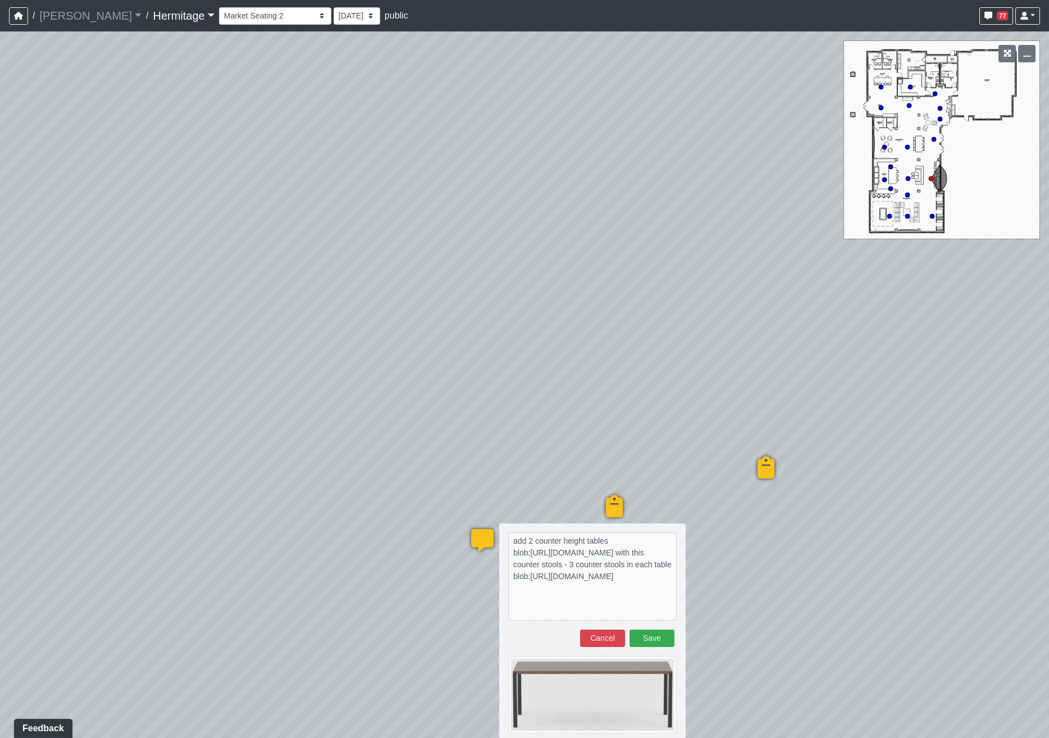
click at [915, 543] on div "Loading... Leasing Desk Loading... Hallway Loading... Created by Lindsei Cornwa…" at bounding box center [524, 384] width 1049 height 706
click at [547, 585] on textarea "add 2 counter height tables blob:[URL][DOMAIN_NAME] with this counter stools - …" at bounding box center [592, 576] width 168 height 88
paste textarea "[URL][DOMAIN_NAME][PERSON_NAME]"
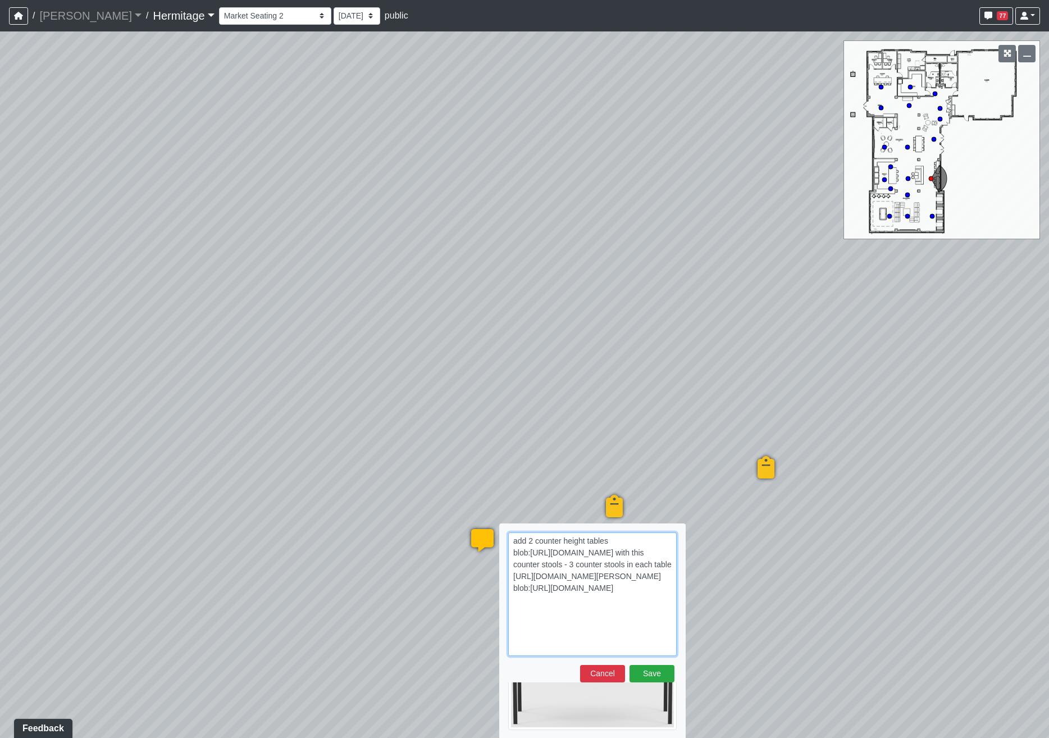
scroll to position [88, 0]
type textarea "add 2 counter height tables blob:[URL][DOMAIN_NAME] with this counter stools - …"
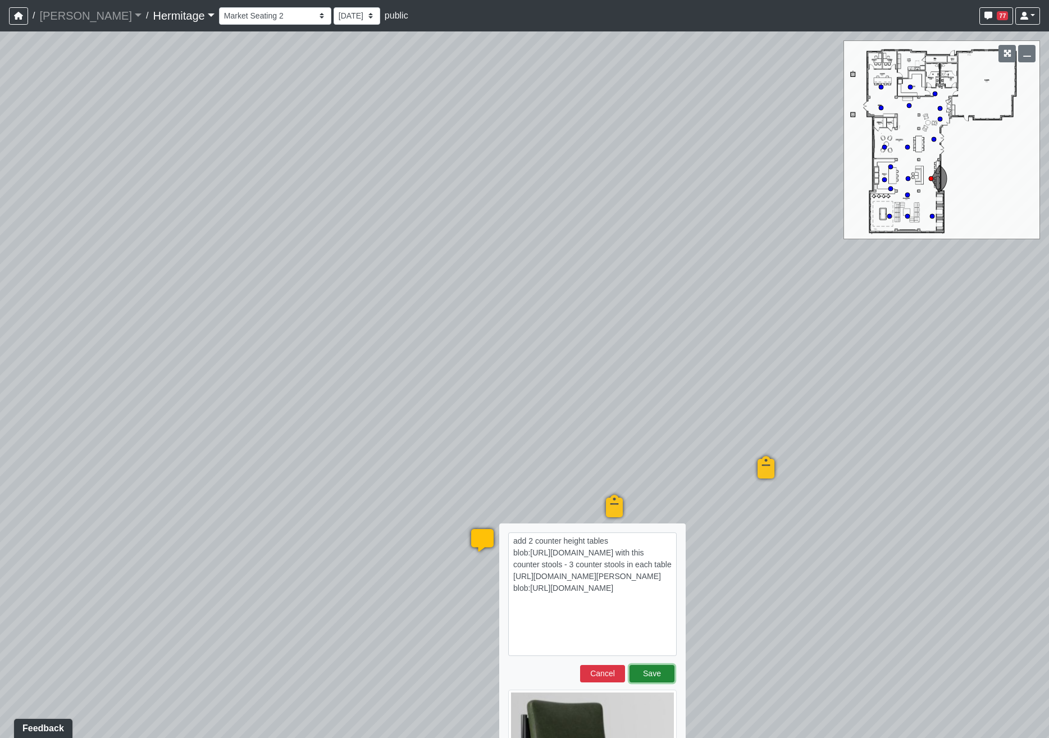
click at [663, 676] on button "Save" at bounding box center [651, 673] width 45 height 17
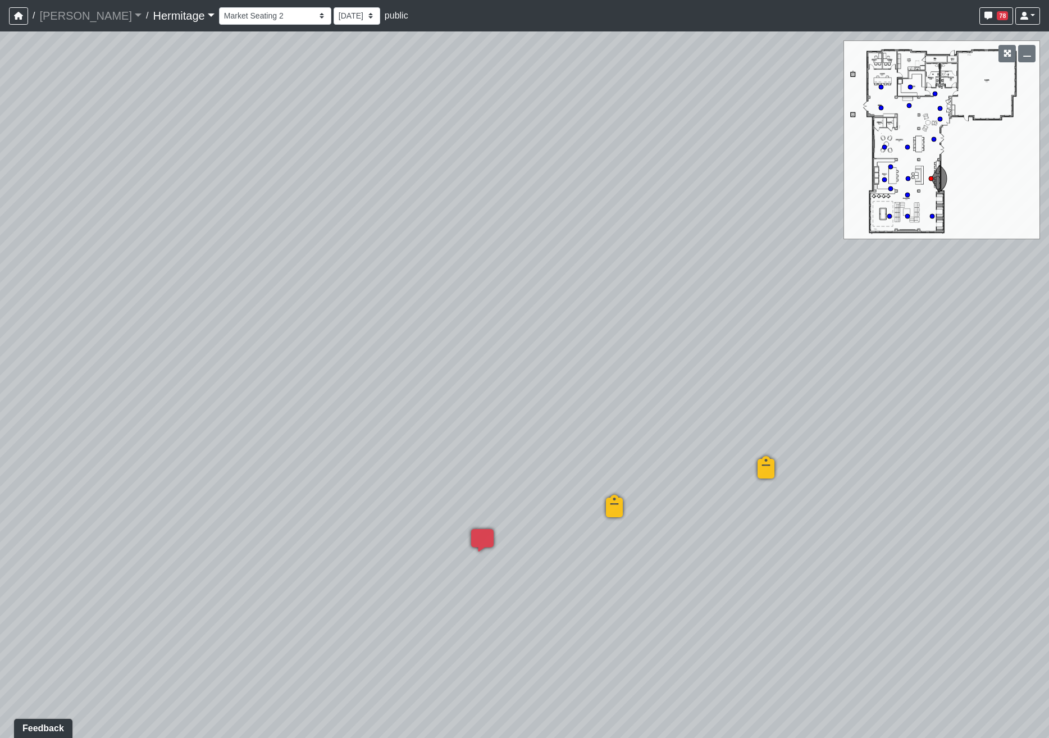
click at [368, 583] on div "Loading... Leasing Desk Loading... Hallway Loading... Created by Lindsei Cornwa…" at bounding box center [524, 384] width 1049 height 706
drag, startPoint x: 344, startPoint y: 345, endPoint x: 41, endPoint y: 370, distance: 303.7
click at [42, 368] on div "Loading... Leasing Desk Loading... Hallway Loading... Created by Lindsei Cornwa…" at bounding box center [524, 384] width 1049 height 706
drag, startPoint x: 550, startPoint y: 326, endPoint x: 66, endPoint y: 332, distance: 484.6
click at [66, 332] on div "Loading... Leasing Desk Loading... Hallway Loading... Created by Lindsei Cornwa…" at bounding box center [524, 384] width 1049 height 706
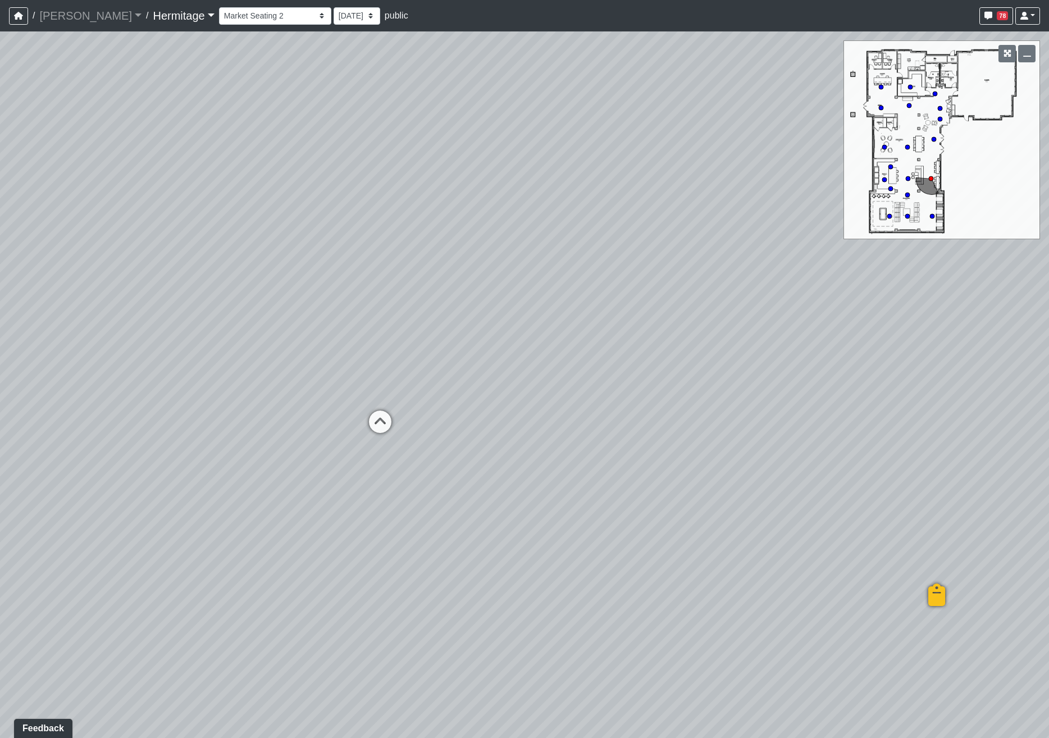
drag, startPoint x: 451, startPoint y: 407, endPoint x: 255, endPoint y: 442, distance: 198.7
click at [255, 442] on div "Loading... Leasing Desk Loading... Hallway Loading... Created by Lindsei Cornwa…" at bounding box center [524, 384] width 1049 height 706
click at [378, 421] on icon at bounding box center [380, 427] width 34 height 34
drag, startPoint x: 481, startPoint y: 377, endPoint x: 745, endPoint y: 377, distance: 263.9
click at [745, 377] on div "Loading... Leasing Desk Loading... Hallway Loading... Created by Lindsei Cornwa…" at bounding box center [524, 384] width 1049 height 706
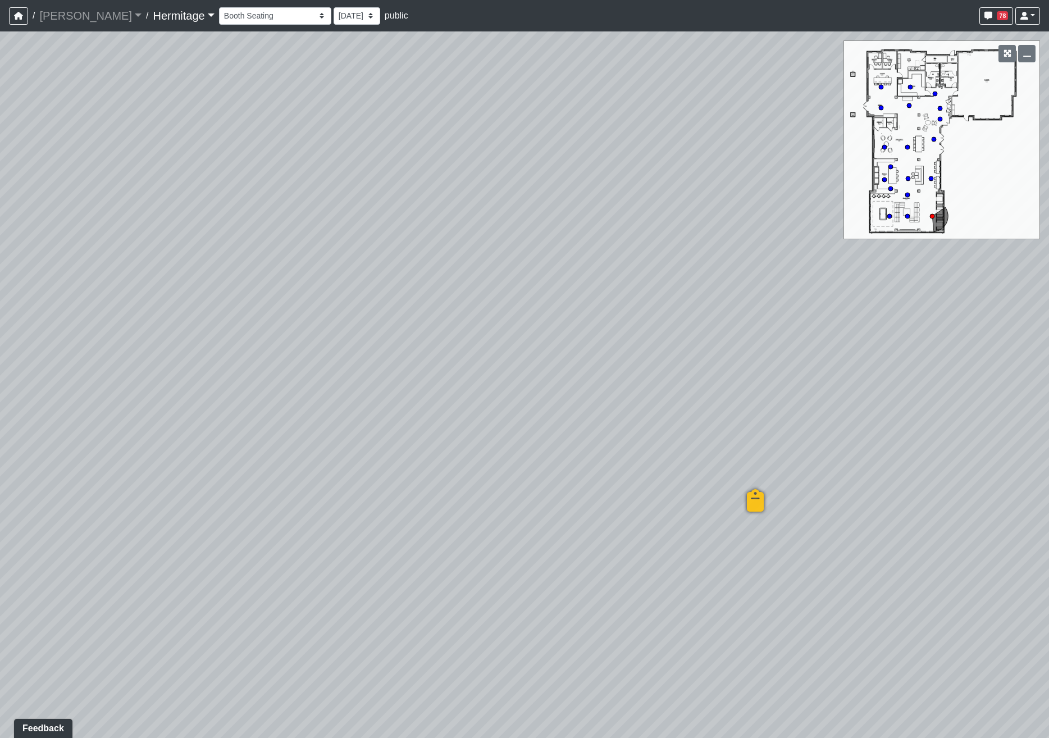
drag, startPoint x: 332, startPoint y: 303, endPoint x: -24, endPoint y: 311, distance: 356.6
click at [0, 311] on html "/ [PERSON_NAME] Loading... / [GEOGRAPHIC_DATA] Loading... [GEOGRAPHIC_DATA] Loa…" at bounding box center [524, 369] width 1049 height 738
drag, startPoint x: 643, startPoint y: 381, endPoint x: 317, endPoint y: 391, distance: 327.0
click at [273, 369] on div "Loading... Leasing Desk Loading... Hallway Loading... Created by Lindsei Cornwa…" at bounding box center [524, 384] width 1049 height 706
click at [605, 446] on icon at bounding box center [602, 453] width 34 height 34
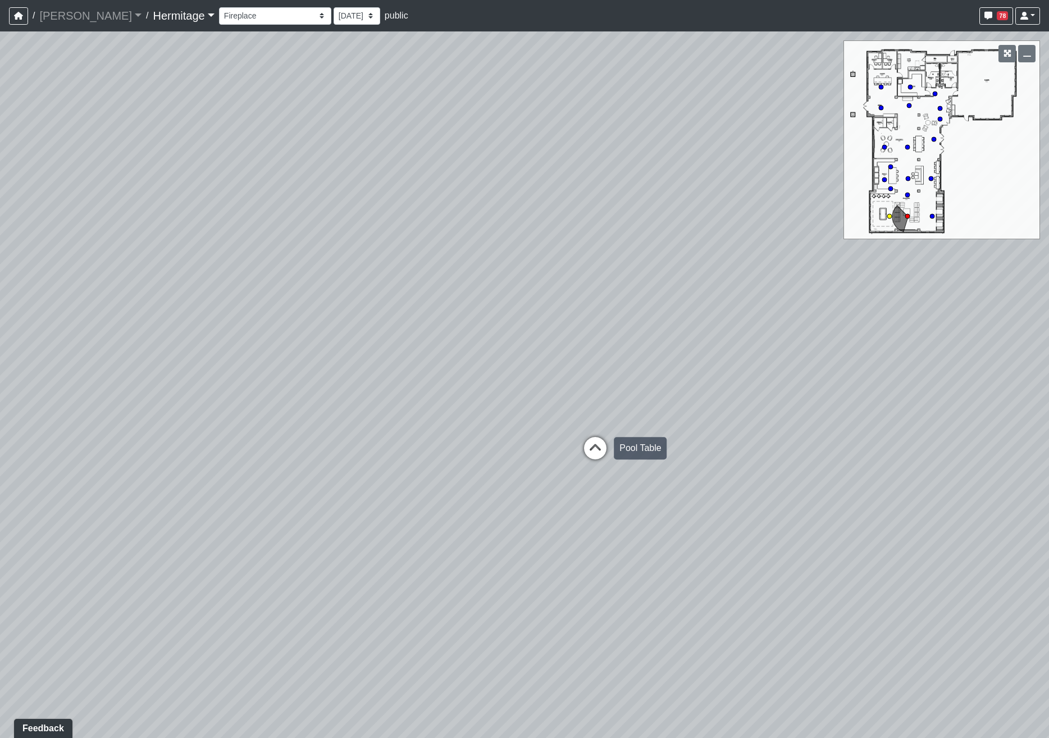
click at [597, 443] on icon at bounding box center [595, 454] width 34 height 34
select select "5SafvahfeHeprgrwMWsnNt"
drag, startPoint x: 720, startPoint y: 385, endPoint x: 188, endPoint y: 339, distance: 533.7
click at [188, 339] on div "Loading... Leasing Desk Loading... Hallway Loading... Created by Lindsei Cornwa…" at bounding box center [524, 384] width 1049 height 706
drag, startPoint x: 561, startPoint y: 460, endPoint x: 547, endPoint y: 528, distance: 69.4
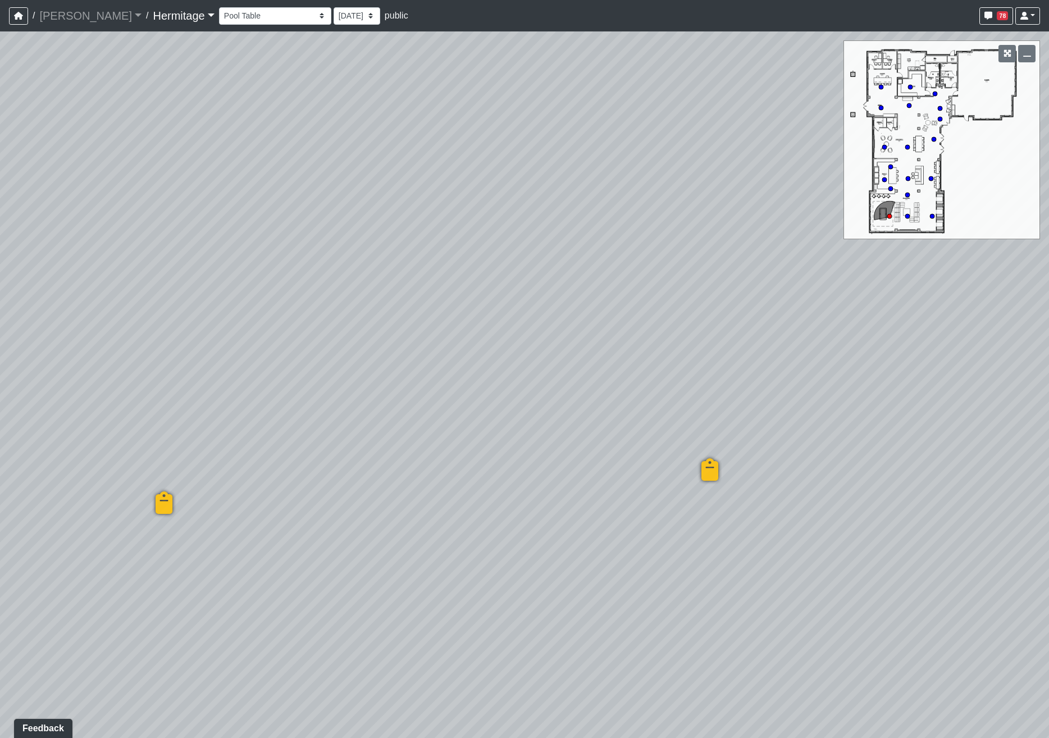
click at [547, 528] on div "Loading... Leasing Desk Loading... Hallway Loading... Created by Lindsei Cornwa…" at bounding box center [524, 384] width 1049 height 706
click at [641, 465] on li "Add comment" at bounding box center [700, 466] width 145 height 17
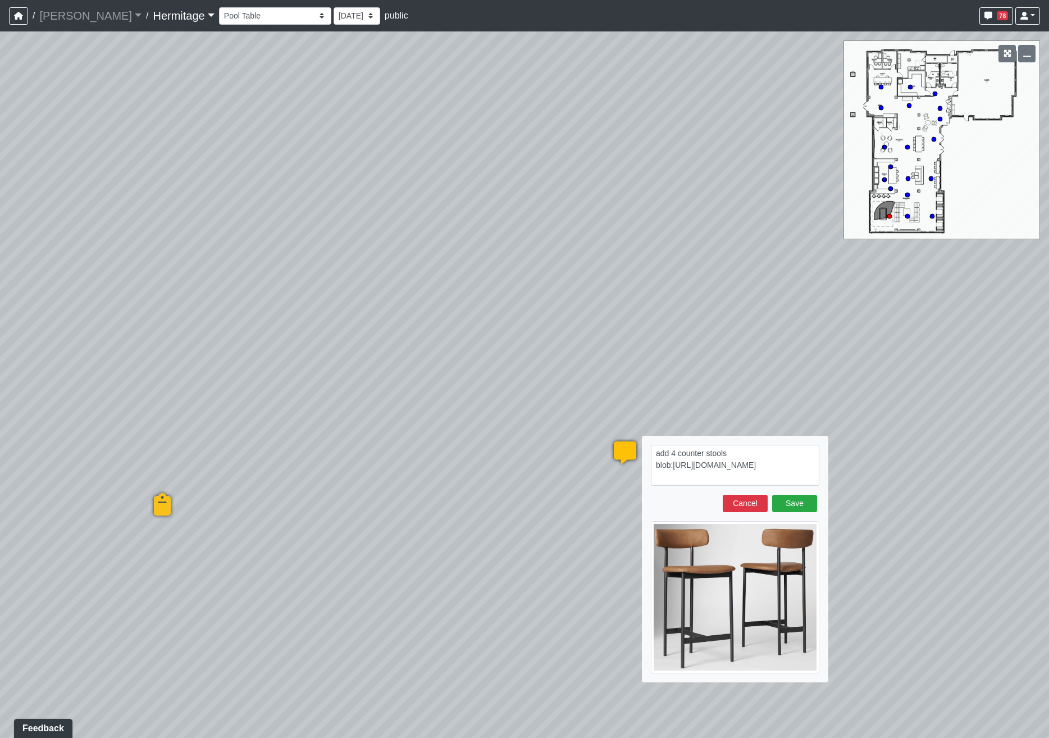
click at [733, 454] on textarea "add 4 counter stools blob:[URL][DOMAIN_NAME]" at bounding box center [735, 465] width 168 height 41
click at [783, 476] on textarea "add 4 counter stools as shown blob:[URL][DOMAIN_NAME]" at bounding box center [735, 465] width 168 height 41
click at [775, 453] on textarea "add 4 counter stools as shown blob:[URL][DOMAIN_NAME]" at bounding box center [735, 465] width 168 height 41
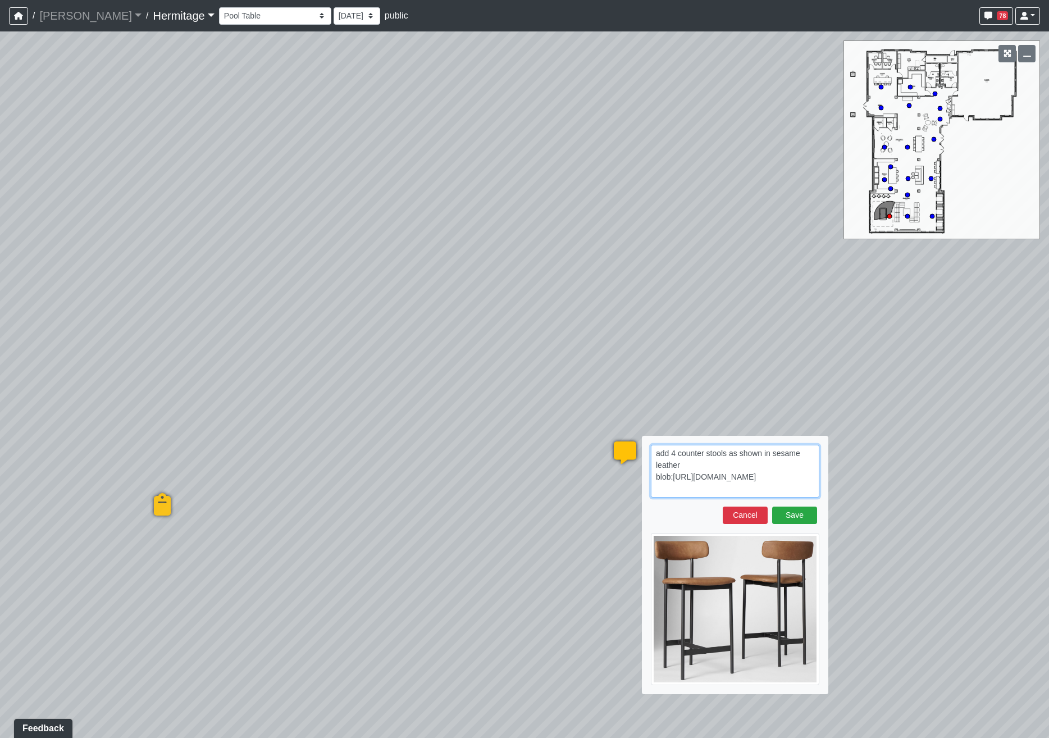
paste textarea "[URL][DOMAIN_NAME][PERSON_NAME]"
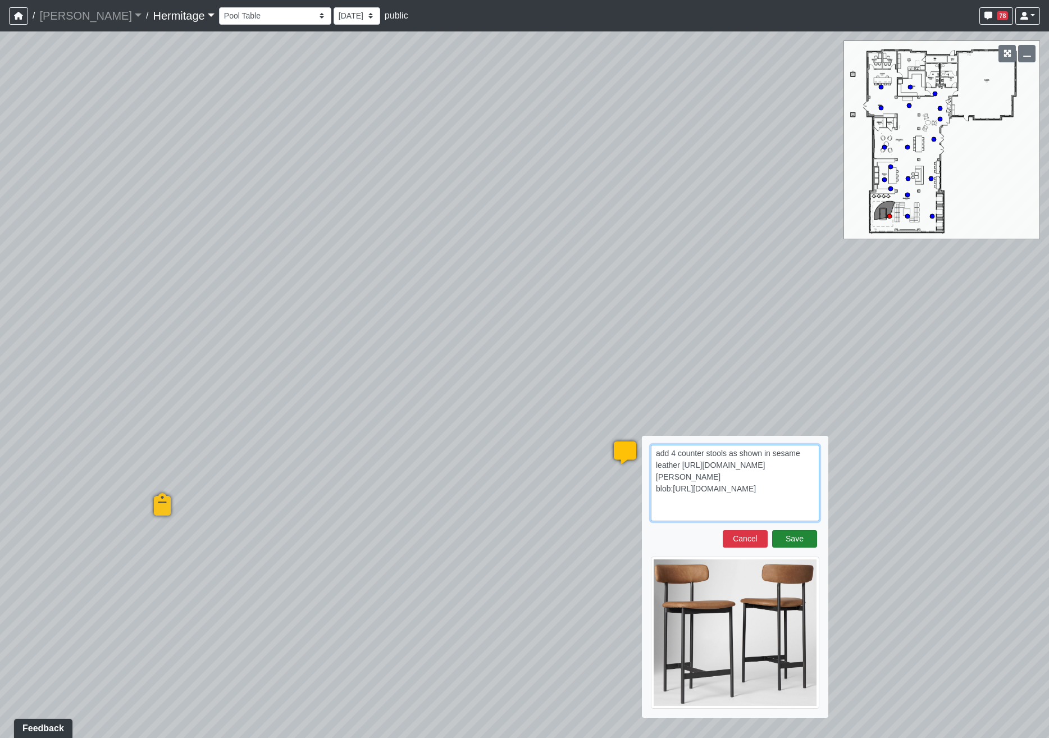
type textarea "add 4 counter stools as shown in sesame leather [URL][DOMAIN_NAME][PERSON_NAME]…"
click at [793, 538] on button "Save" at bounding box center [794, 538] width 45 height 17
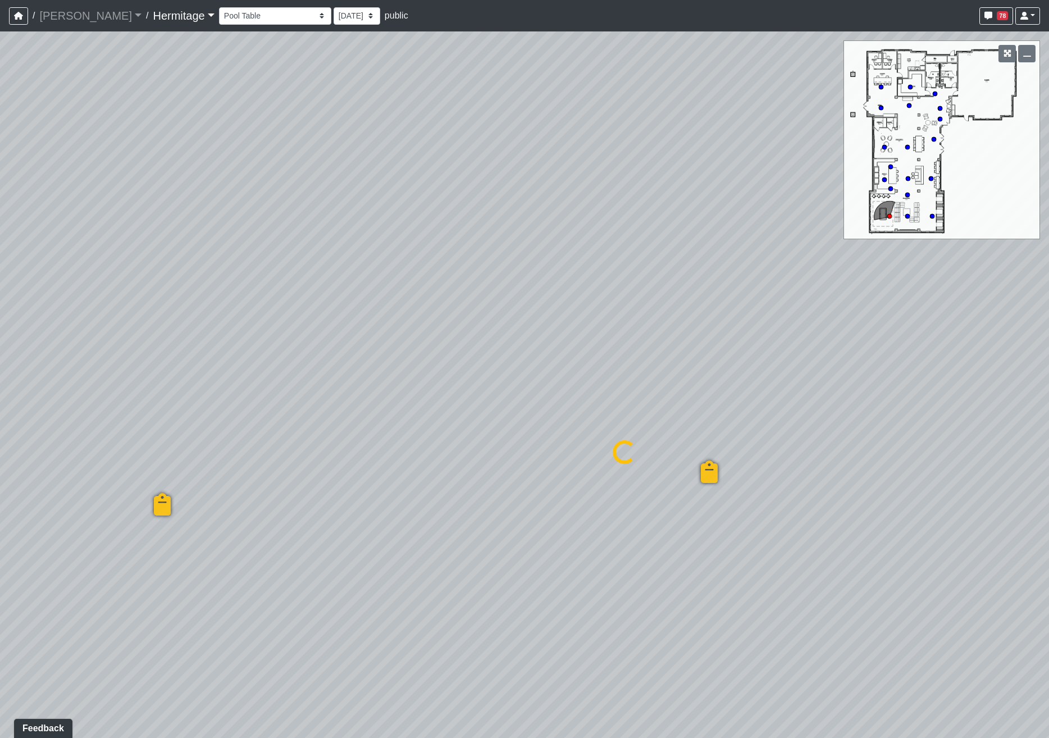
select select "5SafvahfeHeprgrwMWsnNt"
drag, startPoint x: 405, startPoint y: 494, endPoint x: 523, endPoint y: 493, distance: 117.9
click at [523, 493] on div "Loading... Leasing Desk Loading... Hallway Loading... Created by Lindsei Cornwa…" at bounding box center [524, 384] width 1049 height 706
drag, startPoint x: 425, startPoint y: 545, endPoint x: 951, endPoint y: 380, distance: 551.4
click at [951, 380] on div "Loading... Leasing Desk Loading... Hallway Loading... Created by Lindsei Cornwa…" at bounding box center [524, 384] width 1049 height 706
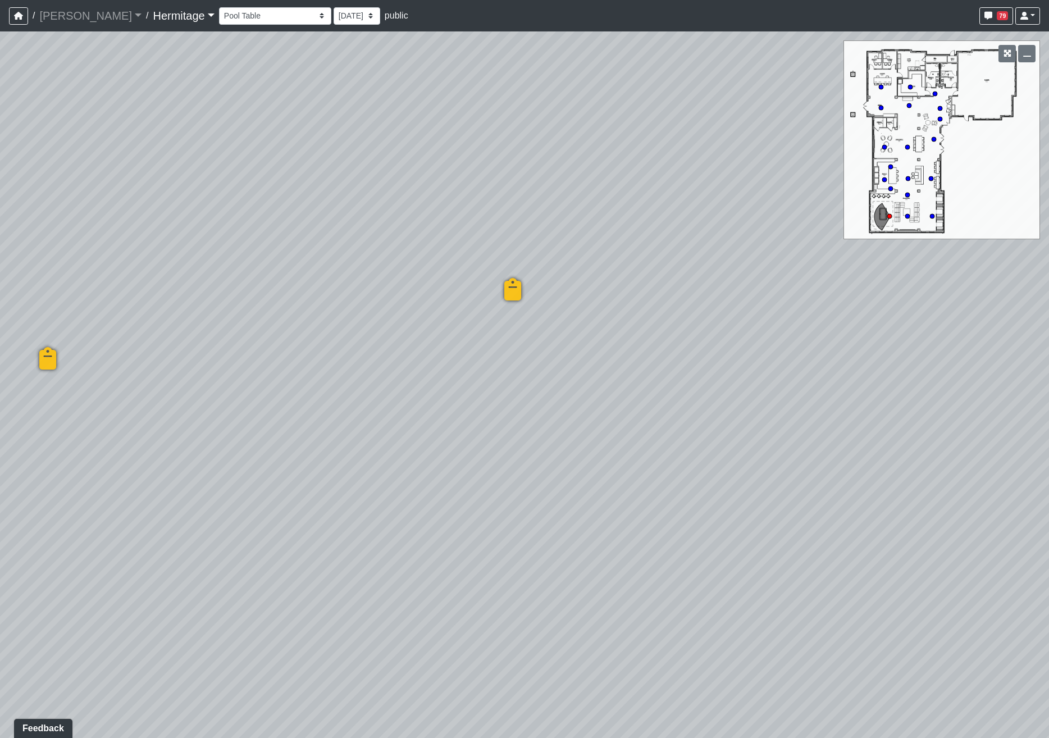
drag, startPoint x: 803, startPoint y: 491, endPoint x: 592, endPoint y: 437, distance: 217.4
click at [592, 437] on div "Loading... Leasing Desk Loading... Hallway Loading... Created by Lindsei Cornwa…" at bounding box center [524, 384] width 1049 height 706
click at [498, 469] on div "Loading... Leasing Desk Loading... Hallway Loading... Created by Lindsei Cornwa…" at bounding box center [524, 384] width 1049 height 706
click at [555, 483] on span "Add comment" at bounding box center [549, 485] width 56 height 10
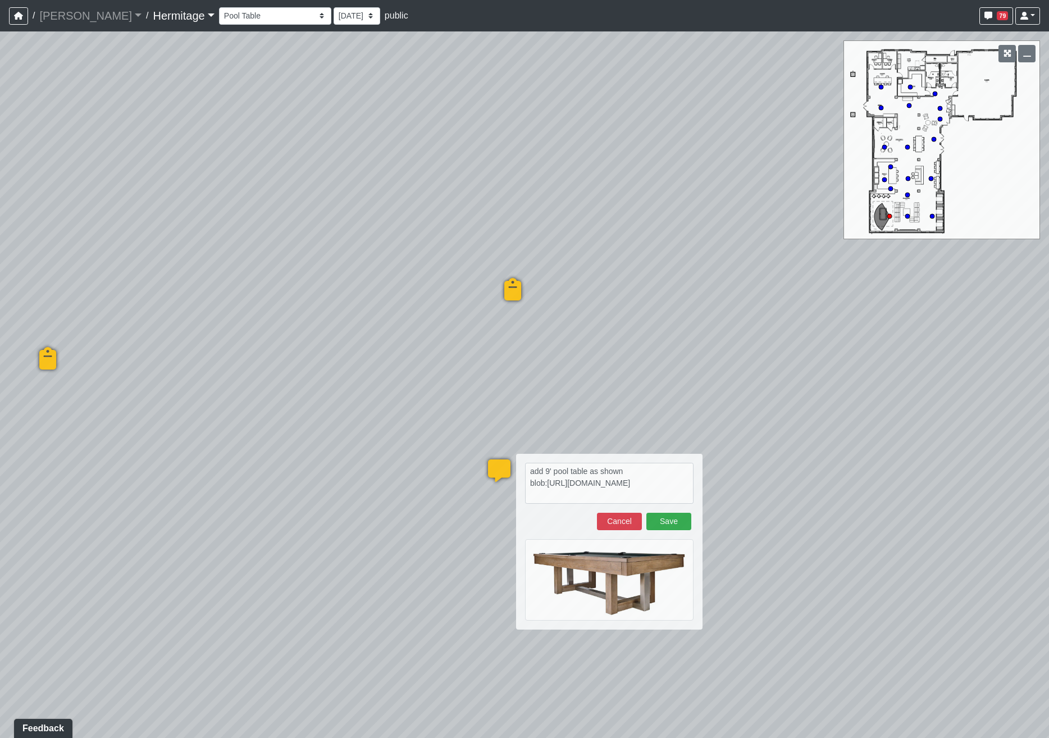
click at [865, 509] on div "Loading... Leasing Desk Loading... Hallway Loading... Created by Lindsei Cornwa…" at bounding box center [524, 384] width 1049 height 706
click at [549, 471] on textarea "add 9' pool table as shown blob:[URL][DOMAIN_NAME]" at bounding box center [609, 483] width 168 height 41
click at [631, 473] on textarea "add 8' pool table as shown blob:[URL][DOMAIN_NAME]" at bounding box center [609, 483] width 168 height 41
paste textarea "[URL][DOMAIN_NAME][PERSON_NAME]"
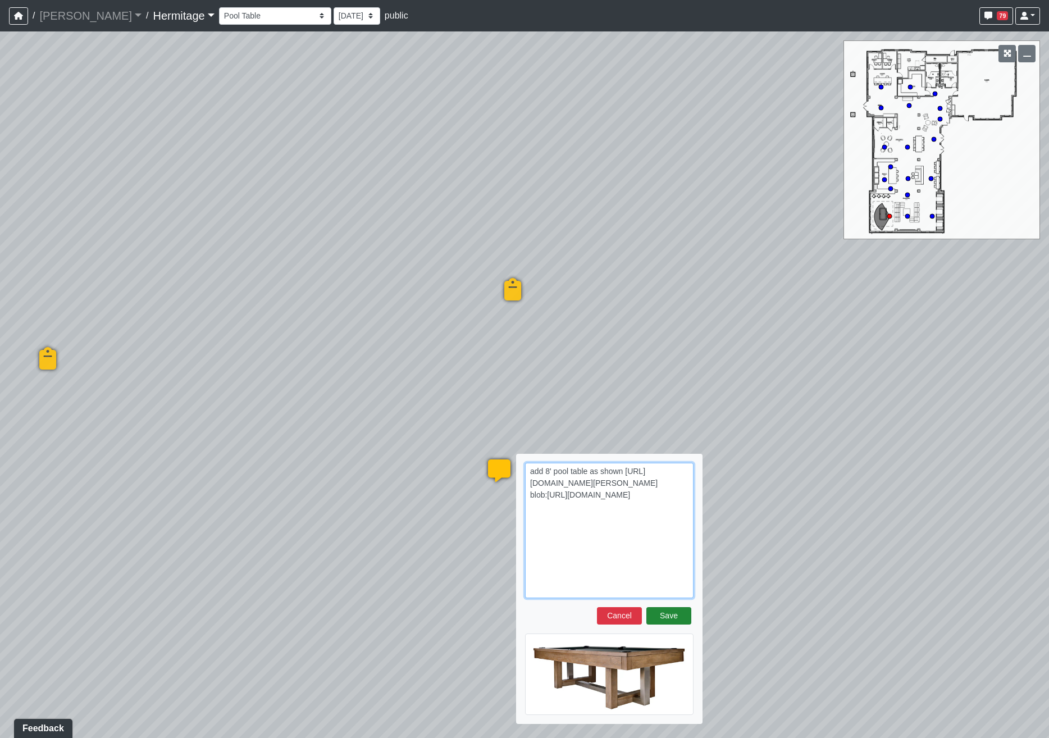
type textarea "add 8' pool table as shown [URL][DOMAIN_NAME][PERSON_NAME] blob:[URL][DOMAIN_NA…"
click at [664, 613] on button "Save" at bounding box center [668, 615] width 45 height 17
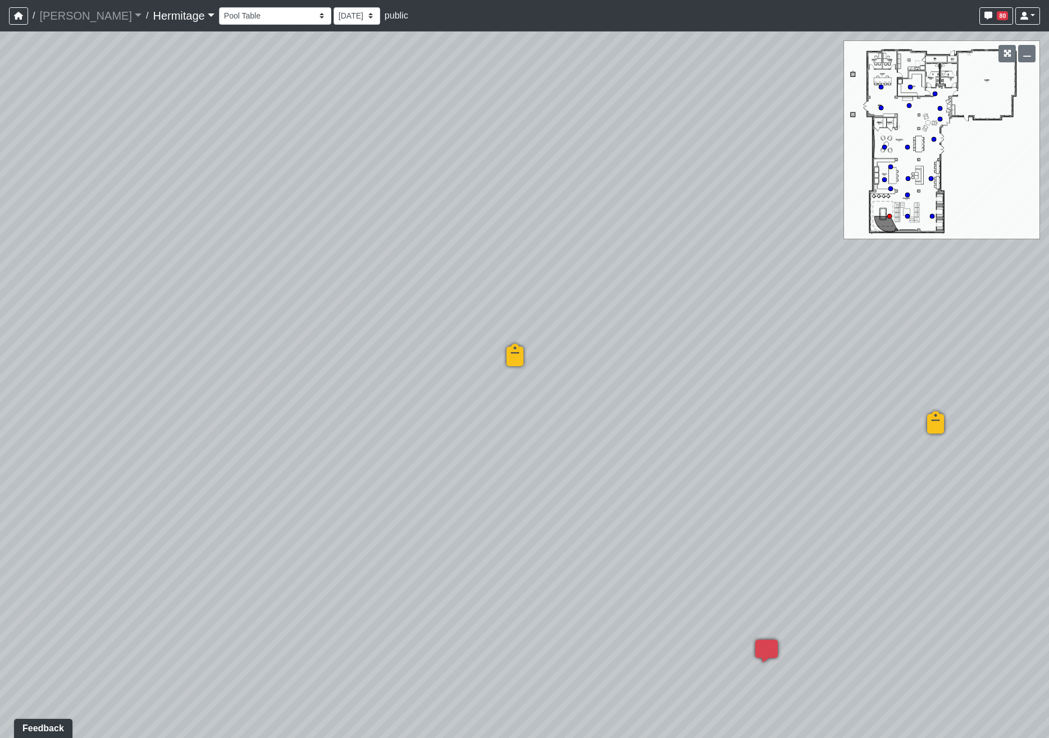
drag, startPoint x: 276, startPoint y: 267, endPoint x: 839, endPoint y: 372, distance: 572.9
click at [839, 372] on div "Loading... Leasing Desk Loading... Hallway Loading... Created by Lindsei Cornwa…" at bounding box center [524, 384] width 1049 height 706
drag, startPoint x: 457, startPoint y: 485, endPoint x: 858, endPoint y: 551, distance: 407.0
click at [858, 551] on div "Loading... Leasing Desk Loading... Hallway Loading... Created by Lindsei Cornwa…" at bounding box center [524, 384] width 1049 height 706
drag, startPoint x: 473, startPoint y: 528, endPoint x: 841, endPoint y: 540, distance: 368.5
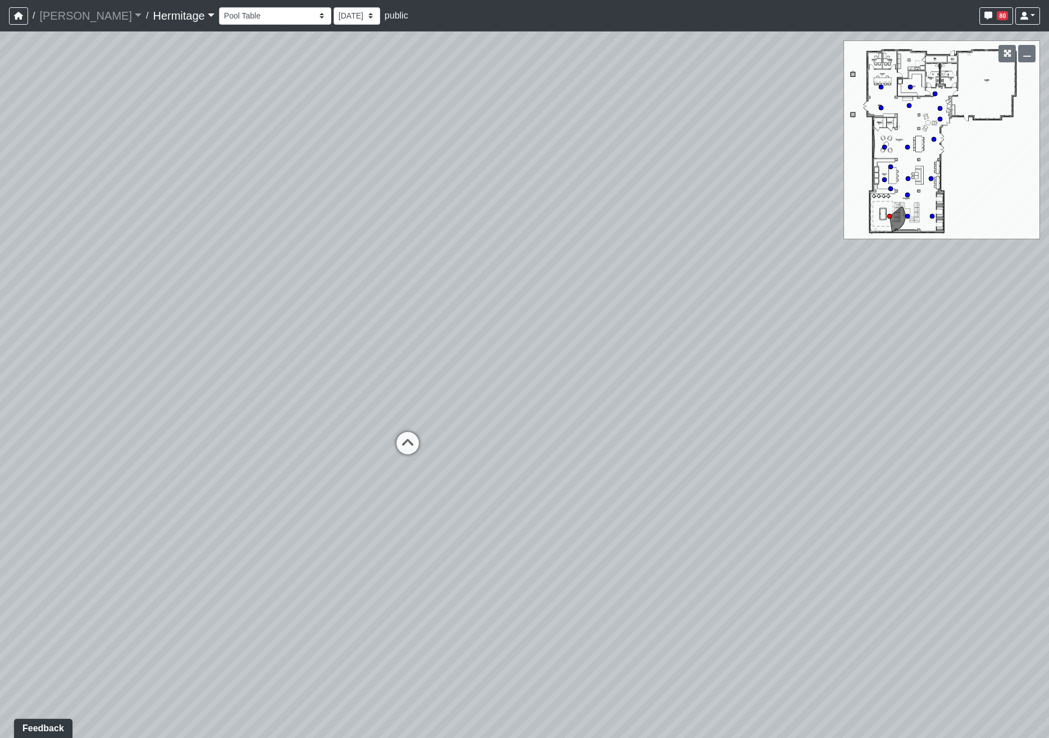
click at [905, 540] on div "Loading... Leasing Desk Loading... Hallway Loading... Created by Lindsei Cornwa…" at bounding box center [524, 384] width 1049 height 706
drag, startPoint x: 538, startPoint y: 509, endPoint x: 456, endPoint y: 482, distance: 87.0
click at [456, 482] on div "Loading... Leasing Desk Loading... Hallway Loading... Created by Lindsei Cornwa…" at bounding box center [524, 384] width 1049 height 706
drag, startPoint x: 561, startPoint y: 422, endPoint x: 446, endPoint y: 430, distance: 114.9
click at [490, 428] on div "Loading... Leasing Desk Loading... Hallway Loading... Created by Lindsei Cornwa…" at bounding box center [524, 384] width 1049 height 706
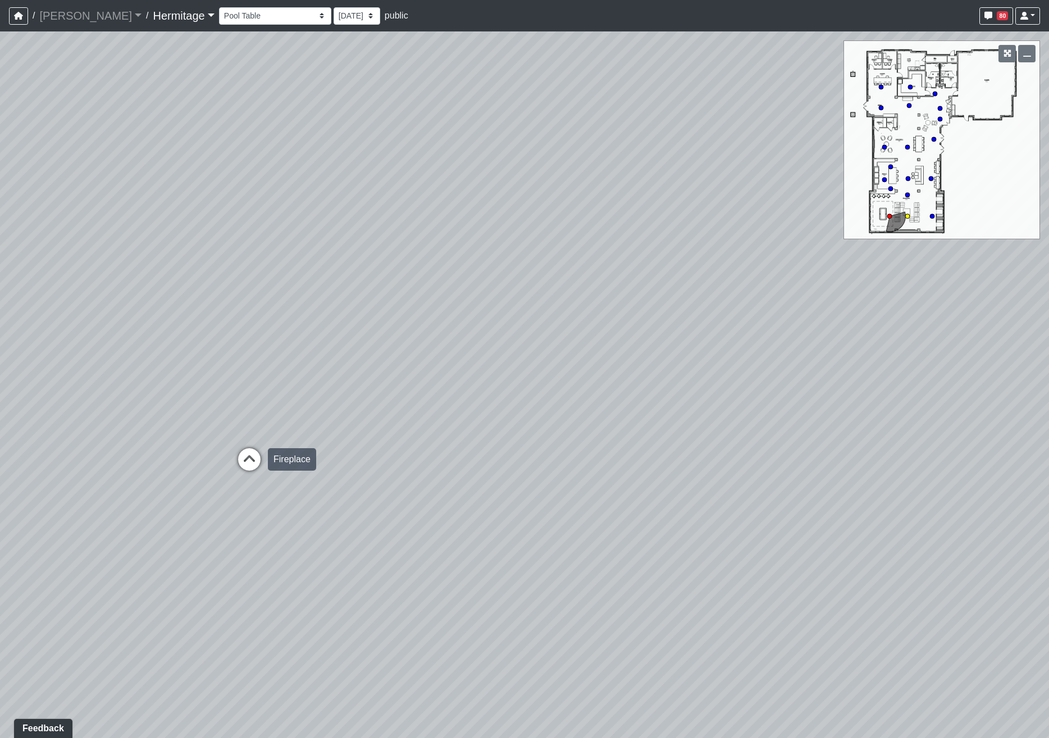
click at [255, 461] on icon at bounding box center [249, 465] width 34 height 34
drag, startPoint x: 547, startPoint y: 423, endPoint x: 142, endPoint y: 378, distance: 407.3
click at [142, 378] on div "Loading... Leasing Desk Loading... Hallway Loading... Created by Lindsei Cornwa…" at bounding box center [524, 384] width 1049 height 706
drag, startPoint x: 417, startPoint y: 419, endPoint x: 567, endPoint y: 504, distance: 173.0
click at [567, 504] on div "Loading... Leasing Desk Loading... Hallway Loading... Created by Lindsei Cornwa…" at bounding box center [524, 384] width 1049 height 706
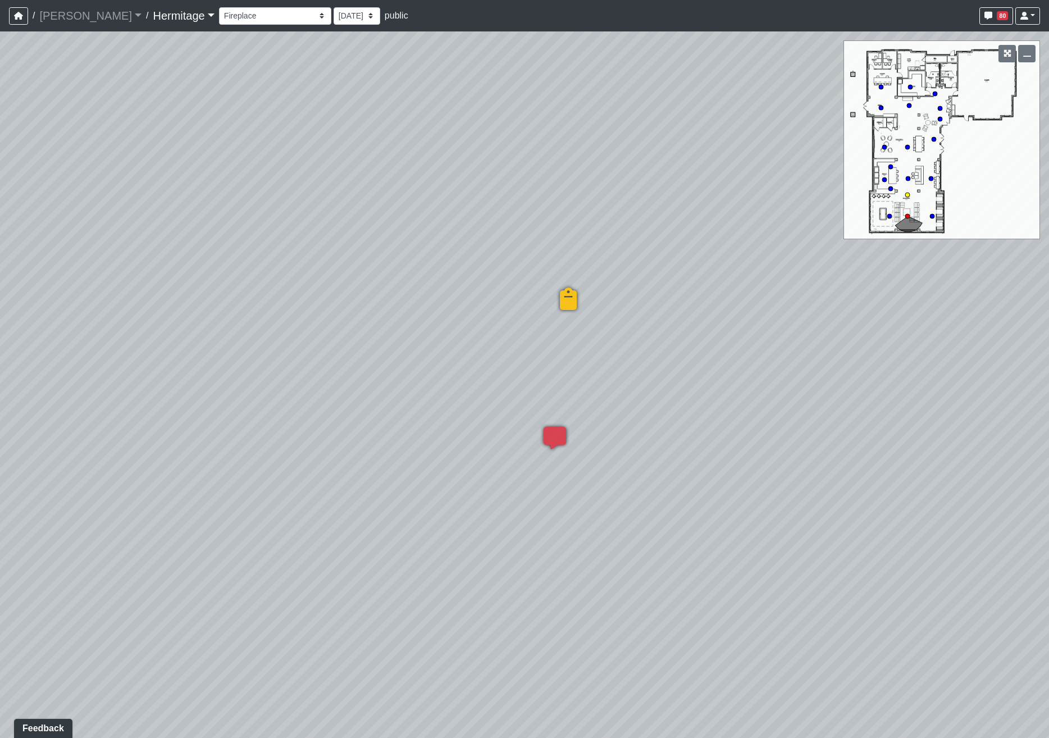
click at [909, 195] on circle at bounding box center [907, 195] width 4 height 4
select select "7QrXLPaRoGVMBCfns482BU"
drag, startPoint x: 555, startPoint y: 403, endPoint x: -183, endPoint y: 385, distance: 738.0
click at [0, 385] on html "/ [PERSON_NAME] Loading... / [GEOGRAPHIC_DATA] Loading... [GEOGRAPHIC_DATA] Loa…" at bounding box center [524, 369] width 1049 height 738
drag, startPoint x: 378, startPoint y: 408, endPoint x: 517, endPoint y: 426, distance: 139.9
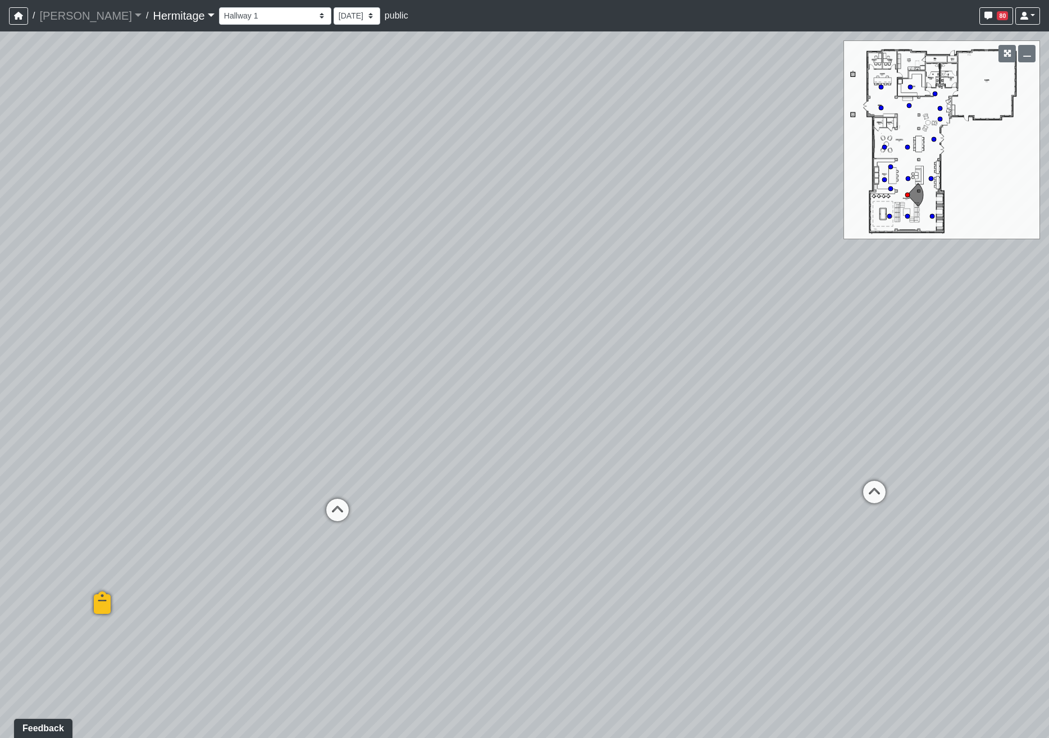
click at [0, 404] on html "/ [PERSON_NAME] Loading... / [GEOGRAPHIC_DATA] Loading... [GEOGRAPHIC_DATA] Loa…" at bounding box center [524, 369] width 1049 height 738
drag, startPoint x: 328, startPoint y: 411, endPoint x: 122, endPoint y: 400, distance: 206.4
click at [122, 400] on div "Loading... Leasing Desk Loading... Hallway Loading... Created by Lindsei Cornwa…" at bounding box center [524, 384] width 1049 height 706
drag, startPoint x: 464, startPoint y: 411, endPoint x: 396, endPoint y: 411, distance: 67.9
click at [395, 411] on div "Loading... Leasing Desk Loading... Hallway Loading... Created by Lindsei Cornwa…" at bounding box center [524, 384] width 1049 height 706
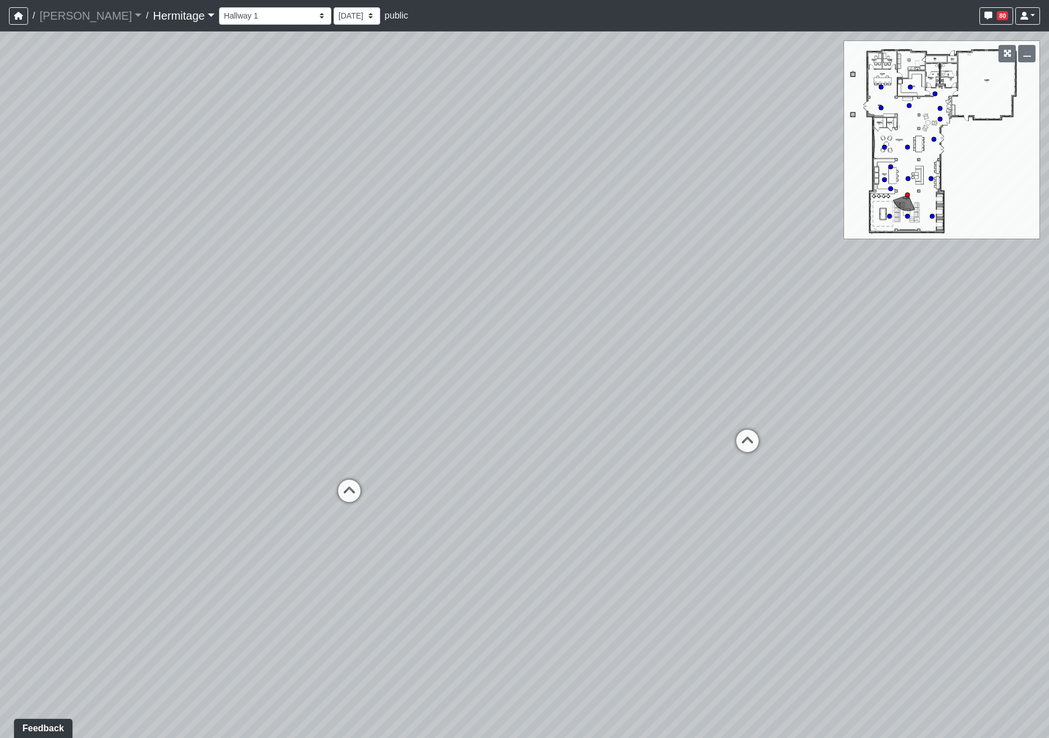
drag, startPoint x: 523, startPoint y: 425, endPoint x: 650, endPoint y: 443, distance: 128.2
click at [641, 441] on div "Loading... Leasing Desk Loading... Hallway Loading... Created by Lindsei Cornwa…" at bounding box center [524, 384] width 1049 height 706
drag, startPoint x: 586, startPoint y: 437, endPoint x: 682, endPoint y: 452, distance: 97.8
click at [682, 452] on div "Loading... Leasing Desk Loading... Hallway Loading... Created by Lindsei Cornwa…" at bounding box center [524, 384] width 1049 height 706
click at [586, 565] on span "Add comment" at bounding box center [593, 565] width 56 height 10
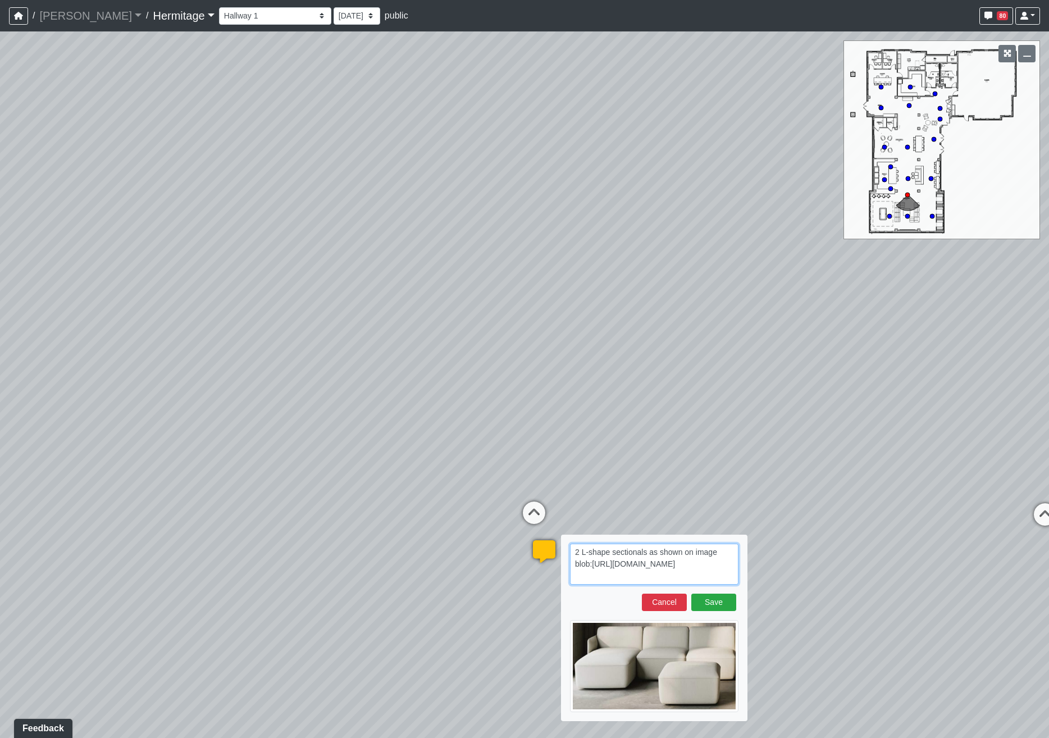
click at [696, 573] on textarea "2 L-shape sectionals as shown on image blob:[URL][DOMAIN_NAME]" at bounding box center [654, 564] width 168 height 41
paste textarea "blob:[URL][DOMAIN_NAME]"
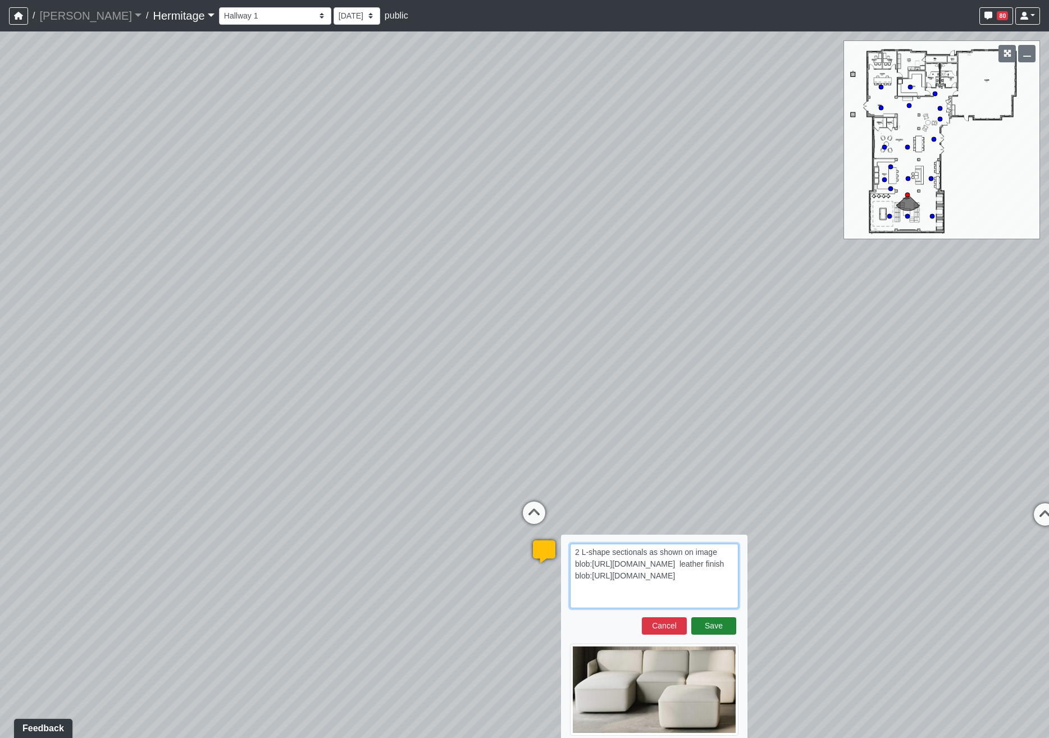
type textarea "2 L-shape sectionals as shown on image blob:[URL][DOMAIN_NAME] leather finish b…"
click at [722, 624] on button "Save" at bounding box center [713, 625] width 45 height 17
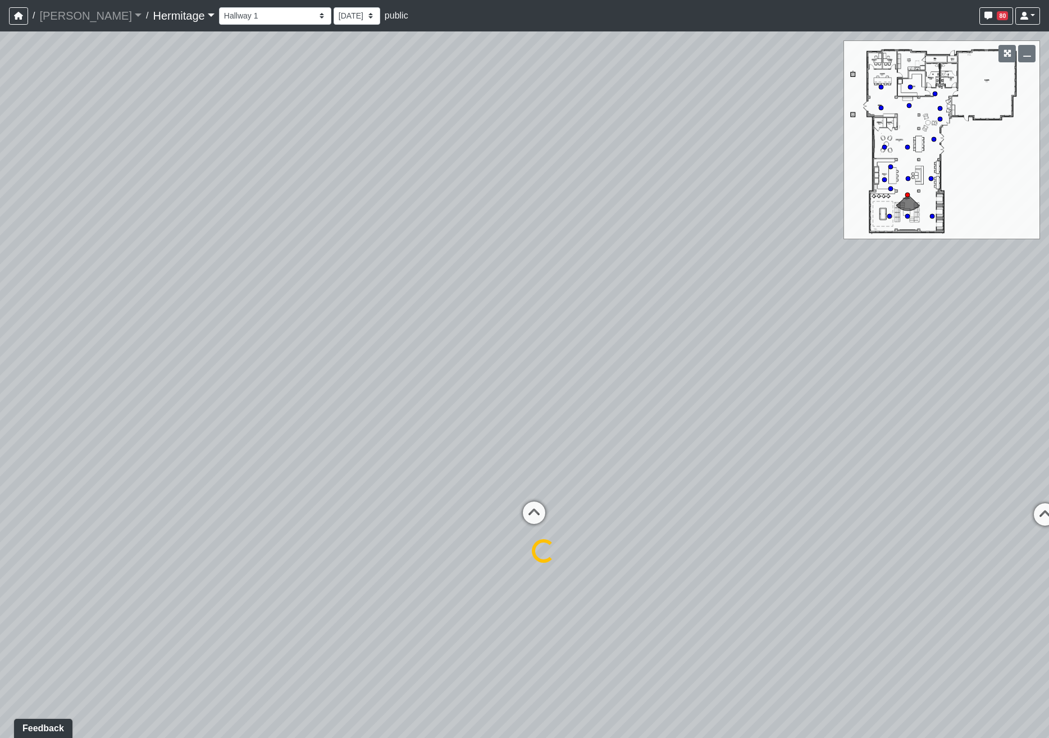
select select "7QrXLPaRoGVMBCfns482BU"
click at [825, 545] on div "Loading... Leasing Desk Loading... Hallway Loading... Created by Lindsei Cornwa…" at bounding box center [524, 384] width 1049 height 706
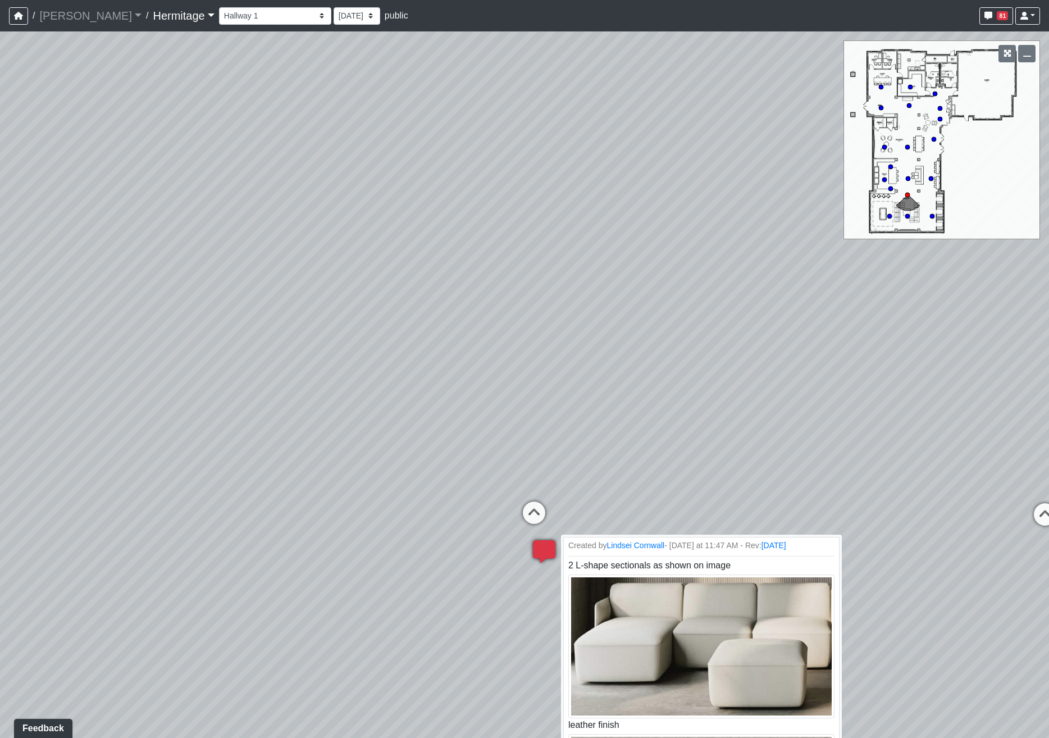
click at [546, 550] on icon at bounding box center [544, 557] width 34 height 34
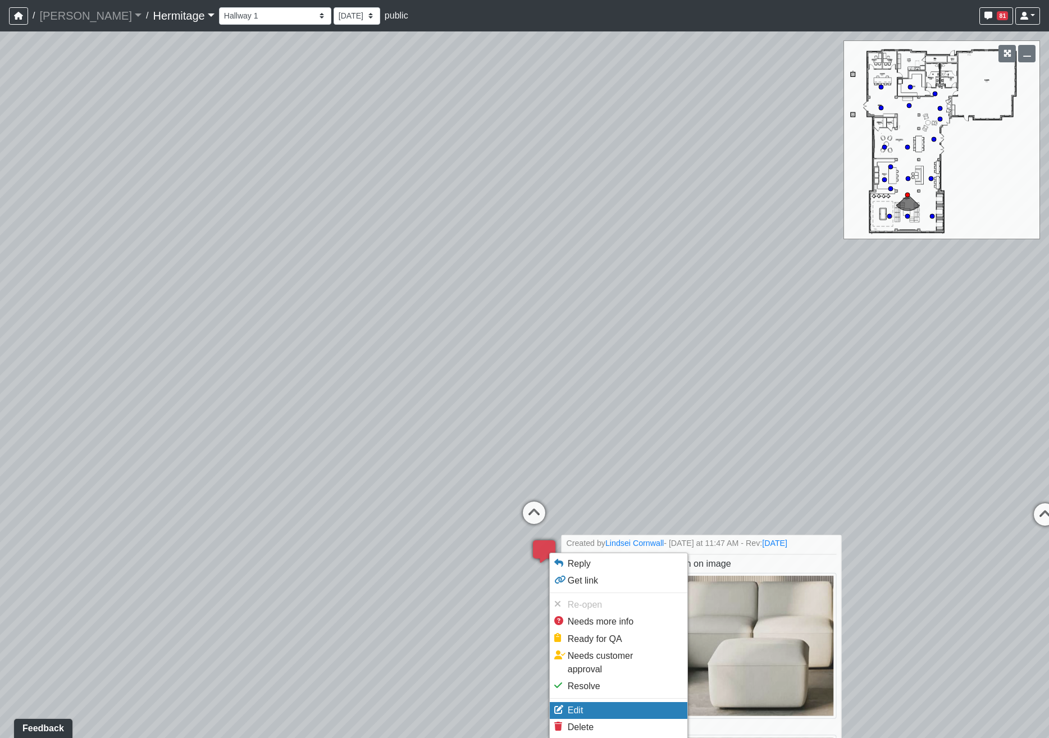
click at [588, 703] on li "Edit" at bounding box center [619, 710] width 138 height 17
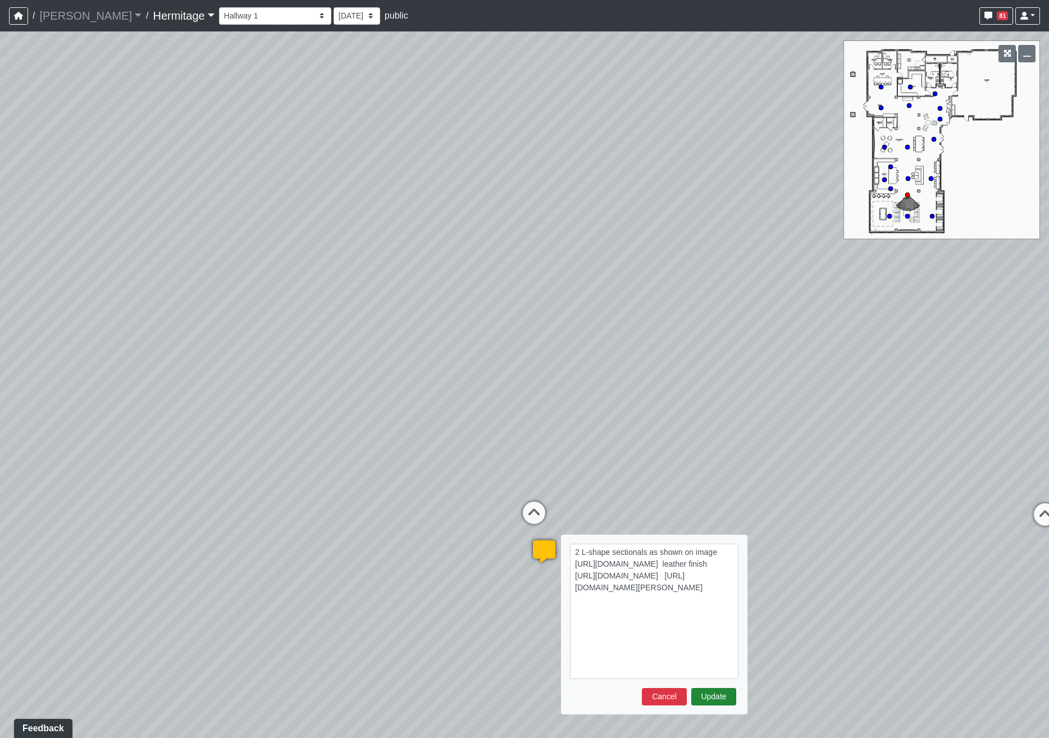
type textarea "2 L-shape sectionals as shown on image [URL][DOMAIN_NAME] leather finish [URL][…"
click at [724, 696] on button "Update" at bounding box center [713, 696] width 45 height 17
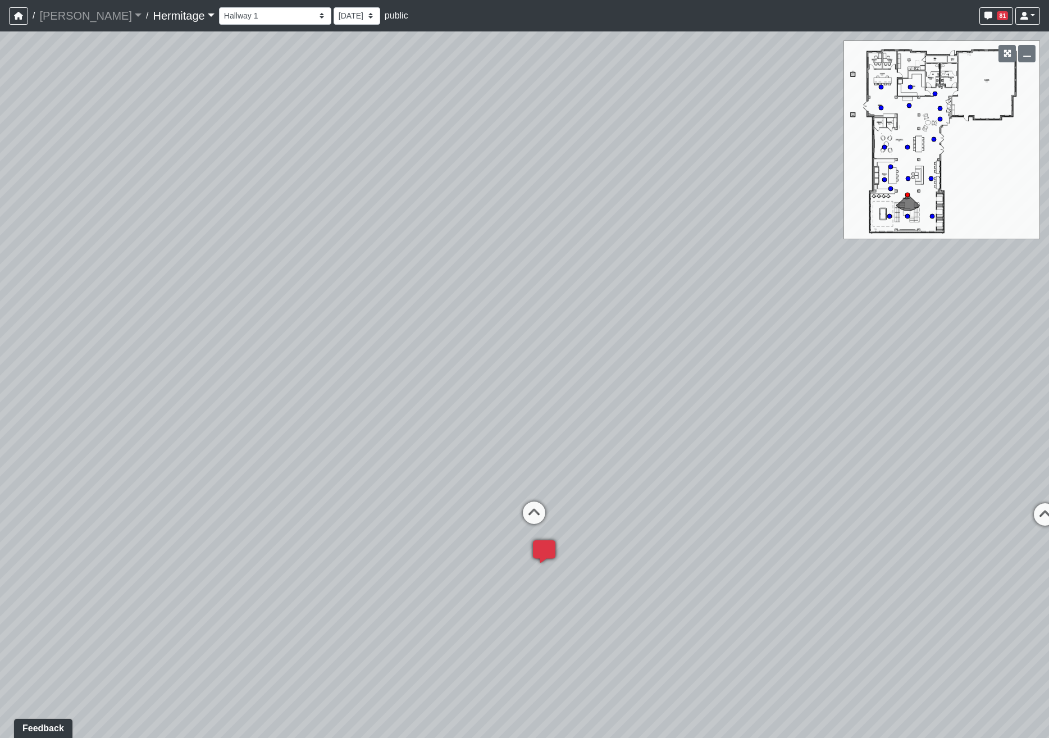
select select "7QrXLPaRoGVMBCfns482BU"
click at [571, 529] on div "Loading... Leasing Desk Loading... Hallway Loading... Created by Lindsei Cornwa…" at bounding box center [524, 384] width 1049 height 706
click at [597, 546] on span "Add comment" at bounding box center [619, 543] width 56 height 10
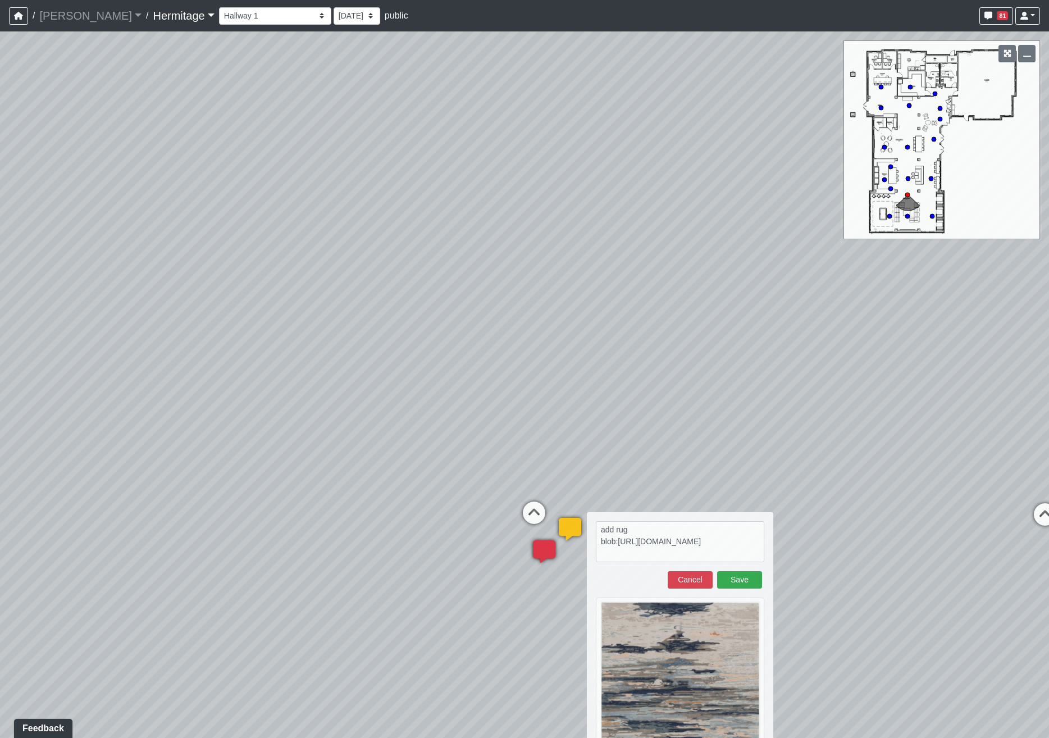
click at [815, 450] on div "Loading... Leasing Desk Loading... Hallway Loading... Created by Lindsei Cornwa…" at bounding box center [524, 384] width 1049 height 706
click at [656, 530] on textarea "add rug blob:[URL][DOMAIN_NAME]" at bounding box center [680, 541] width 168 height 41
paste textarea "[URL][DOMAIN_NAME]"
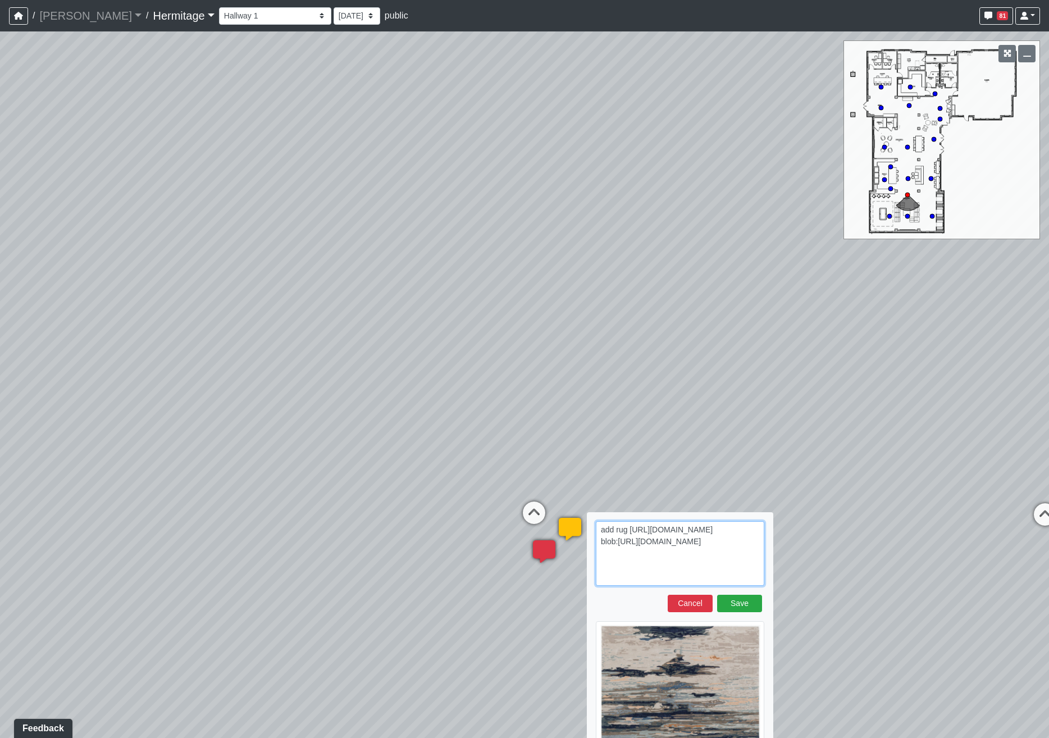
click at [648, 528] on textarea "add rug [URL][DOMAIN_NAME] blob:[URL][DOMAIN_NAME]" at bounding box center [680, 553] width 168 height 65
type textarea "add rug 12'x15' [URL][DOMAIN_NAME] blob:[URL][DOMAIN_NAME]"
click at [743, 604] on button "Save" at bounding box center [739, 603] width 45 height 17
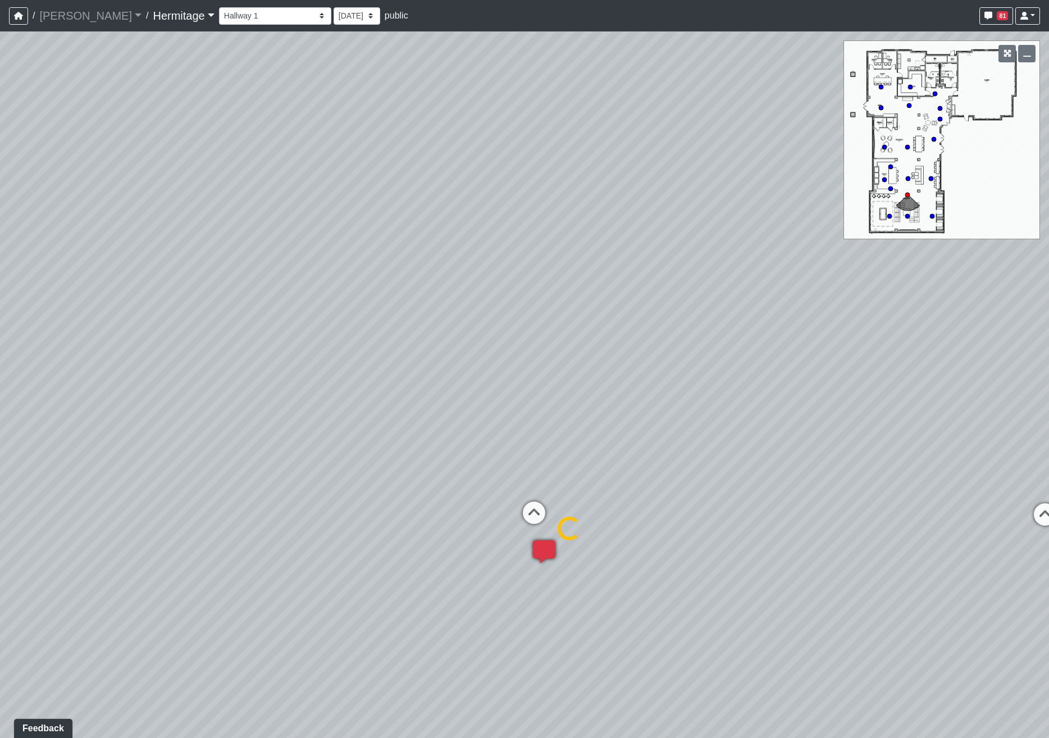
select select "7QrXLPaRoGVMBCfns482BU"
click at [504, 529] on span "Add comment" at bounding box center [531, 527] width 56 height 10
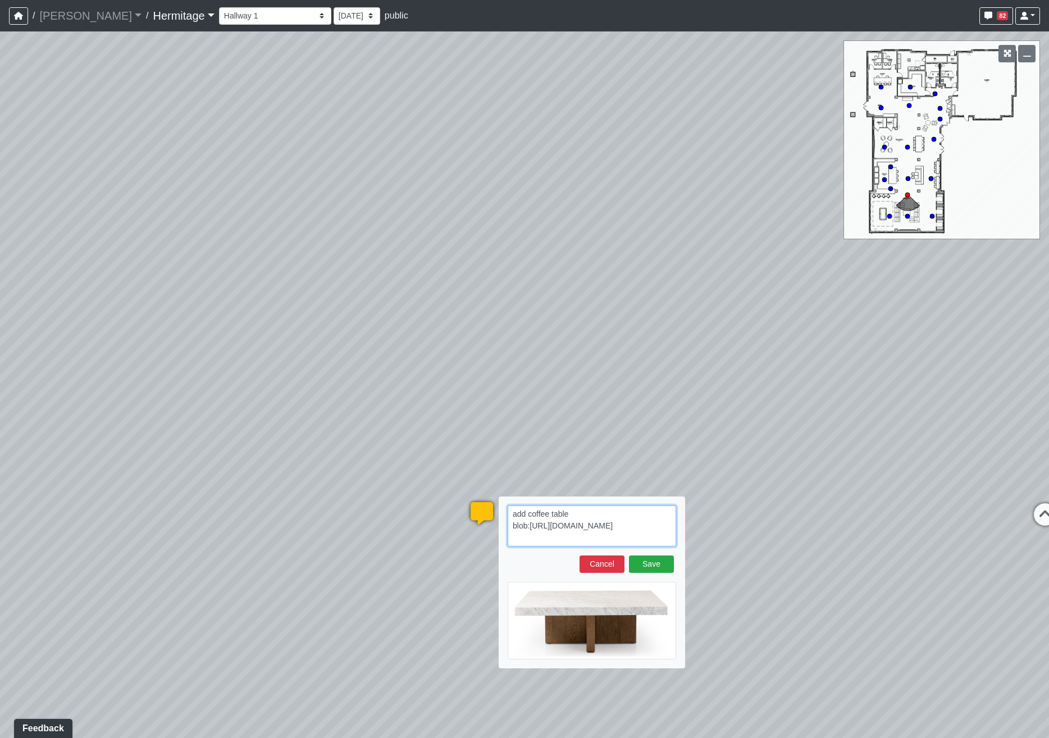
click at [593, 515] on textarea "add coffee table blob:[URL][DOMAIN_NAME]" at bounding box center [592, 525] width 168 height 41
paste textarea "[URL][DOMAIN_NAME]"
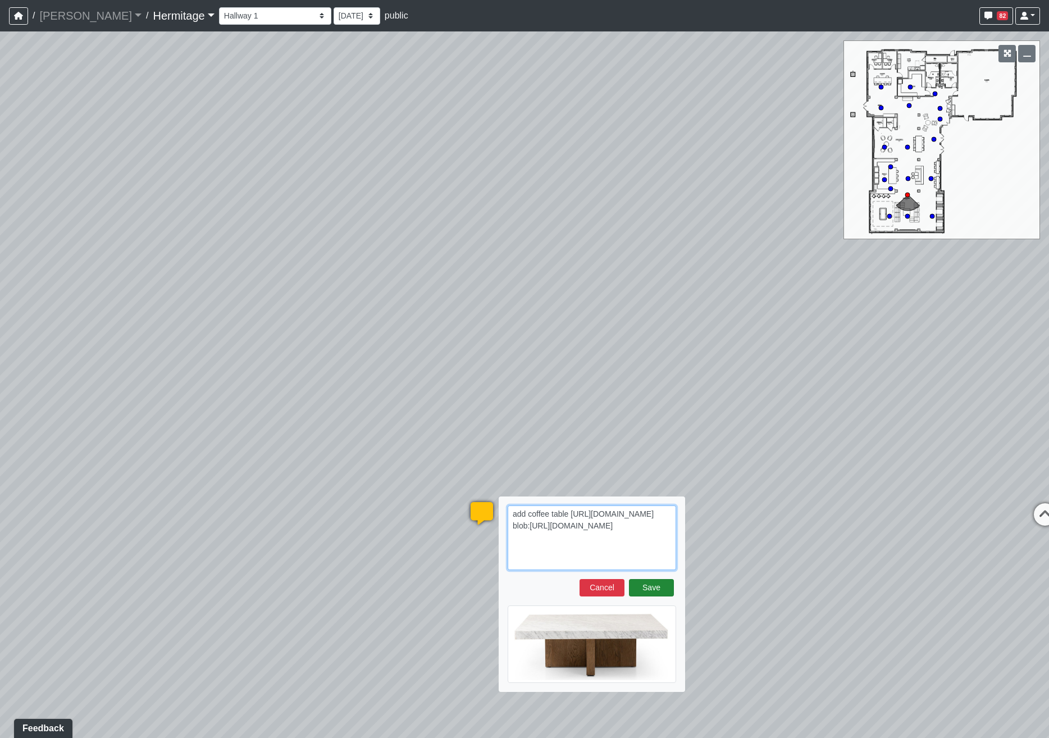
type textarea "add coffee table [URL][DOMAIN_NAME] blob:[URL][DOMAIN_NAME]"
click at [652, 587] on button "Save" at bounding box center [651, 587] width 45 height 17
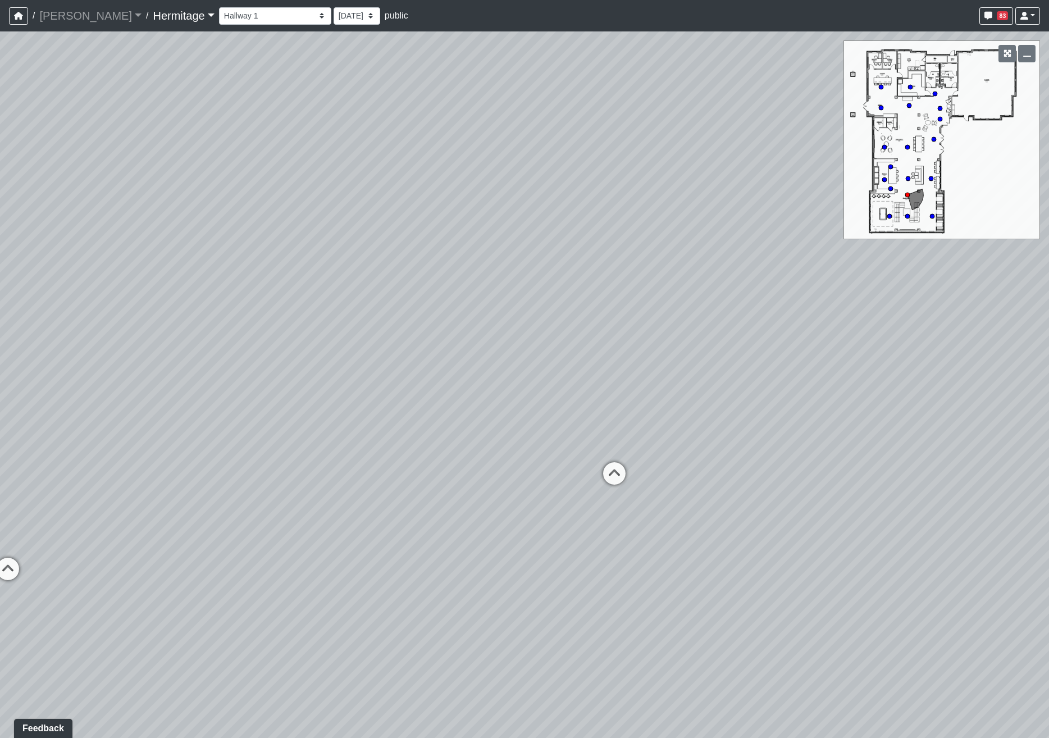
drag, startPoint x: 216, startPoint y: 469, endPoint x: 915, endPoint y: 491, distance: 698.9
click at [915, 491] on div "Loading... Leasing Desk Loading... Hallway Loading... Created by Lindsei Cornwa…" at bounding box center [524, 384] width 1049 height 706
click at [525, 506] on div "Loading... Leasing Desk Loading... Hallway Loading... Created by Lindsei Cornwa…" at bounding box center [524, 384] width 1049 height 706
drag, startPoint x: 489, startPoint y: 414, endPoint x: 845, endPoint y: 373, distance: 358.8
click at [845, 373] on div "Loading... Leasing Desk Loading... Hallway Loading... Created by Lindsei Cornwa…" at bounding box center [524, 384] width 1049 height 706
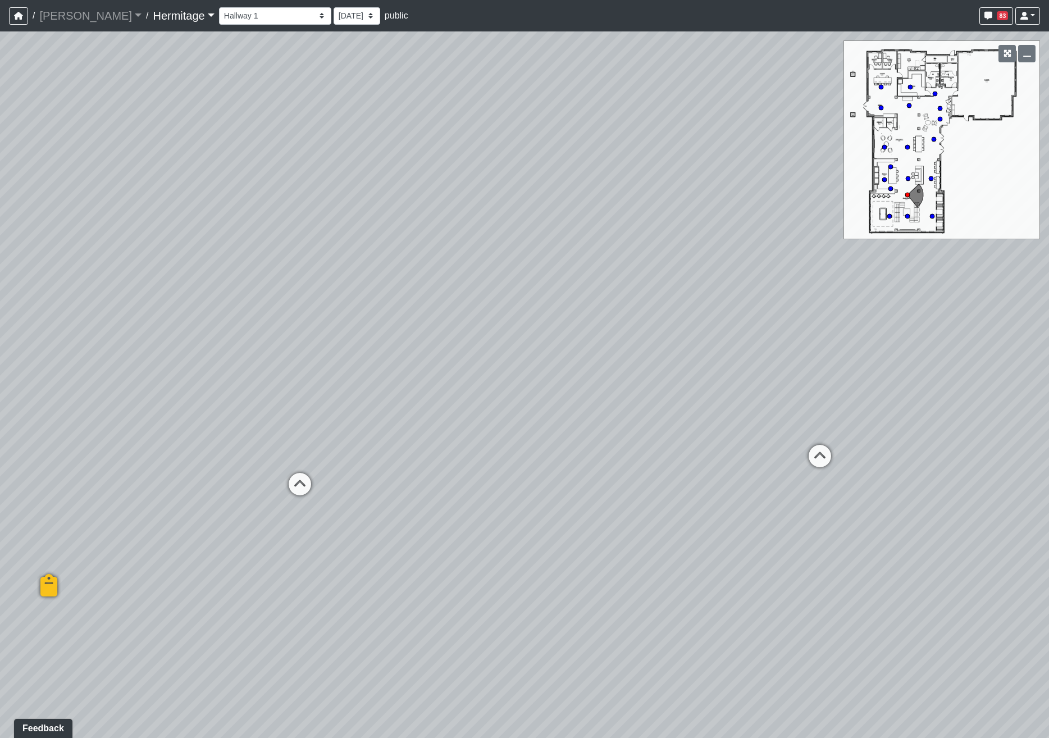
drag, startPoint x: 741, startPoint y: 410, endPoint x: 534, endPoint y: 412, distance: 207.2
click at [534, 412] on div "Loading... Leasing Desk Loading... Hallway Loading... Created by Lindsei Cornwa…" at bounding box center [524, 384] width 1049 height 706
click at [674, 445] on icon at bounding box center [677, 450] width 34 height 34
select select "6Yu44nDLT7L4p9meS94eMg"
drag, startPoint x: 688, startPoint y: 386, endPoint x: 798, endPoint y: 363, distance: 112.3
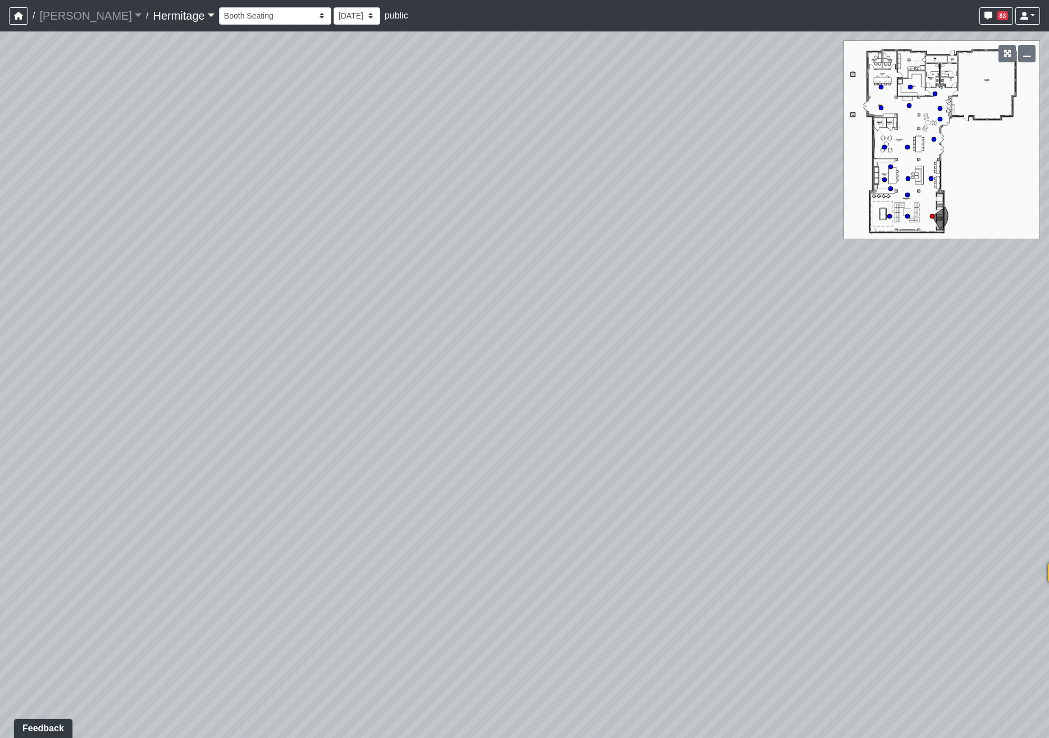
click at [851, 336] on div "Loading... Leasing Desk Loading... Hallway Loading... Created by Lindsei Cornwa…" at bounding box center [524, 384] width 1049 height 706
drag, startPoint x: 573, startPoint y: 524, endPoint x: 704, endPoint y: 281, distance: 275.9
click at [704, 281] on div "Loading... Leasing Desk Loading... Hallway Loading... Created by Lindsei Cornwa…" at bounding box center [524, 384] width 1049 height 706
drag, startPoint x: 627, startPoint y: 263, endPoint x: 539, endPoint y: 366, distance: 135.5
click at [539, 366] on div "Loading... Leasing Desk Loading... Hallway Loading... Created by Lindsei Cornwa…" at bounding box center [524, 384] width 1049 height 706
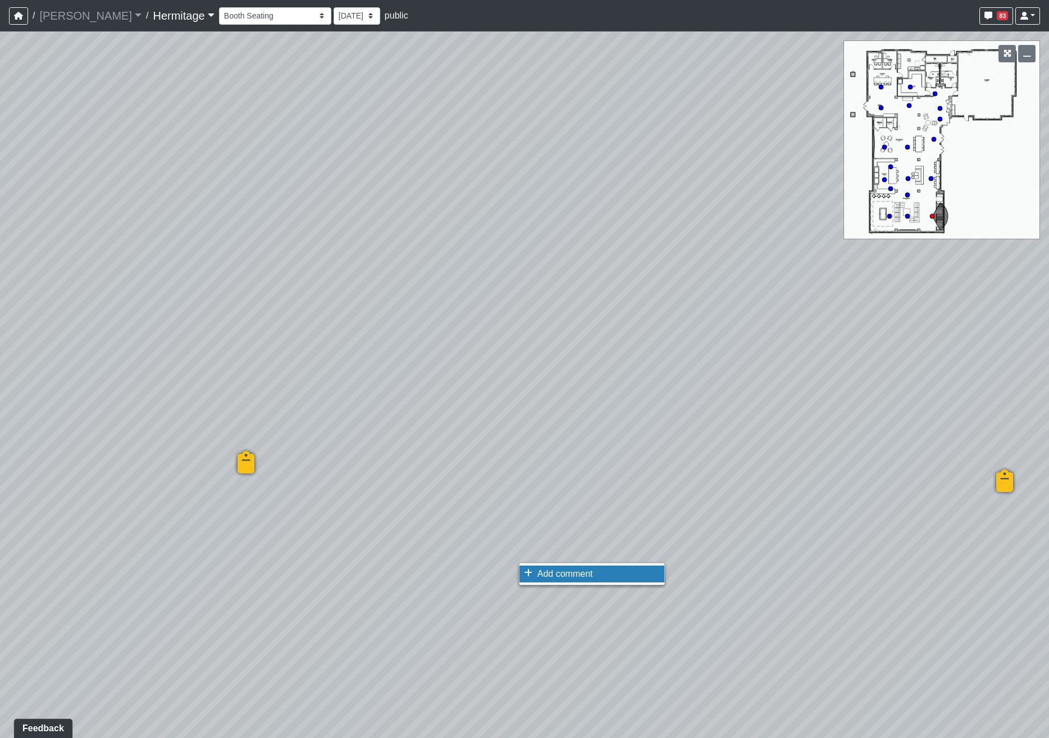
click at [540, 577] on span "Add comment" at bounding box center [565, 574] width 56 height 10
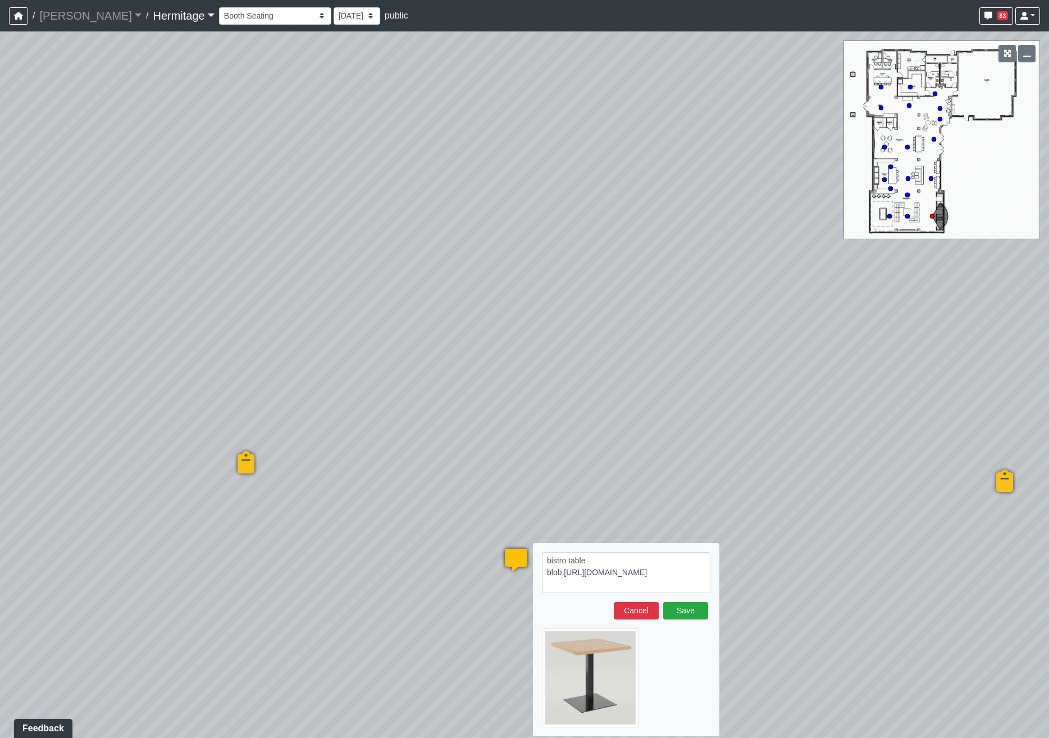
click at [592, 560] on textarea "bistro table blob:[URL][DOMAIN_NAME]" at bounding box center [626, 572] width 168 height 41
drag, startPoint x: 664, startPoint y: 588, endPoint x: 542, endPoint y: 556, distance: 125.8
click at [542, 556] on textarea "bistro table 36x48 blob:[URL][DOMAIN_NAME]" at bounding box center [626, 572] width 168 height 41
type textarea "bistro table 36x48 blob:[URL][DOMAIN_NAME]"
click at [679, 608] on button "Save" at bounding box center [685, 610] width 45 height 17
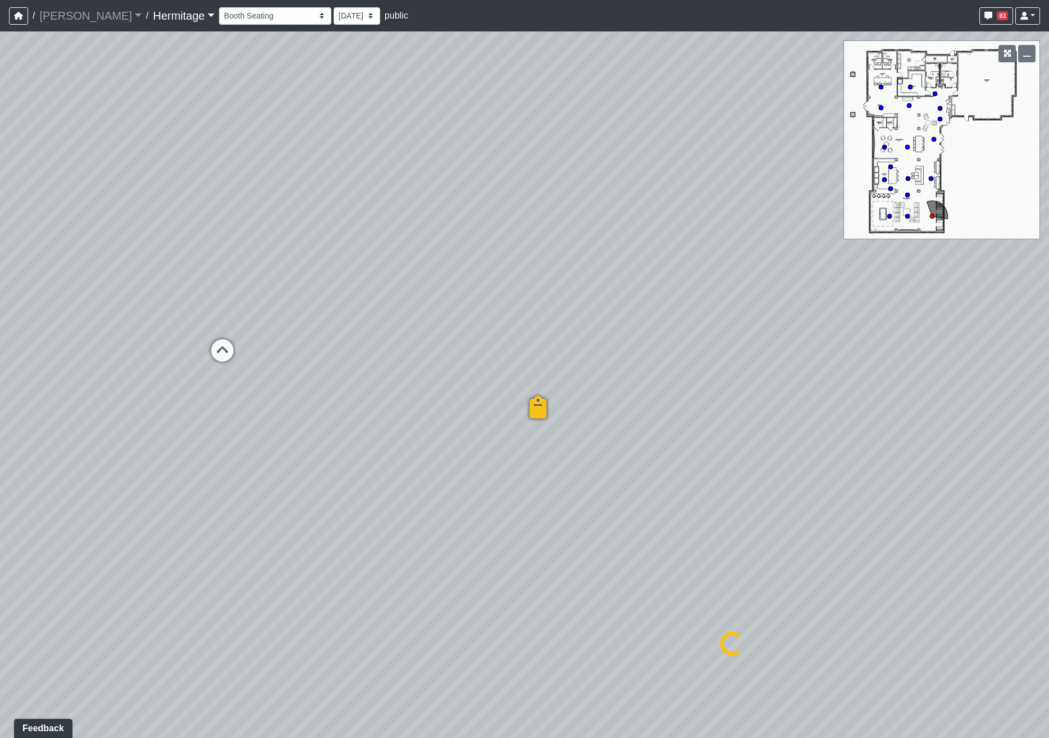
drag, startPoint x: 391, startPoint y: 418, endPoint x: 835, endPoint y: 417, distance: 444.1
click at [835, 417] on div "Loading... Leasing Desk Loading... Hallway Loading... Created by Lindsei Cornwa…" at bounding box center [524, 384] width 1049 height 706
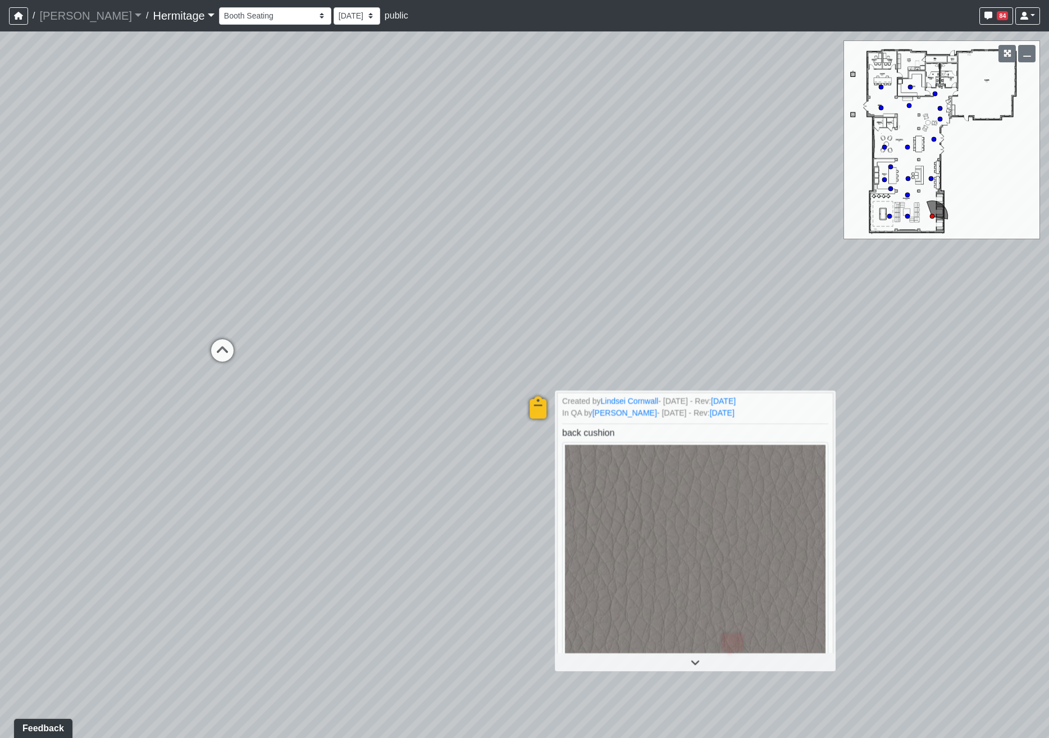
click at [407, 389] on div "Loading... Leasing Desk Loading... Hallway Loading... Created by Lindsei Cornwa…" at bounding box center [524, 384] width 1049 height 706
click at [418, 404] on icon at bounding box center [418, 401] width 8 height 9
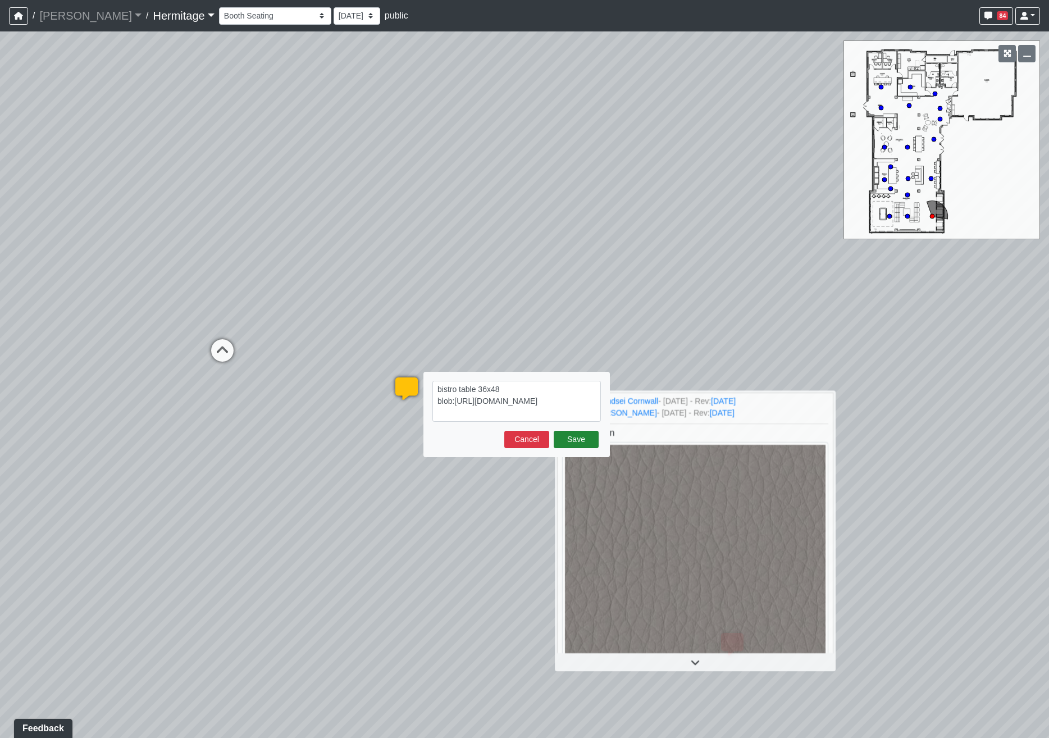
type textarea "bistro table 36x48 blob:[URL][DOMAIN_NAME]"
click at [570, 440] on button "Save" at bounding box center [576, 439] width 45 height 17
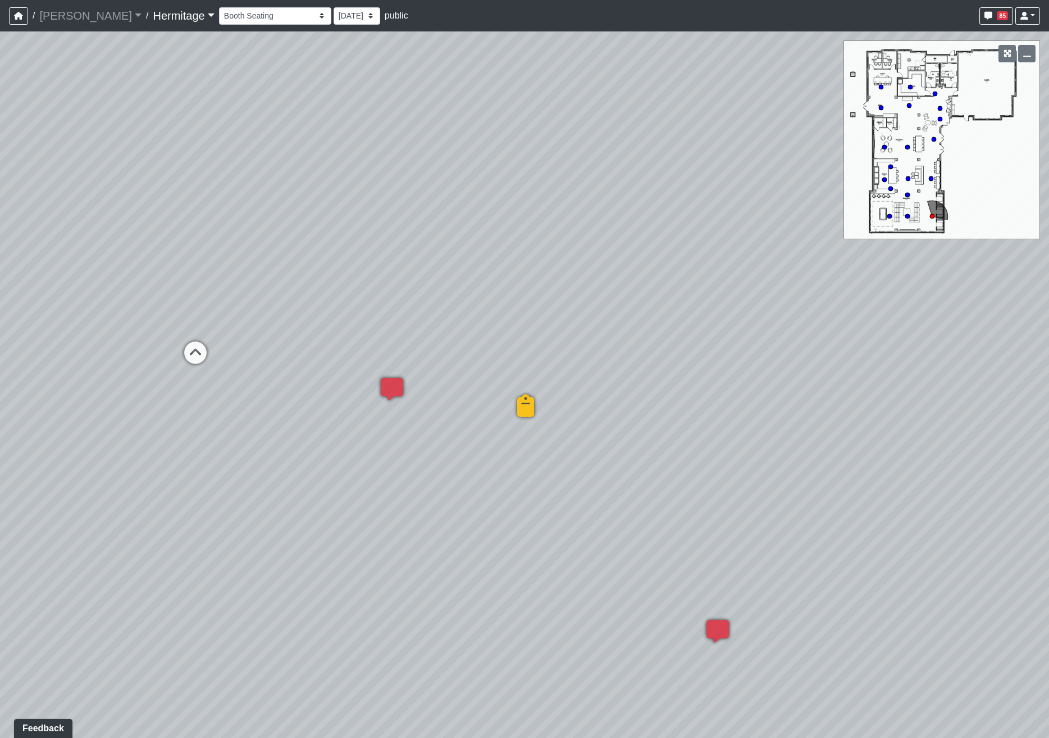
drag, startPoint x: 449, startPoint y: 516, endPoint x: 136, endPoint y: 509, distance: 312.8
click at [130, 504] on div "Loading... Leasing Desk Loading... Hallway Loading... Created by Lindsei Cornwa…" at bounding box center [524, 384] width 1049 height 706
drag, startPoint x: 505, startPoint y: 434, endPoint x: 128, endPoint y: 439, distance: 376.8
click at [127, 438] on div "Loading... Leasing Desk Loading... Hallway Loading... Created by Lindsei Cornwa…" at bounding box center [524, 384] width 1049 height 706
drag, startPoint x: 534, startPoint y: 447, endPoint x: 464, endPoint y: 447, distance: 70.2
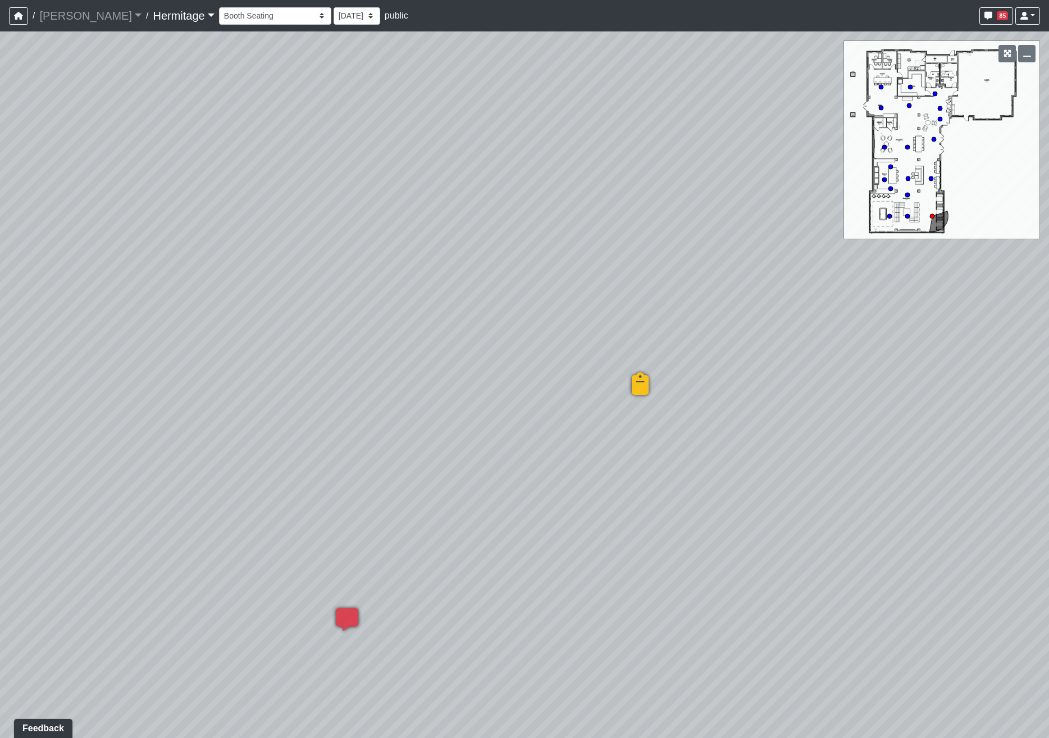
click at [464, 447] on div "Loading... Leasing Desk Loading... Hallway Loading... Created by Lindsei Cornwa…" at bounding box center [524, 384] width 1049 height 706
click at [690, 419] on li "Add comment" at bounding box center [741, 413] width 145 height 17
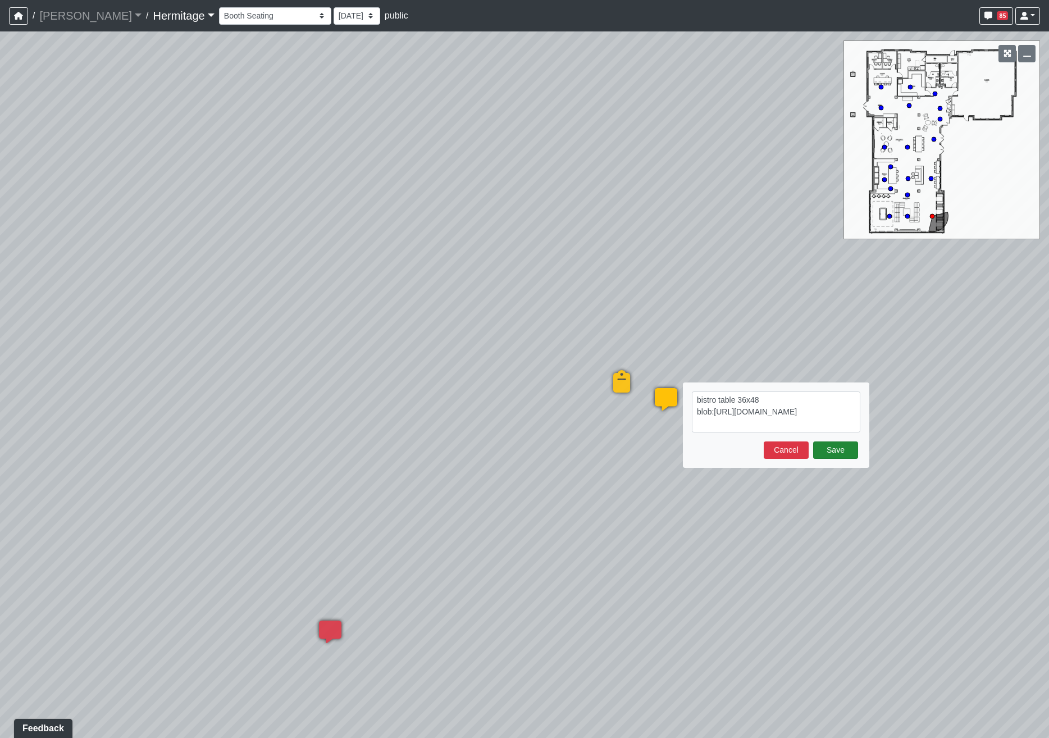
type textarea "bistro table 36x48 blob:[URL][DOMAIN_NAME]"
click at [836, 446] on button "Save" at bounding box center [835, 449] width 45 height 17
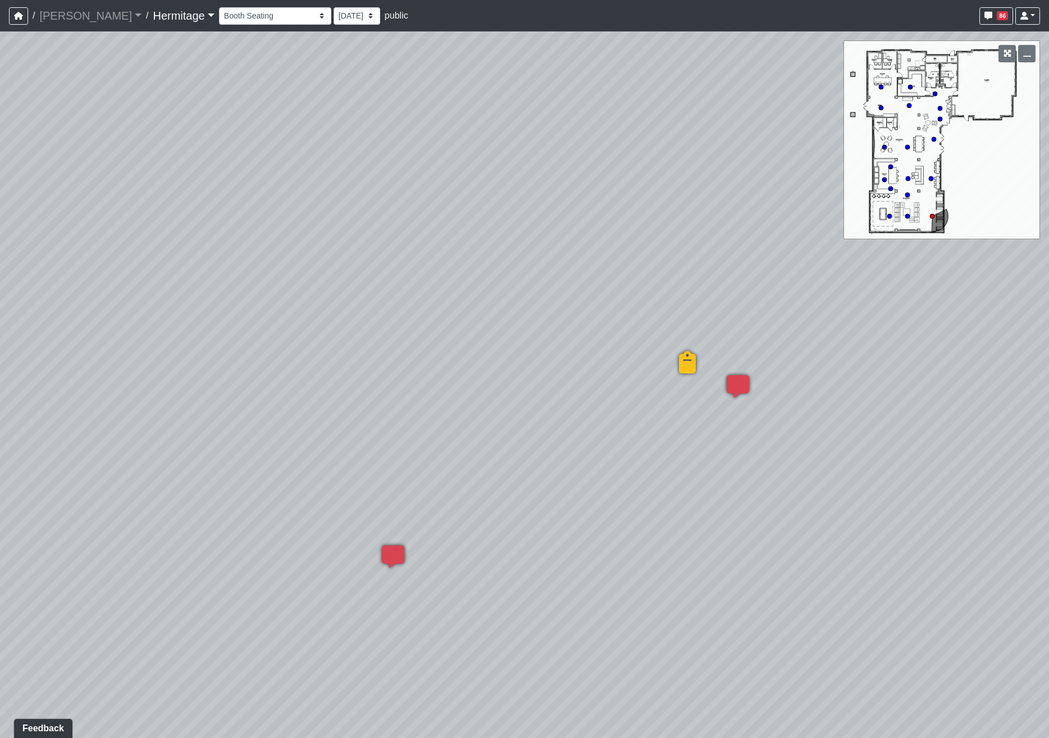
drag, startPoint x: 373, startPoint y: 453, endPoint x: 586, endPoint y: 376, distance: 225.8
click at [586, 376] on div "Loading... Leasing Desk Loading... Hallway Loading... Created by Lindsei Cornwa…" at bounding box center [524, 384] width 1049 height 706
drag, startPoint x: 400, startPoint y: 284, endPoint x: 642, endPoint y: 434, distance: 285.2
click at [642, 434] on div "Loading... Leasing Desk Loading... Hallway Loading... Created by Lindsei Cornwa…" at bounding box center [524, 384] width 1049 height 706
drag, startPoint x: 491, startPoint y: 218, endPoint x: 739, endPoint y: 233, distance: 248.1
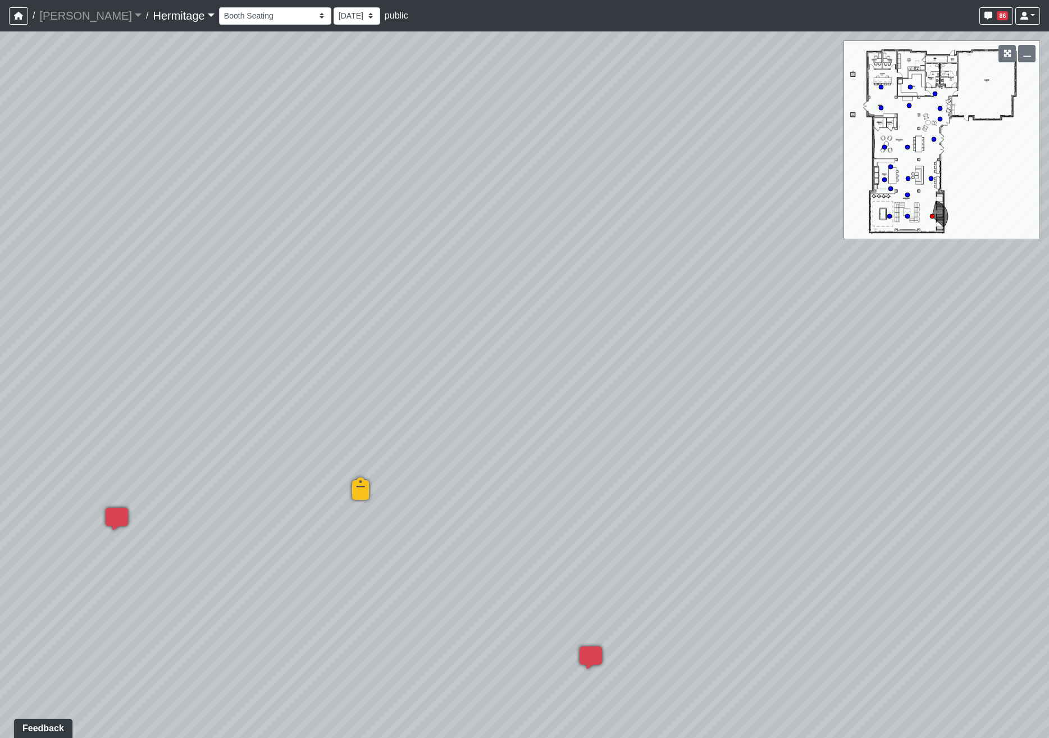
click at [738, 232] on div "Loading... Leasing Desk Loading... Hallway Loading... Created by Lindsei Cornwa…" at bounding box center [524, 384] width 1049 height 706
drag, startPoint x: 571, startPoint y: 202, endPoint x: 567, endPoint y: 222, distance: 20.7
click at [683, 205] on div "Loading... Leasing Desk Loading... Hallway Loading... Created by Lindsei Cornwa…" at bounding box center [524, 384] width 1049 height 706
drag, startPoint x: 172, startPoint y: 447, endPoint x: 458, endPoint y: 444, distance: 285.8
click at [457, 444] on div "Loading... Leasing Desk Loading... Hallway Loading... Created by Lindsei Cornwa…" at bounding box center [524, 384] width 1049 height 706
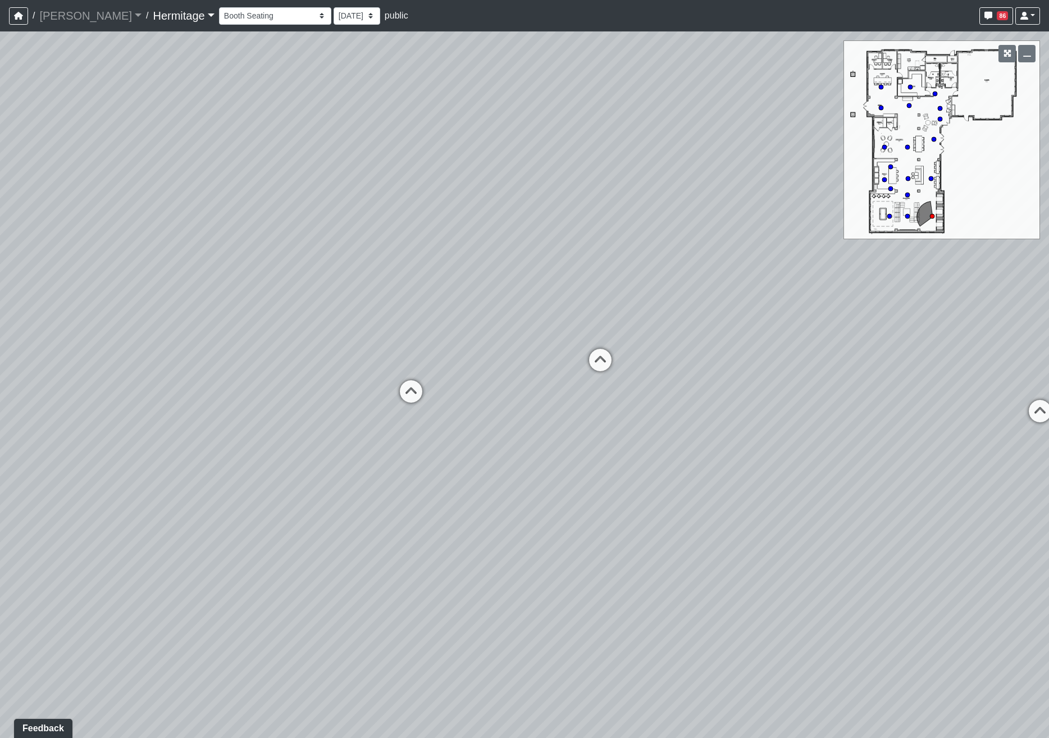
drag, startPoint x: 78, startPoint y: 564, endPoint x: 594, endPoint y: 495, distance: 520.6
click at [594, 495] on div "Loading... Leasing Desk Loading... Hallway Loading... Created by Lindsei Cornwa…" at bounding box center [524, 384] width 1049 height 706
drag, startPoint x: 218, startPoint y: 434, endPoint x: 204, endPoint y: 554, distance: 121.0
click at [204, 554] on div "Loading... Leasing Desk Loading... Hallway Loading... Created by Lindsei Cornwa…" at bounding box center [524, 384] width 1049 height 706
drag, startPoint x: 488, startPoint y: 551, endPoint x: 98, endPoint y: 558, distance: 390.3
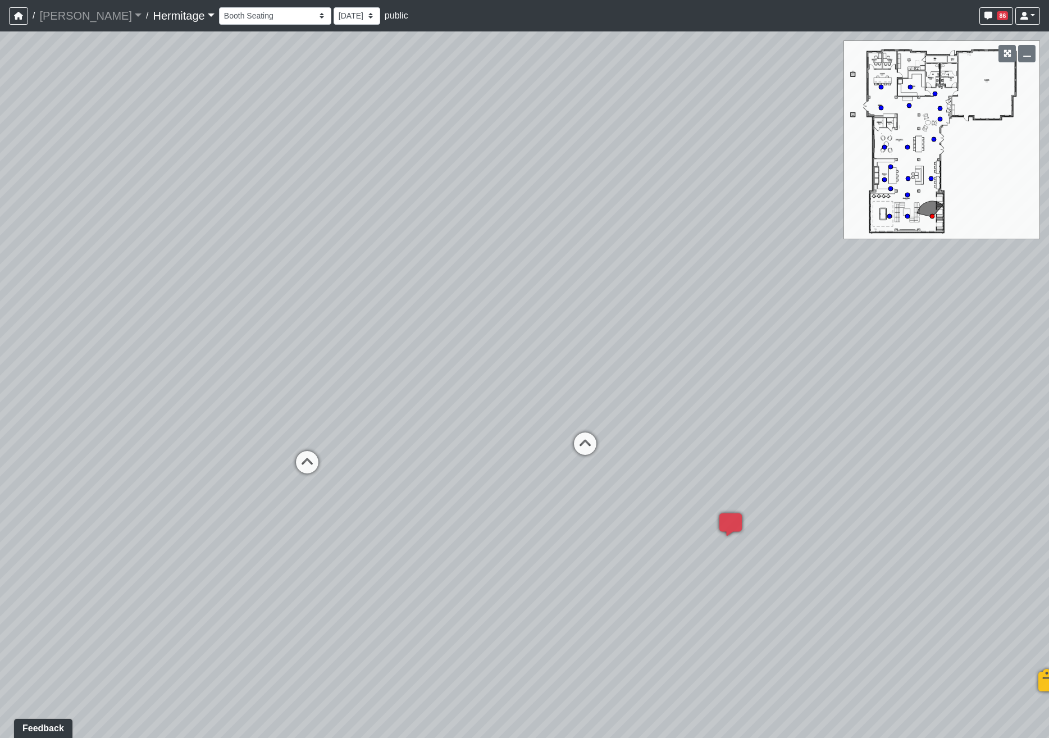
click at [98, 558] on div "Loading... Leasing Desk Loading... Hallway Loading... Created by Lindsei Cornwa…" at bounding box center [524, 384] width 1049 height 706
click at [311, 462] on icon at bounding box center [307, 468] width 34 height 34
drag, startPoint x: 569, startPoint y: 405, endPoint x: 802, endPoint y: 409, distance: 233.6
click at [797, 409] on div "Loading... Leasing Desk Loading... Hallway Loading... Created by Lindsei Cornwa…" at bounding box center [524, 384] width 1049 height 706
drag, startPoint x: 354, startPoint y: 439, endPoint x: 460, endPoint y: 450, distance: 106.7
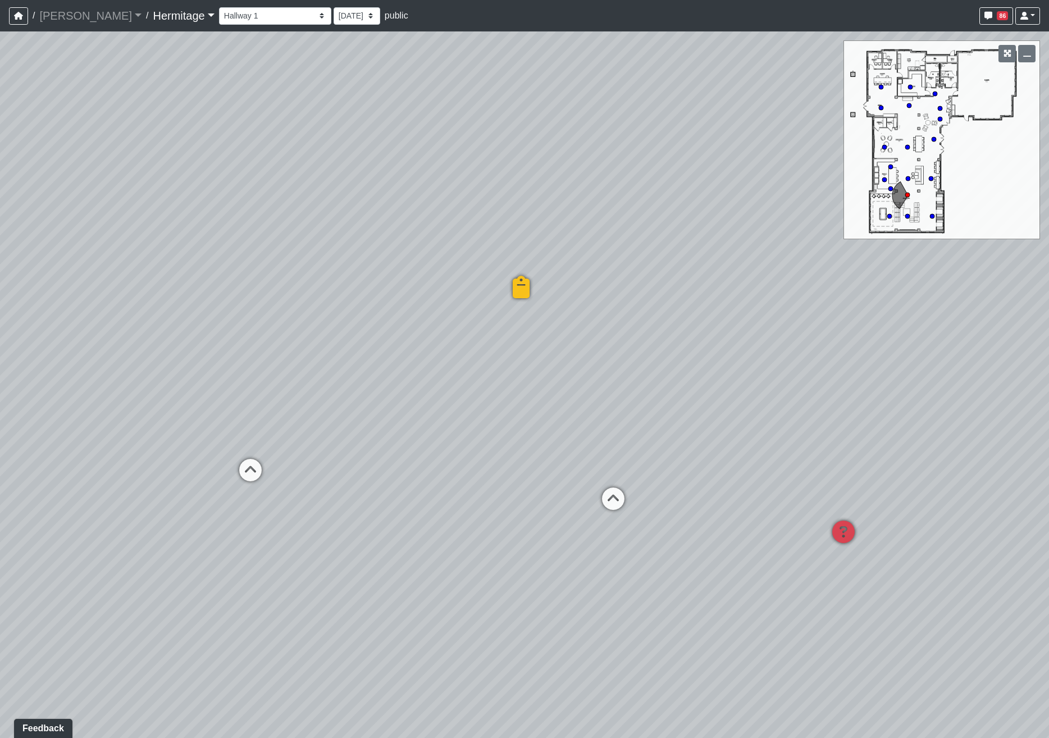
click at [400, 446] on div "Loading... Leasing Desk Loading... Hallway Loading... Created by Lindsei Cornwa…" at bounding box center [524, 384] width 1049 height 706
click at [354, 471] on icon at bounding box center [360, 475] width 34 height 34
select select "5SafvahfeHeprgrwMWsnNt"
drag, startPoint x: 409, startPoint y: 445, endPoint x: -16, endPoint y: 449, distance: 425.1
click at [0, 449] on html "/ [PERSON_NAME] Loading... / [GEOGRAPHIC_DATA] Loading... [GEOGRAPHIC_DATA] Loa…" at bounding box center [524, 369] width 1049 height 738
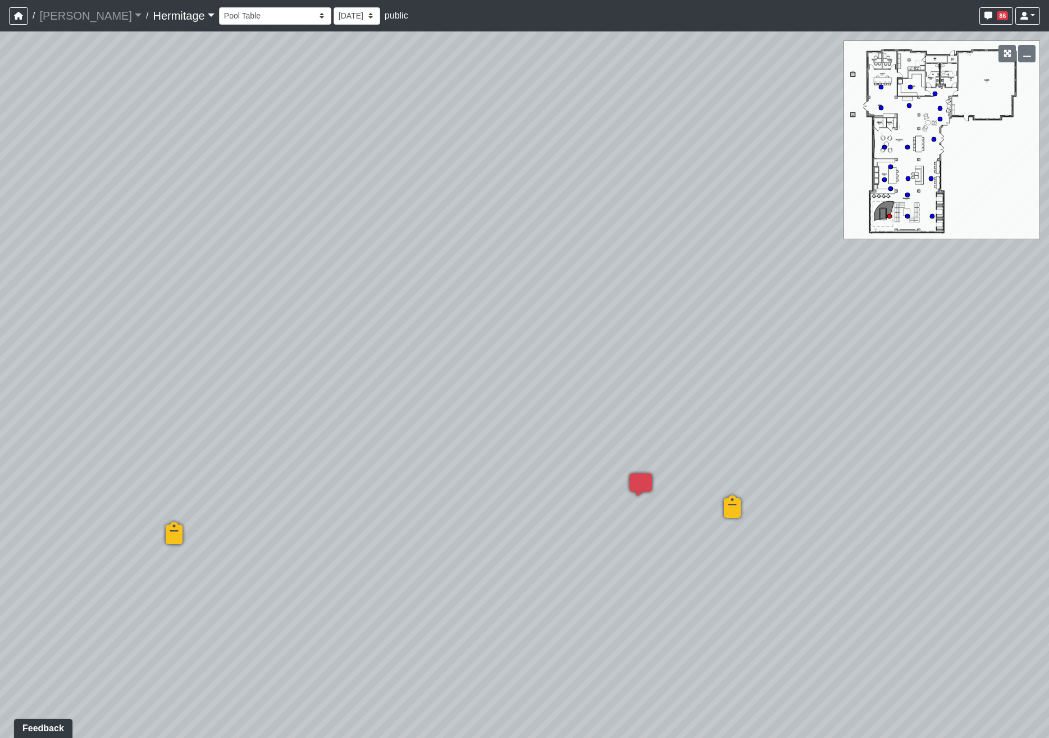
drag, startPoint x: 441, startPoint y: 453, endPoint x: 70, endPoint y: 437, distance: 371.5
click at [70, 437] on div "Loading... Leasing Desk Loading... Hallway Loading... Created by Lindsei Cornwa…" at bounding box center [524, 384] width 1049 height 706
drag, startPoint x: 695, startPoint y: 514, endPoint x: 355, endPoint y: 488, distance: 340.2
click at [355, 488] on div "Loading... Leasing Desk Loading... Hallway Loading... Created by Lindsei Cornwa…" at bounding box center [524, 384] width 1049 height 706
